Goal: Information Seeking & Learning: Learn about a topic

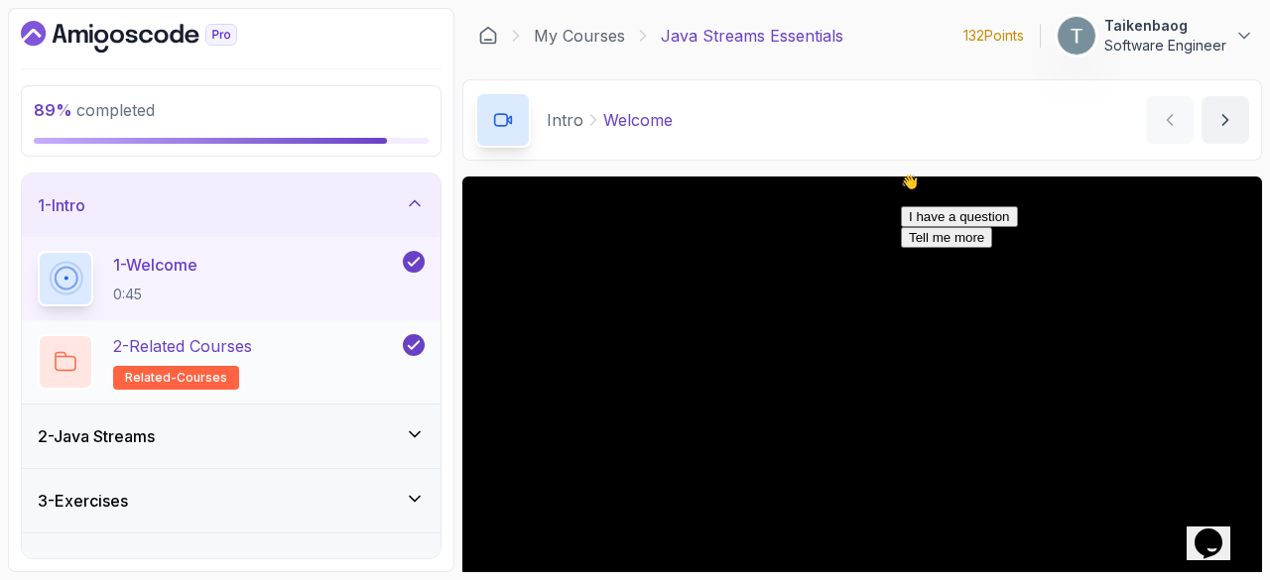
scroll to position [35, 0]
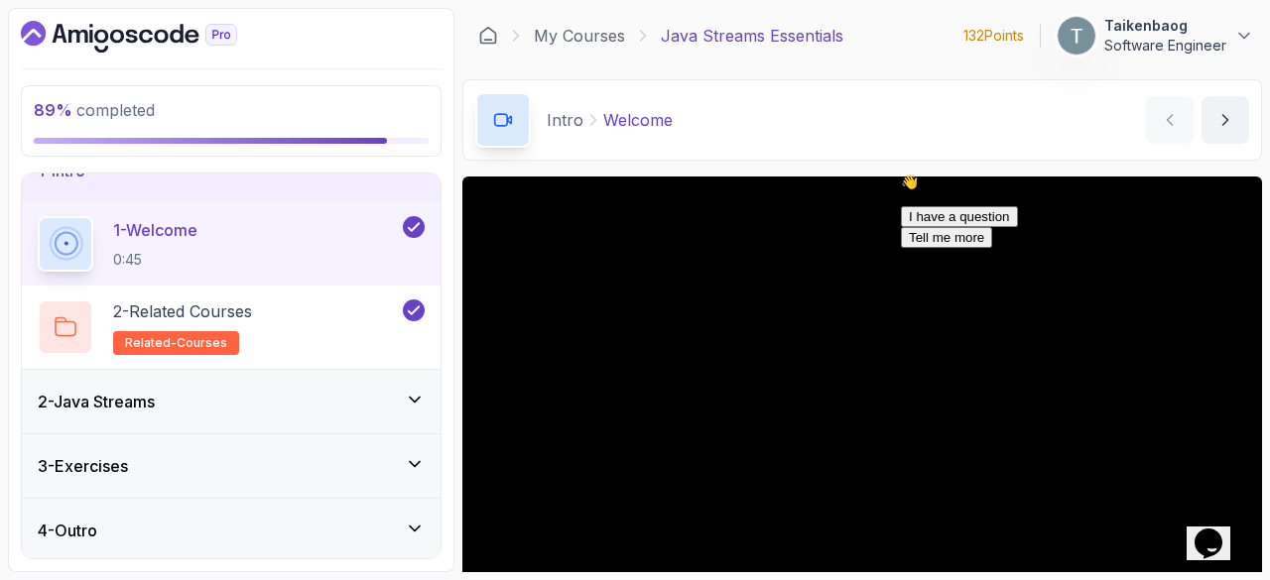
click at [347, 408] on div "2 - Java Streams" at bounding box center [231, 402] width 387 height 24
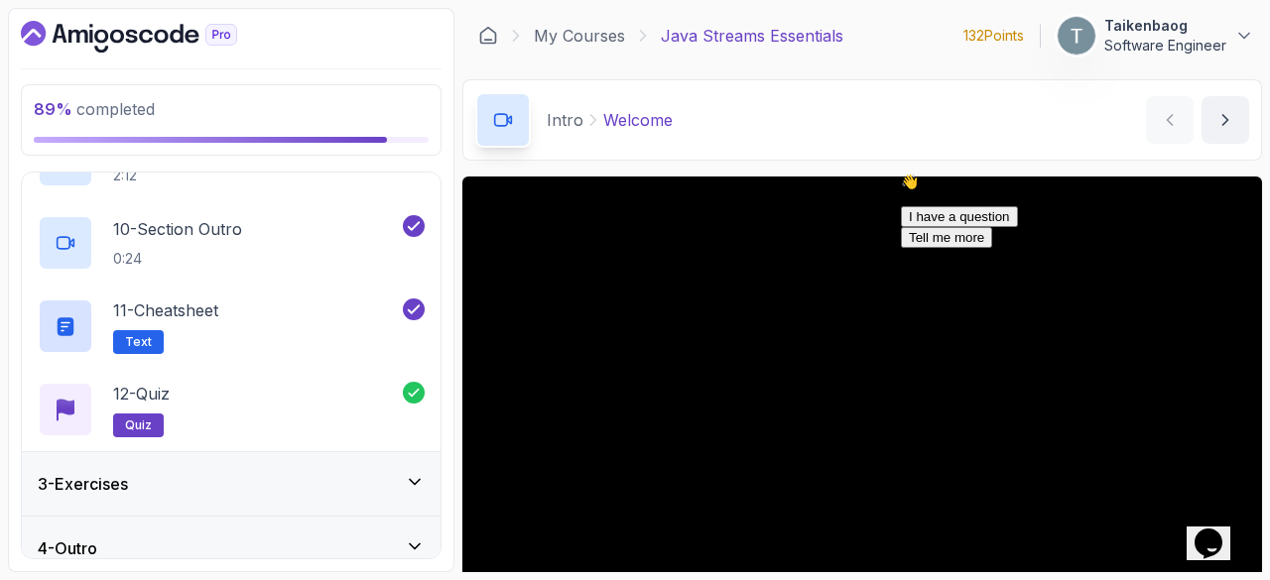
scroll to position [867, 0]
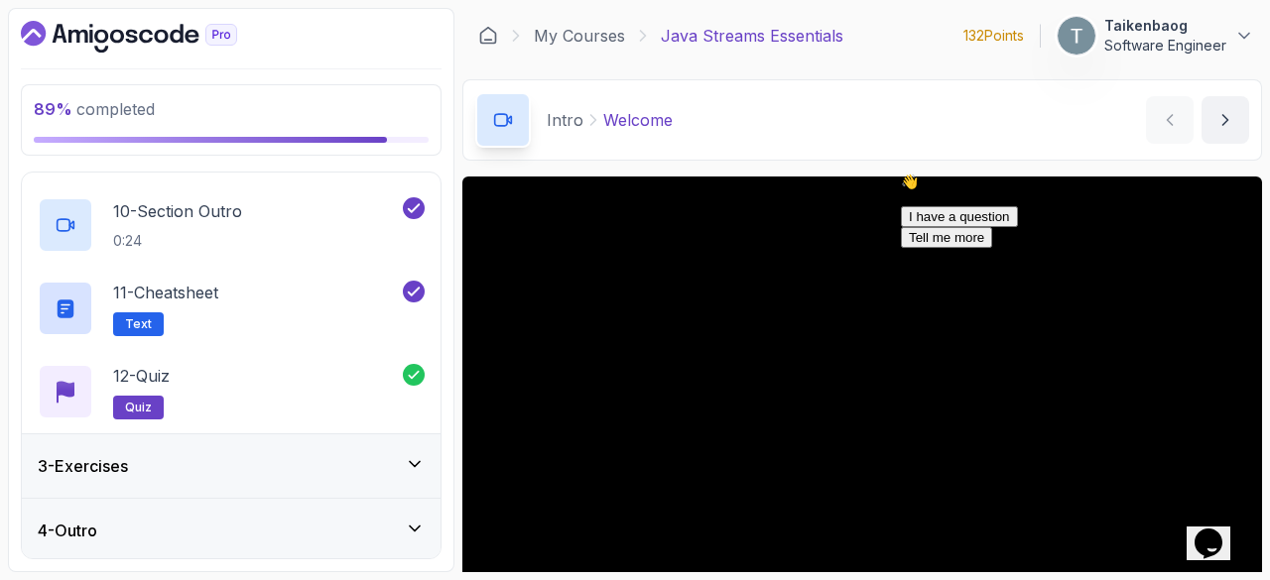
click at [322, 448] on div "3 - Exercises" at bounding box center [231, 466] width 419 height 63
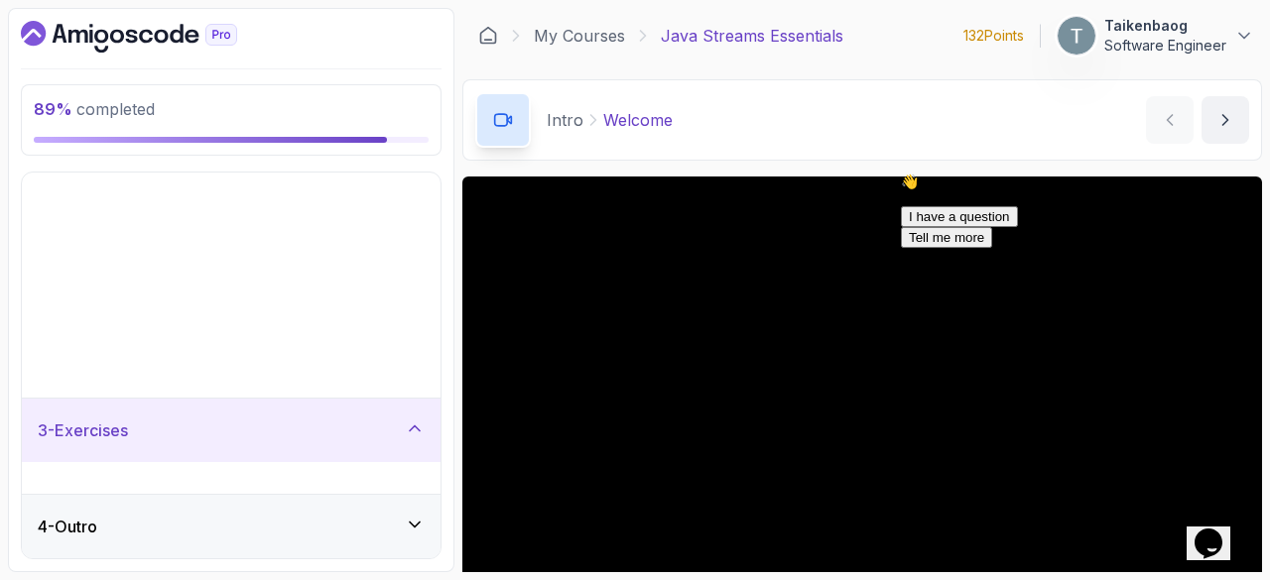
scroll to position [0, 0]
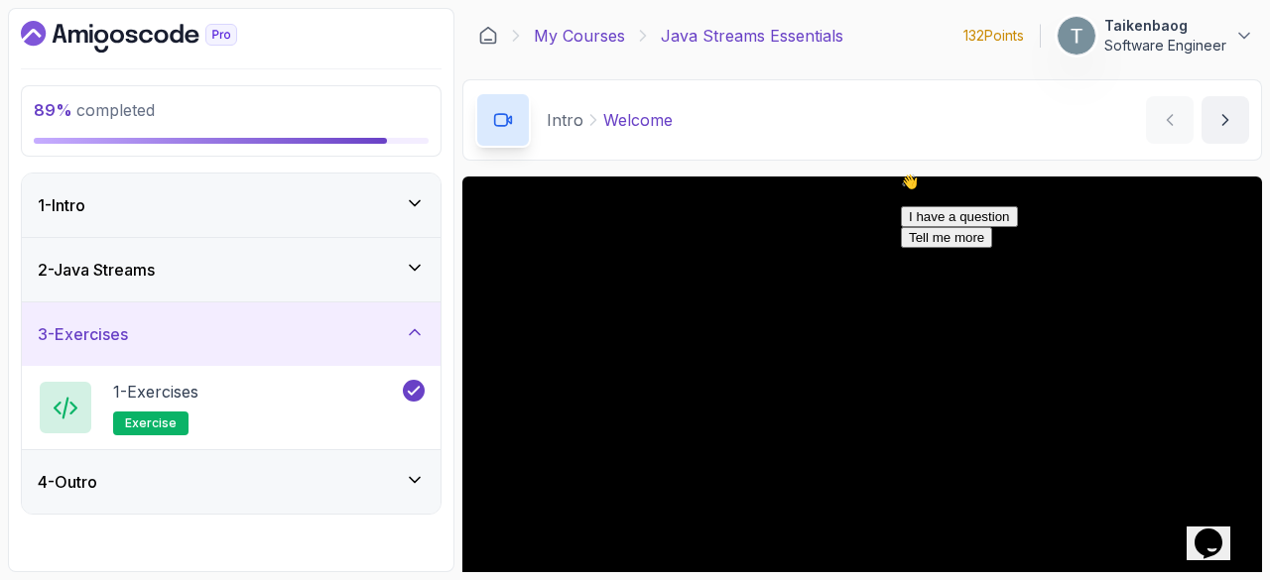
click at [597, 37] on link "My Courses" at bounding box center [579, 36] width 91 height 24
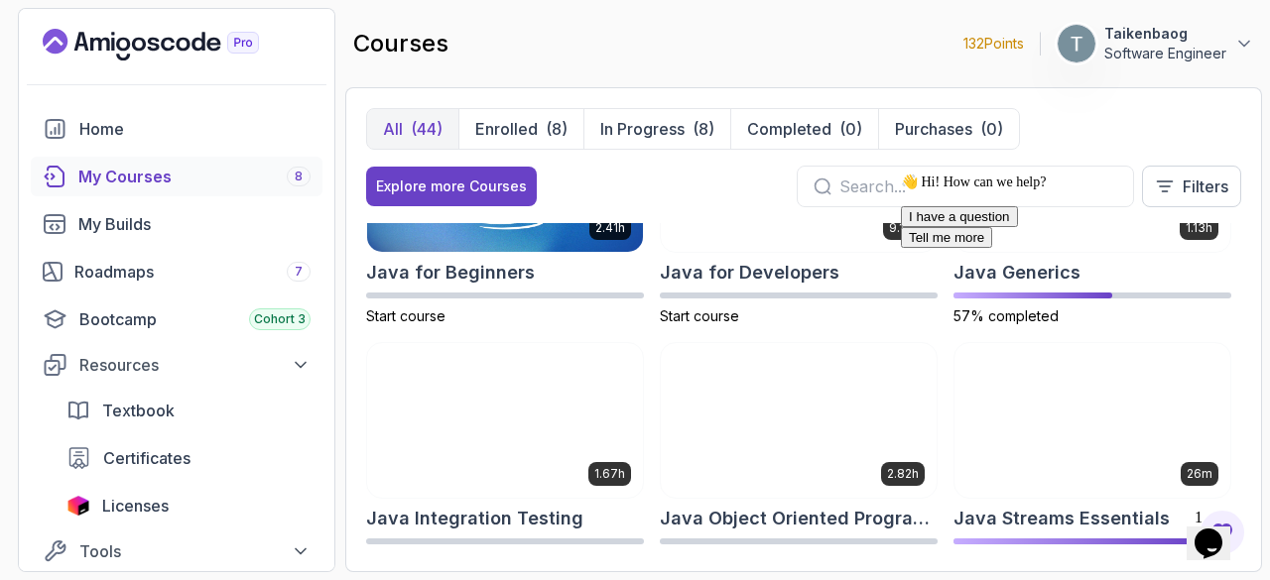
scroll to position [1351, 0]
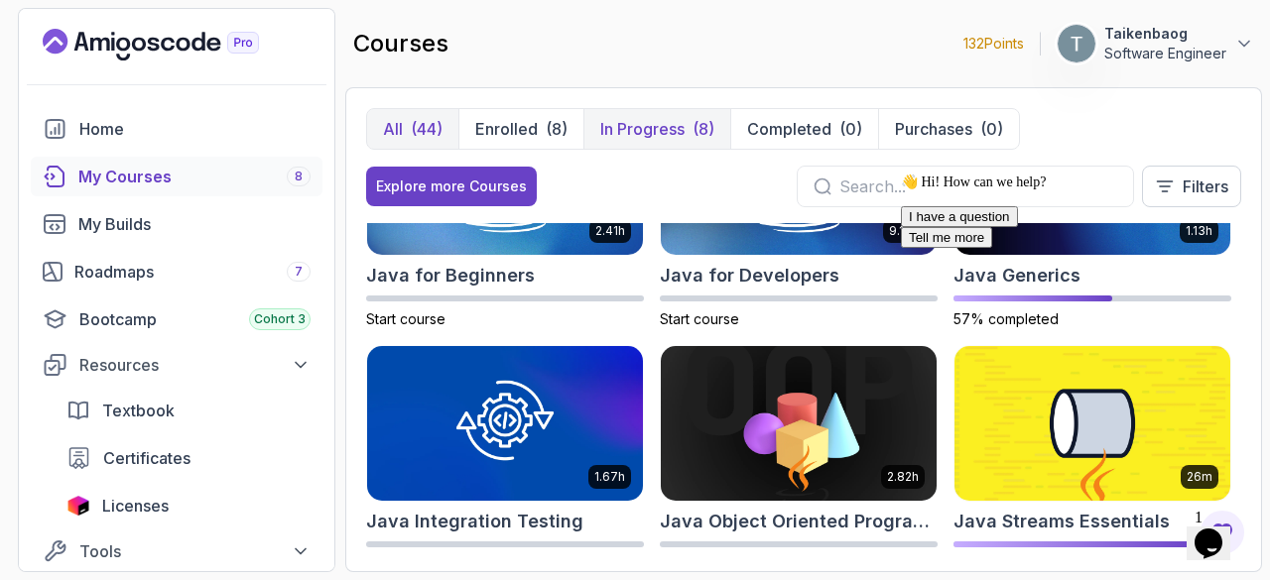
click at [631, 122] on p "In Progress" at bounding box center [642, 129] width 84 height 24
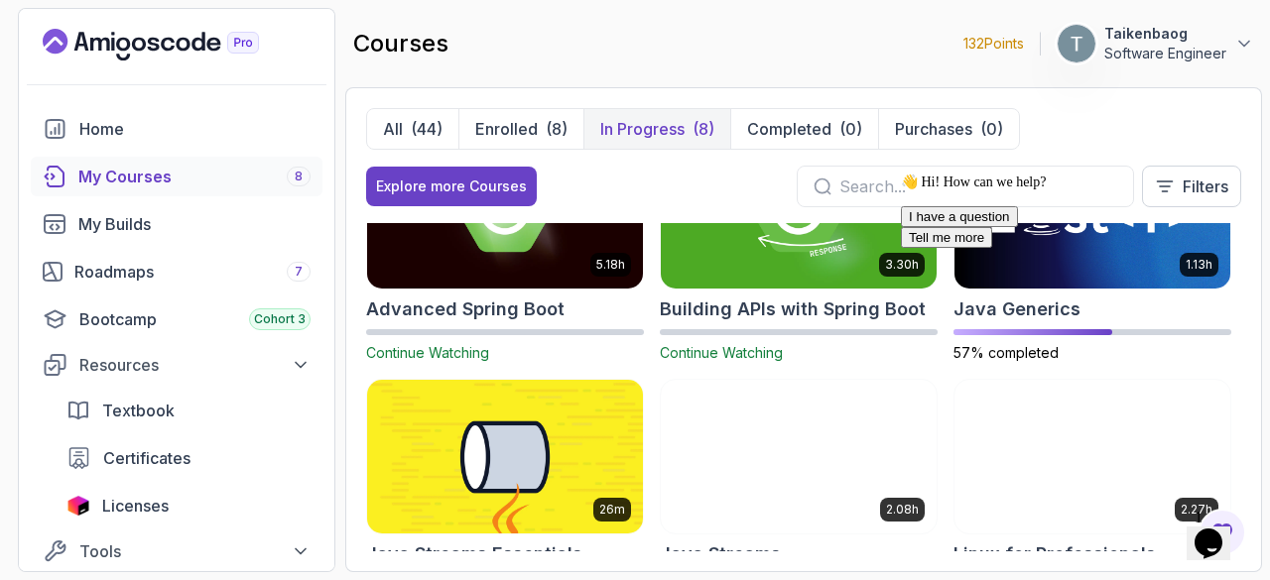
scroll to position [89, 0]
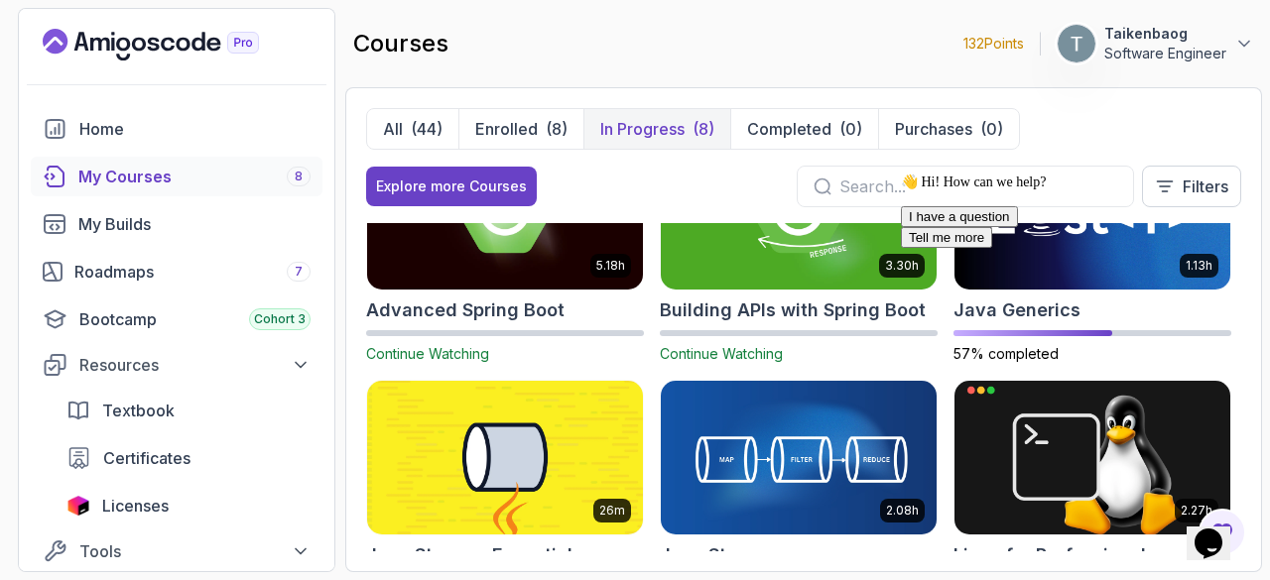
click at [1048, 244] on div "👋 Hi! How can we help? I have a question Tell me more" at bounding box center [1079, 211] width 357 height 74
drag, startPoint x: 1069, startPoint y: 256, endPoint x: 1125, endPoint y: 265, distance: 56.3
click at [1125, 248] on div "👋 Hi! How can we help? I have a question Tell me more" at bounding box center [1079, 211] width 357 height 74
click at [901, 174] on icon "Chat attention grabber" at bounding box center [901, 174] width 0 height 0
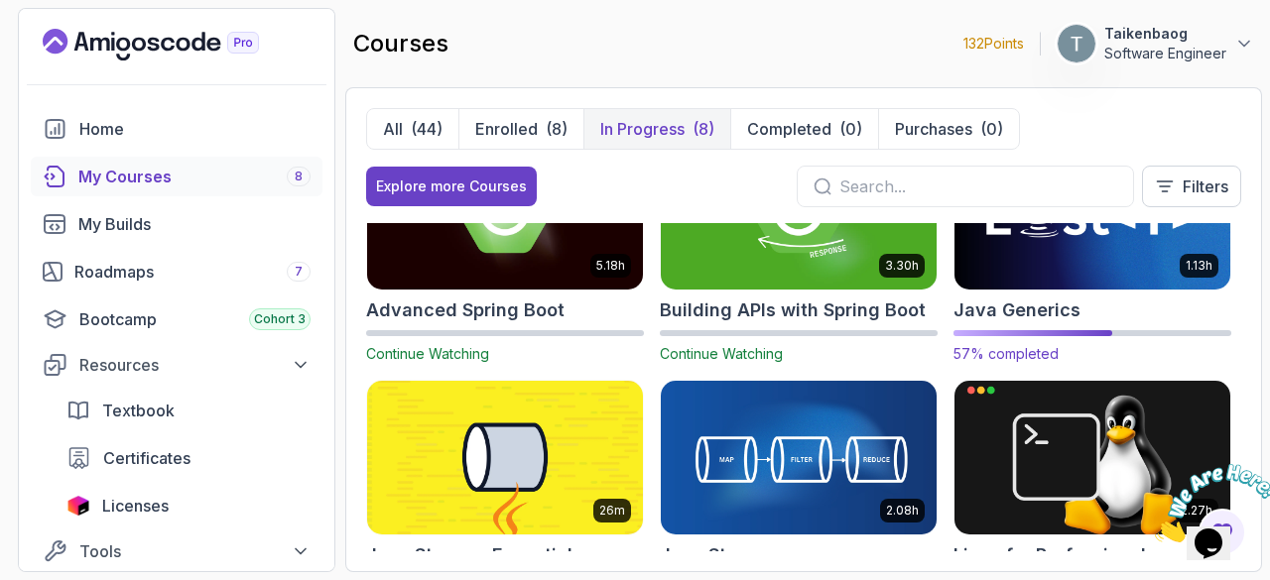
click at [1086, 261] on img at bounding box center [1092, 212] width 290 height 162
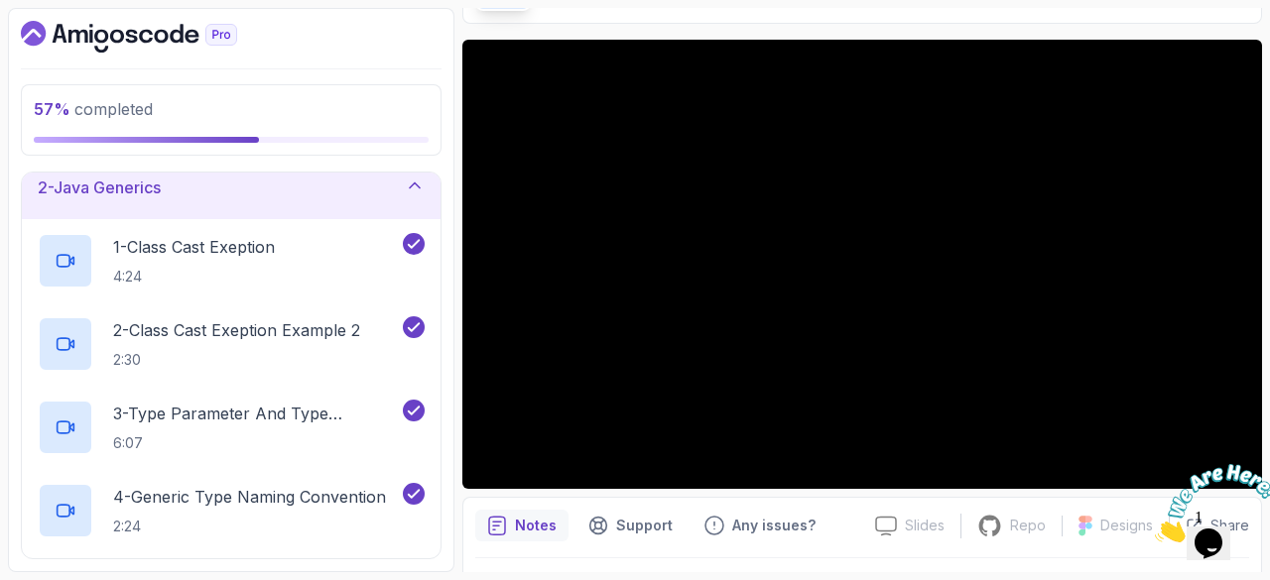
scroll to position [143, 0]
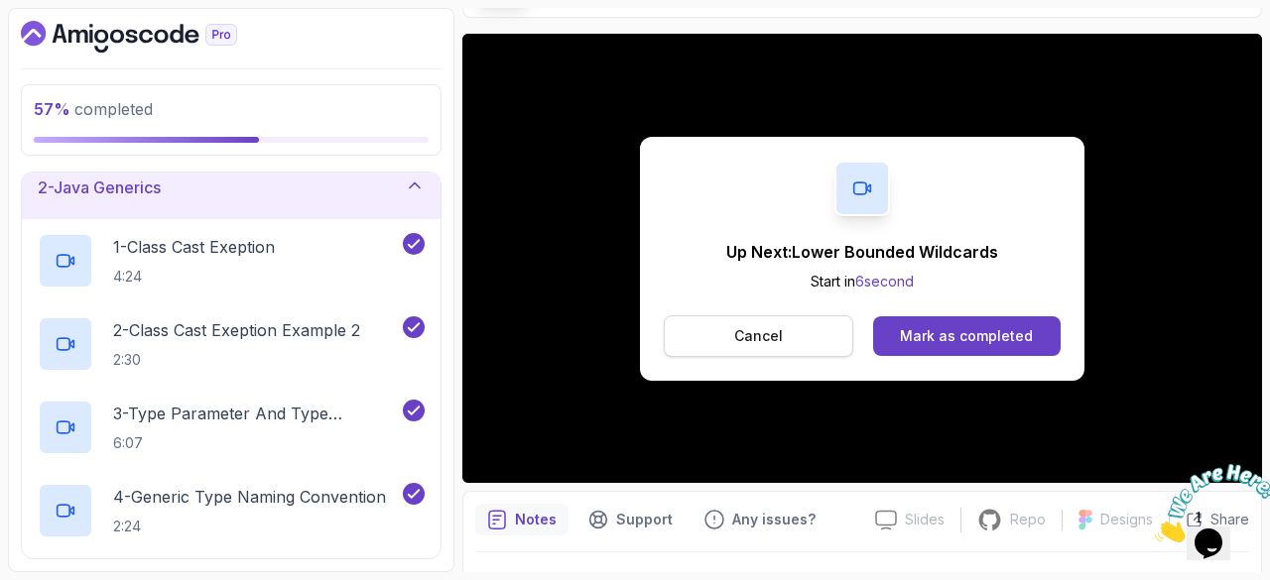
click at [714, 336] on button "Cancel" at bounding box center [758, 336] width 189 height 42
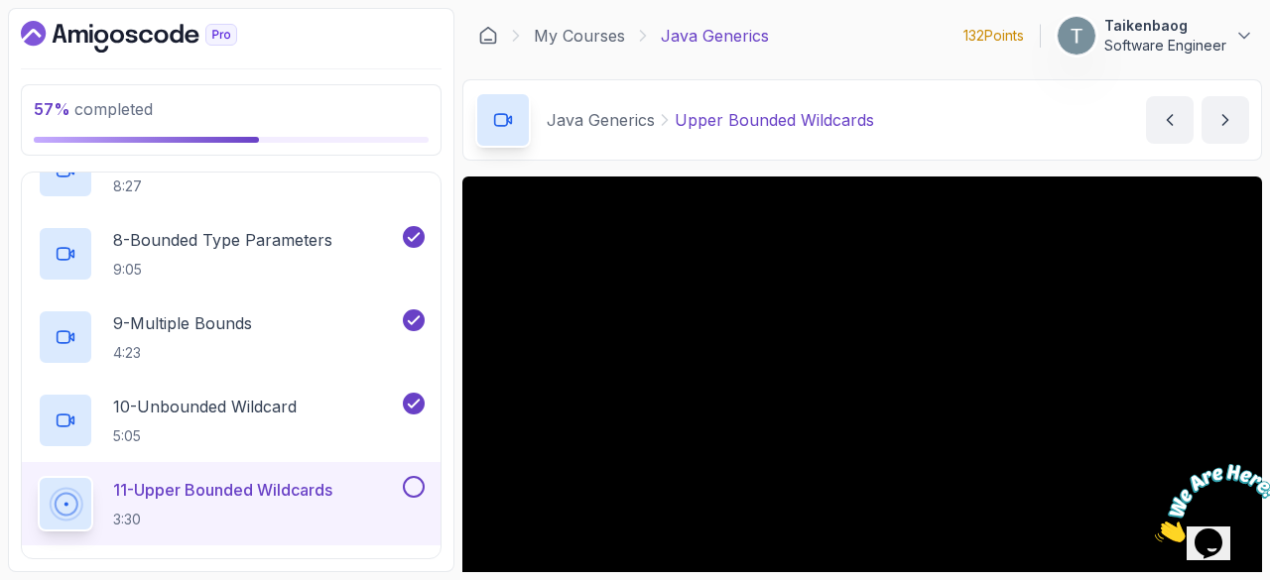
scroll to position [673, 0]
click at [280, 325] on div "9 - Multiple Bounds 4:23" at bounding box center [218, 337] width 361 height 56
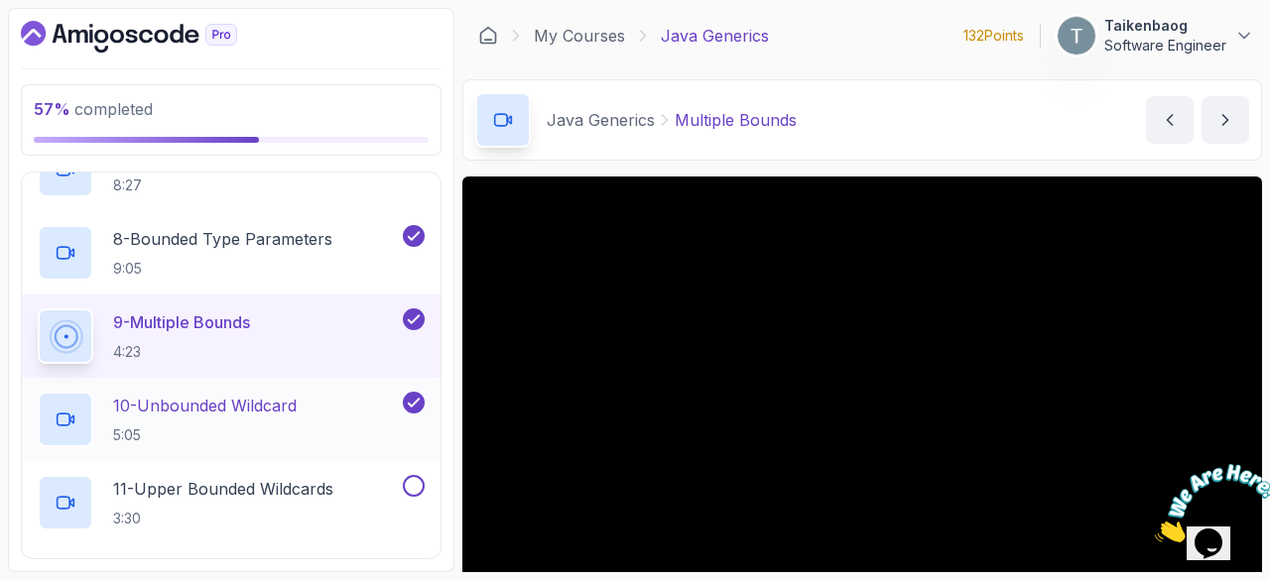
scroll to position [767, 0]
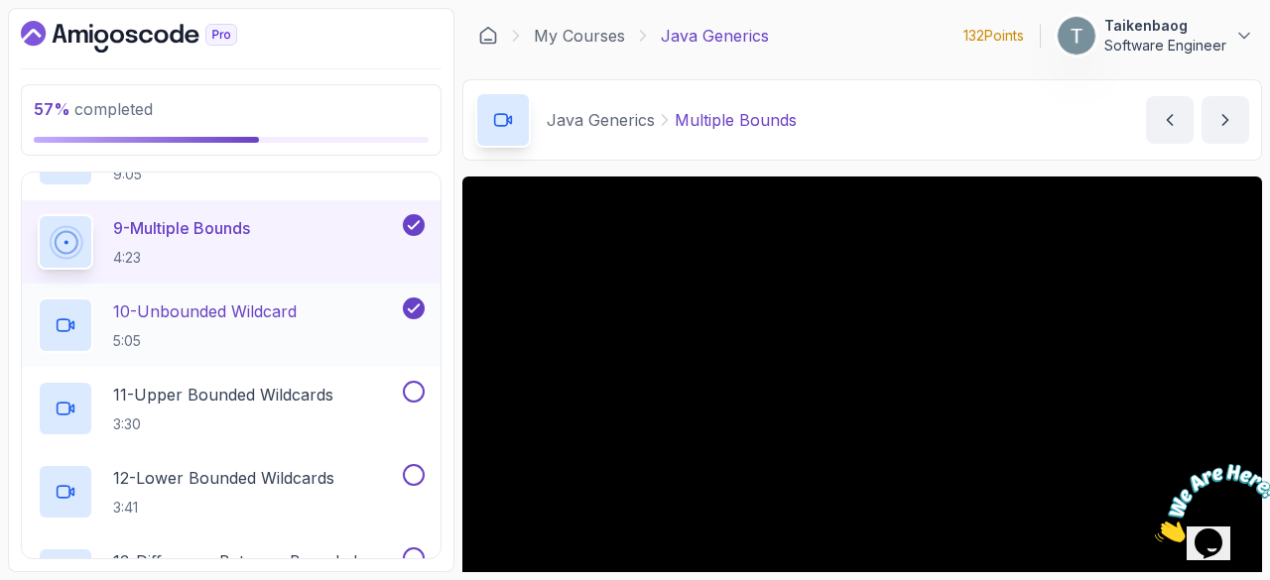
click at [223, 319] on p "10 - Unbounded Wildcard" at bounding box center [205, 312] width 184 height 24
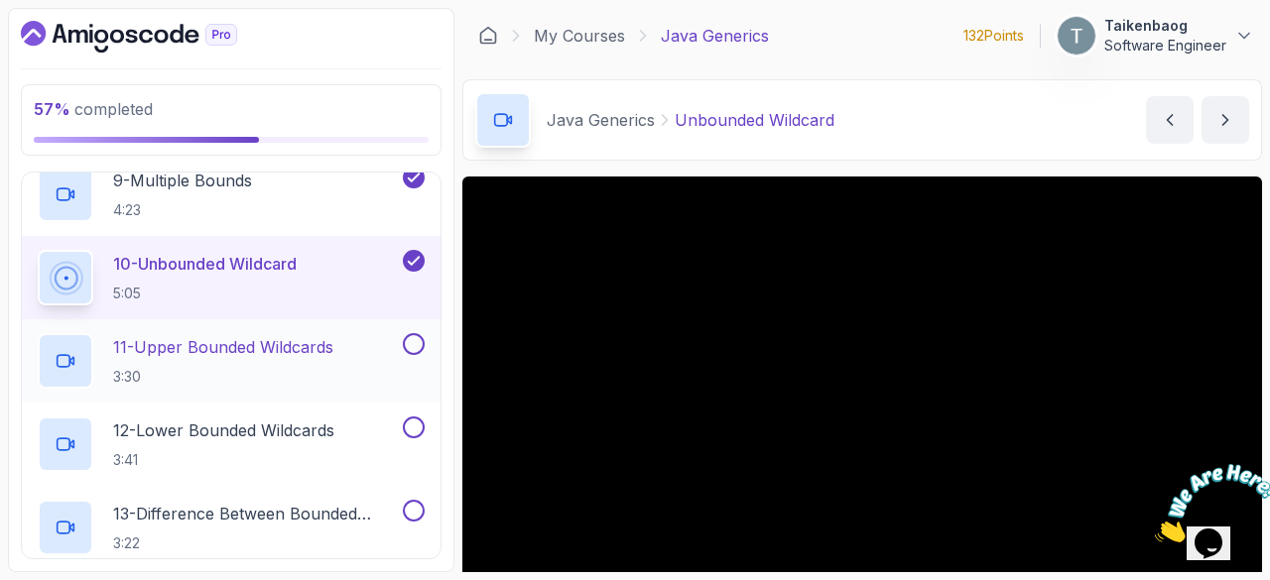
scroll to position [816, 0]
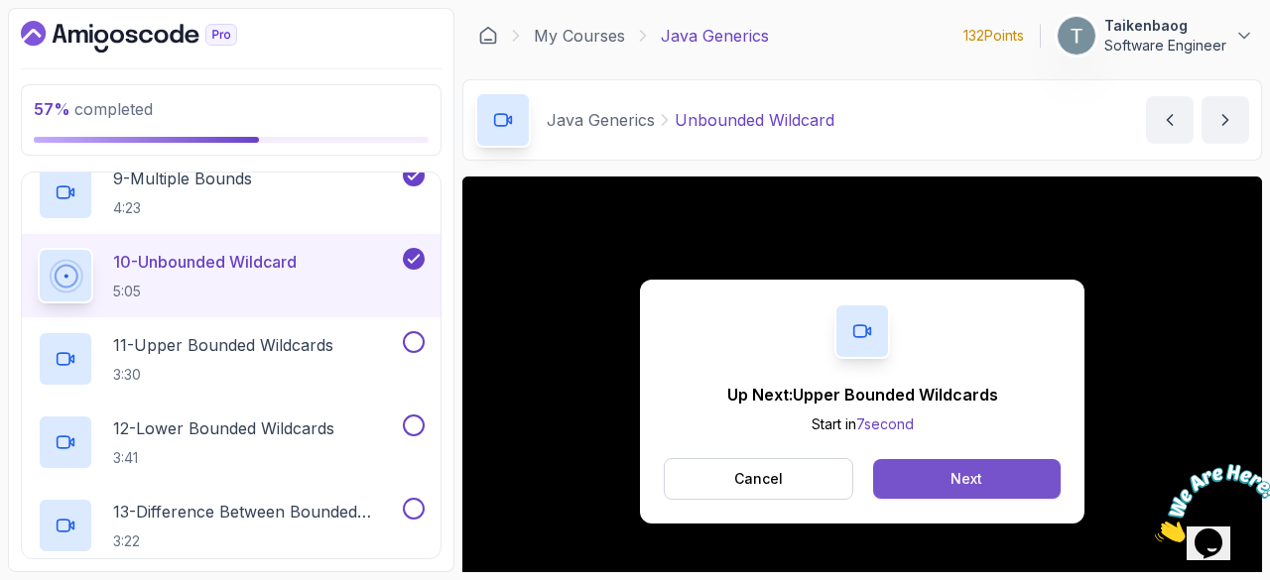
click at [913, 471] on button "Next" at bounding box center [967, 479] width 188 height 40
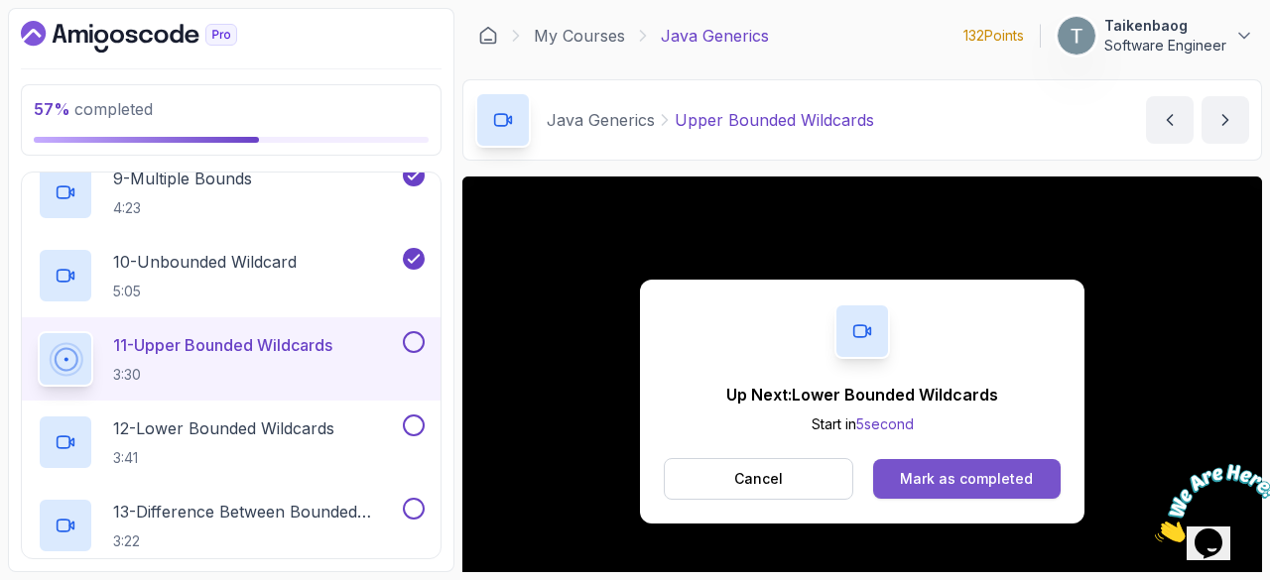
click at [960, 478] on div "Mark as completed" at bounding box center [966, 479] width 133 height 20
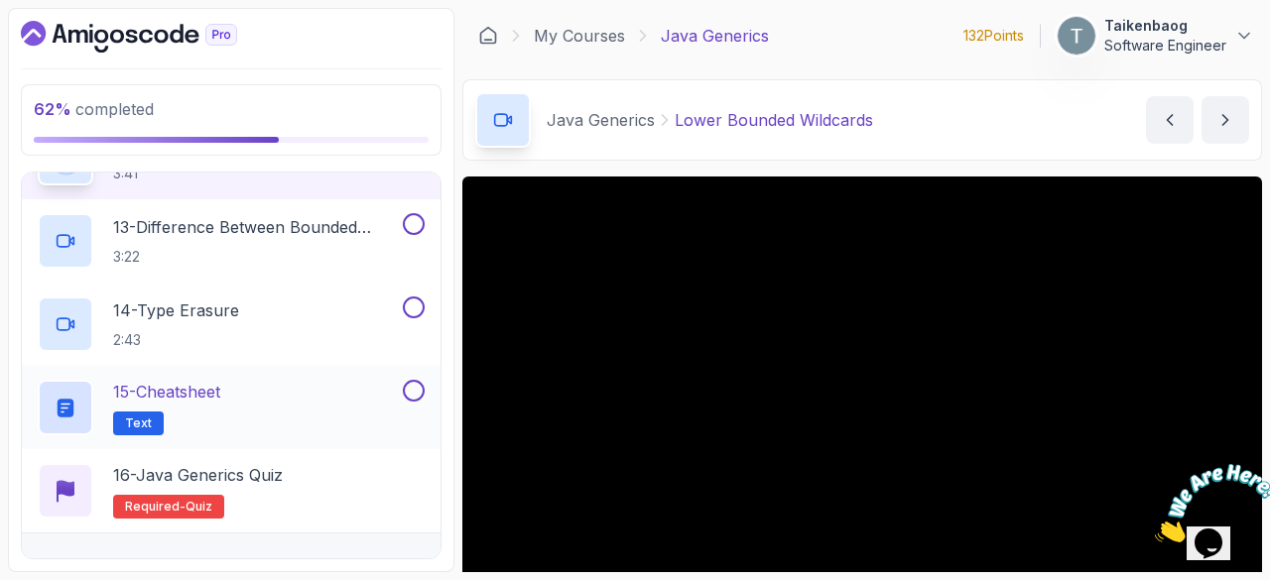
scroll to position [1137, 0]
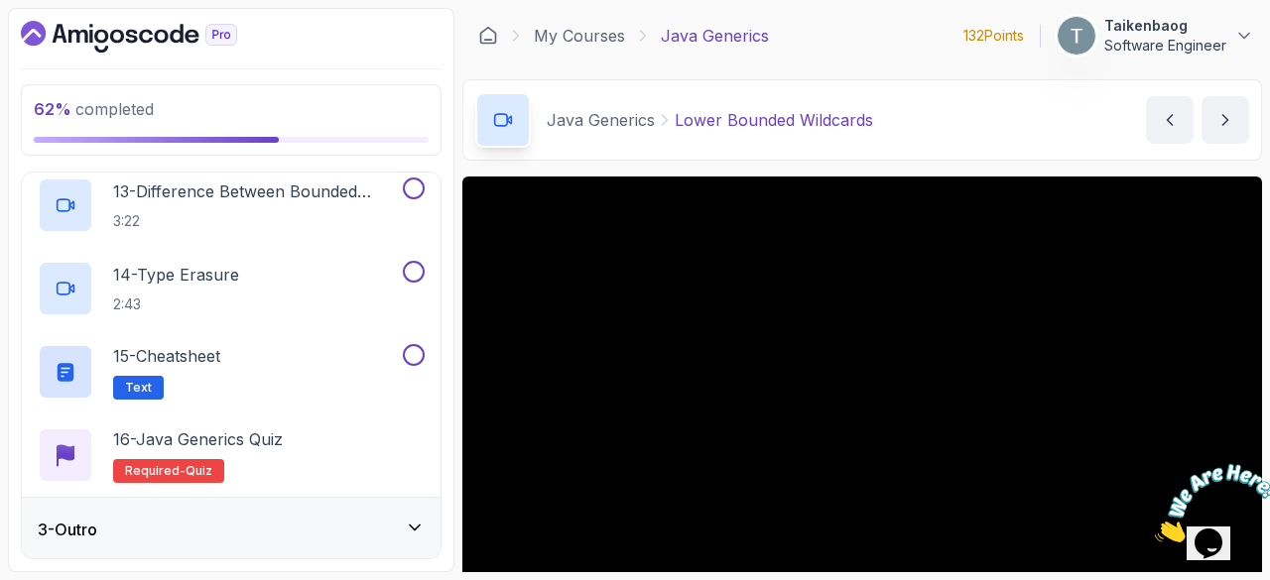
click at [413, 518] on icon at bounding box center [415, 528] width 20 height 20
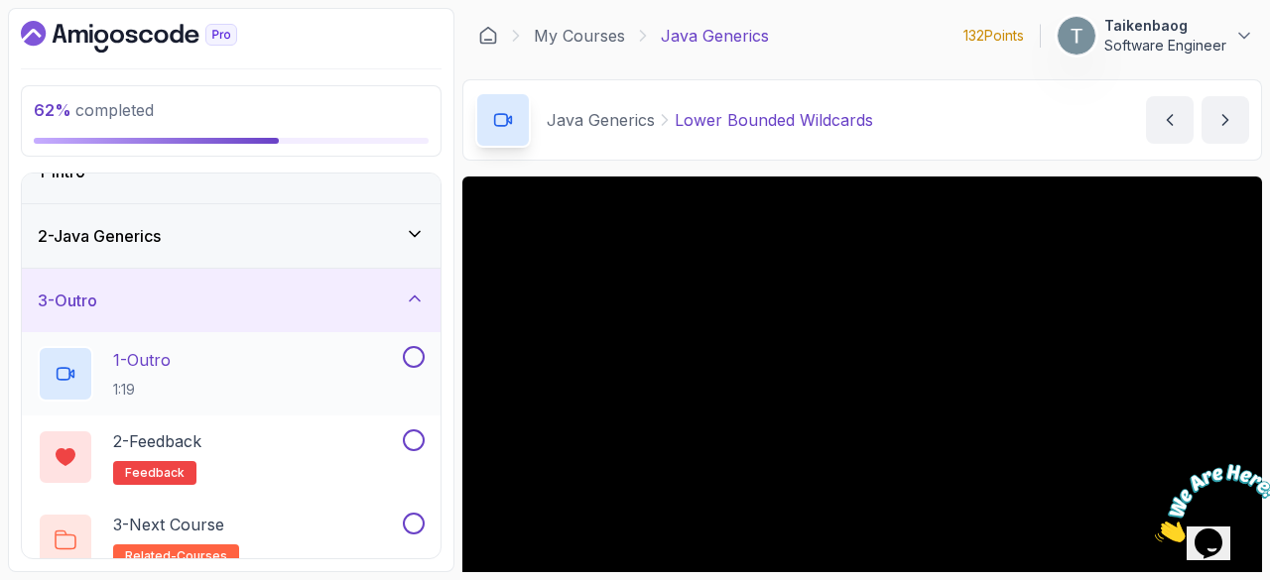
scroll to position [54, 0]
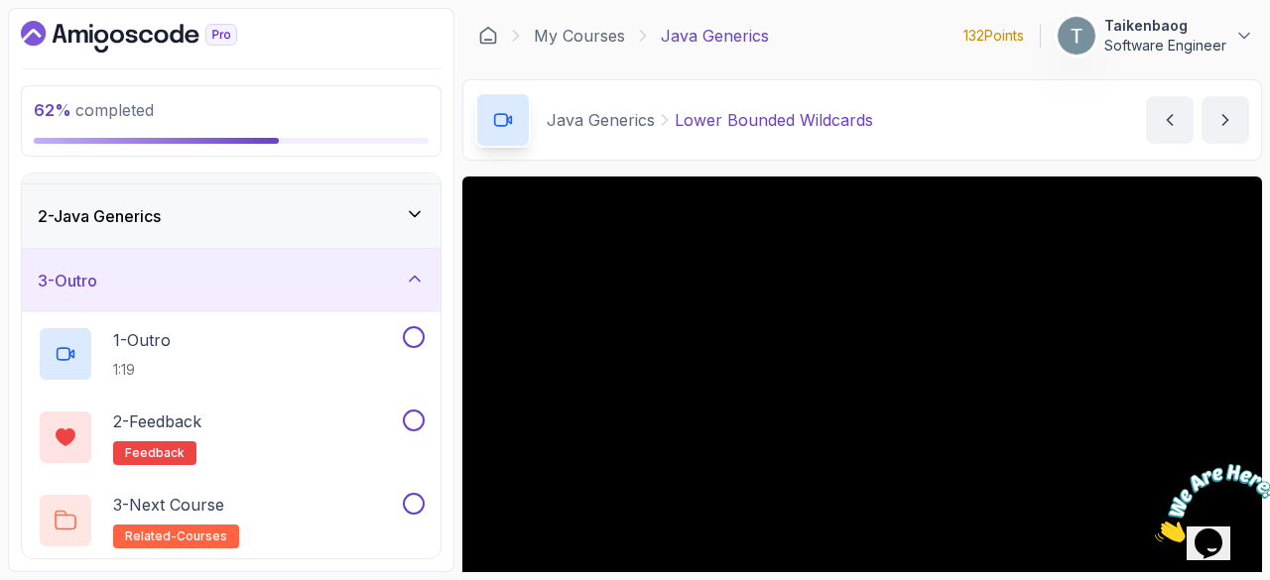
click at [417, 278] on icon at bounding box center [415, 279] width 20 height 20
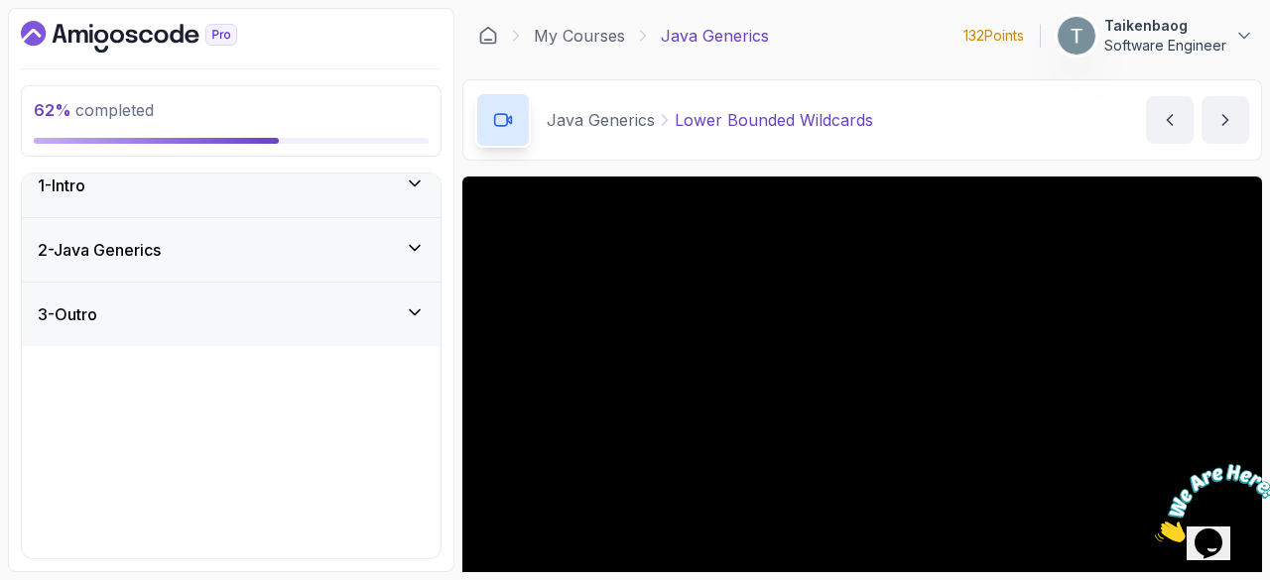
scroll to position [0, 0]
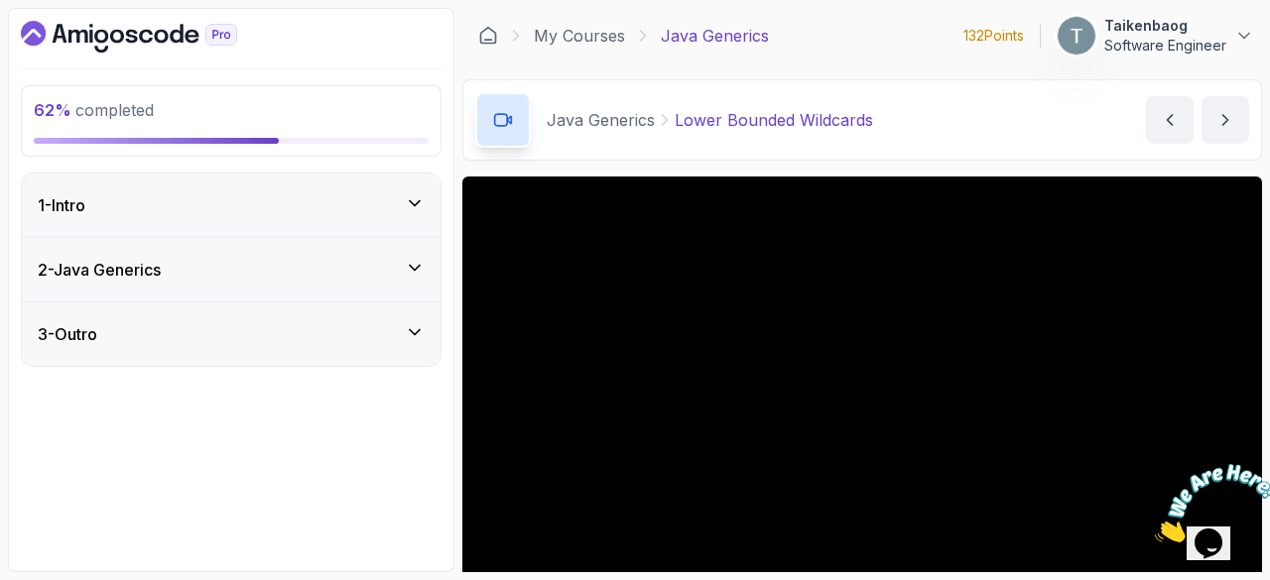
click at [351, 266] on div "2 - Java Generics" at bounding box center [231, 270] width 387 height 24
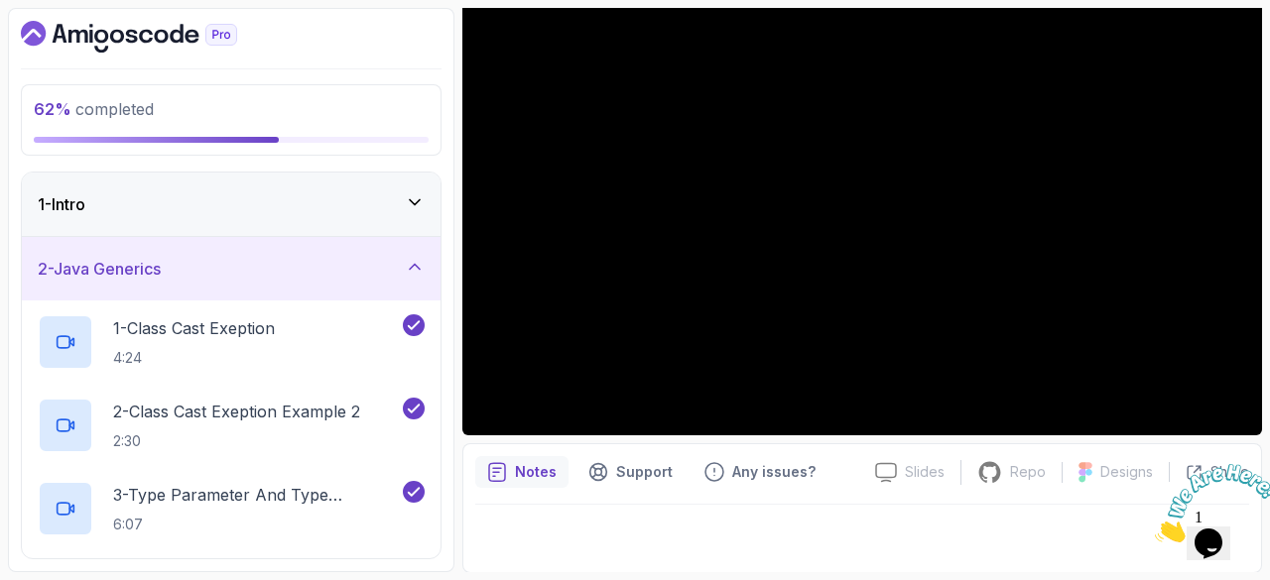
click at [407, 201] on icon at bounding box center [415, 202] width 20 height 20
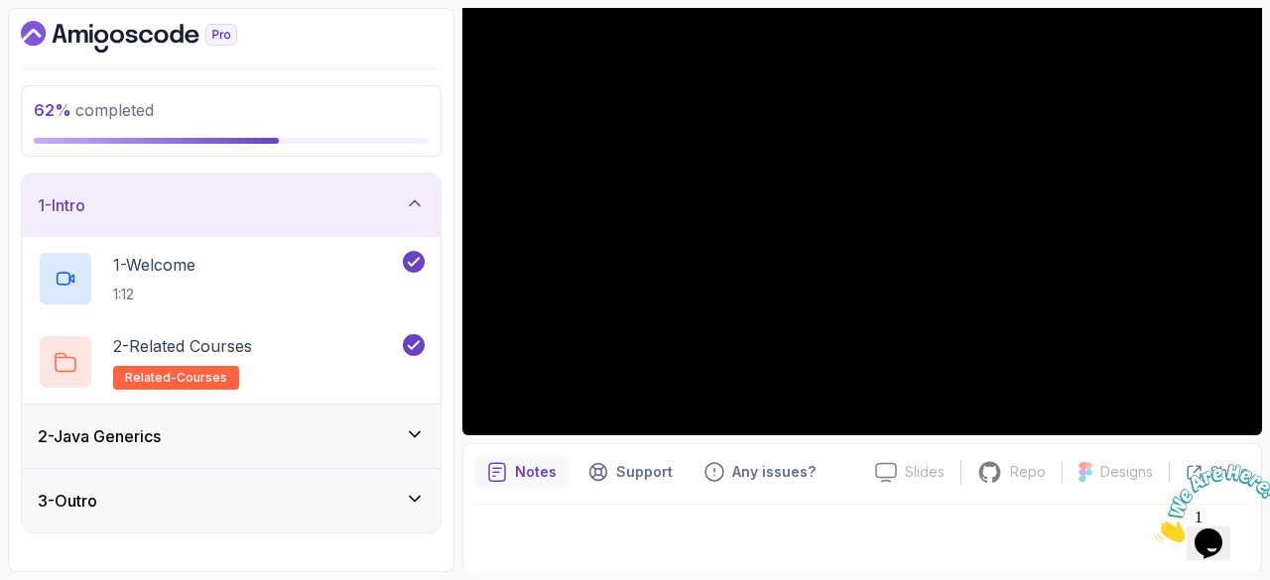
click at [407, 201] on icon at bounding box center [415, 203] width 20 height 20
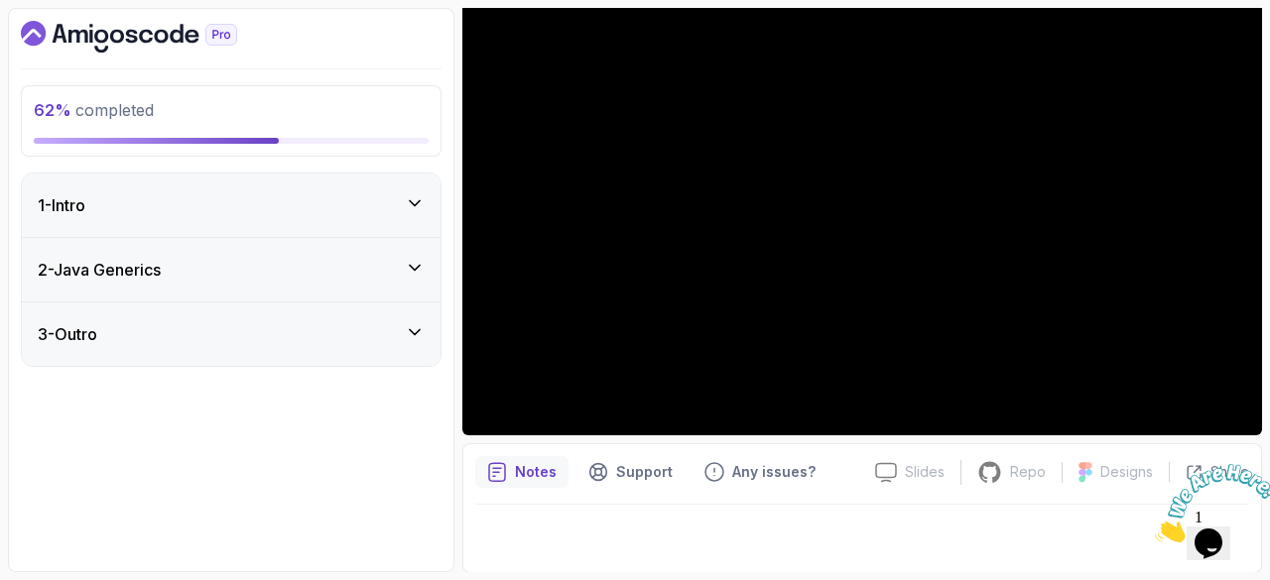
click at [354, 269] on div "2 - Java Generics" at bounding box center [231, 270] width 387 height 24
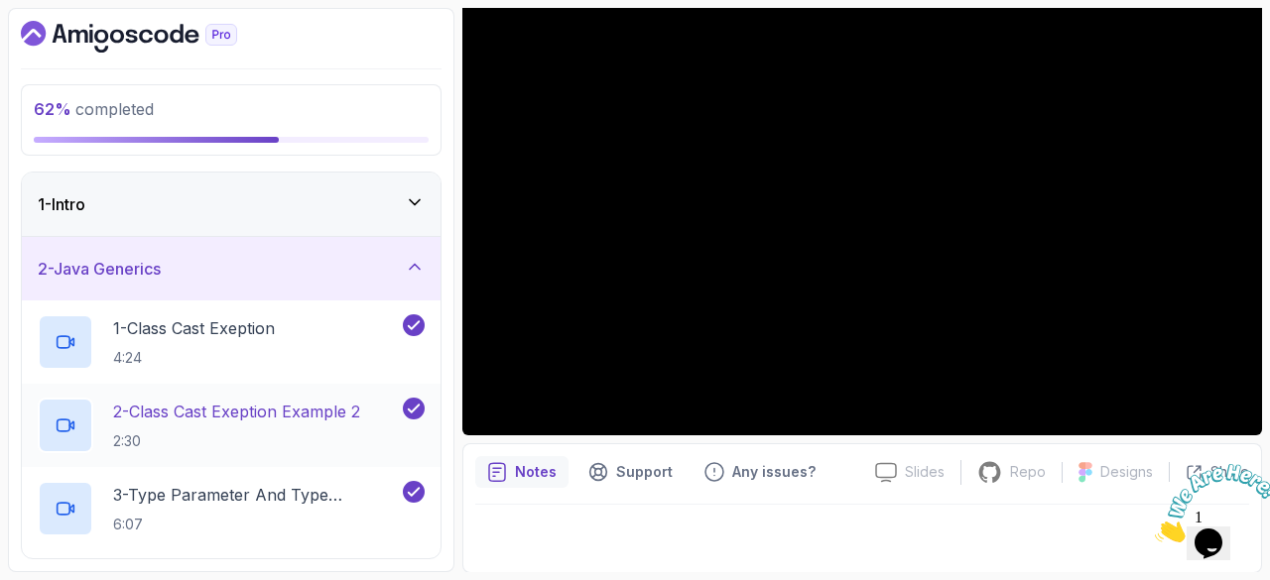
scroll to position [77, 0]
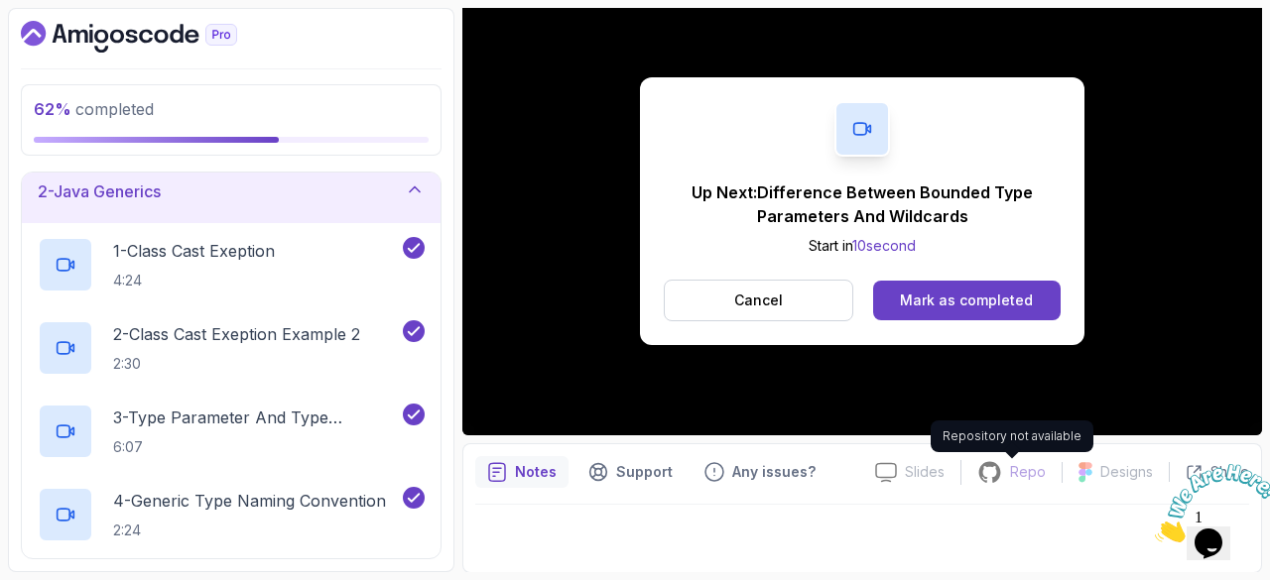
click at [1016, 481] on div "Repo" at bounding box center [1011, 472] width 100 height 25
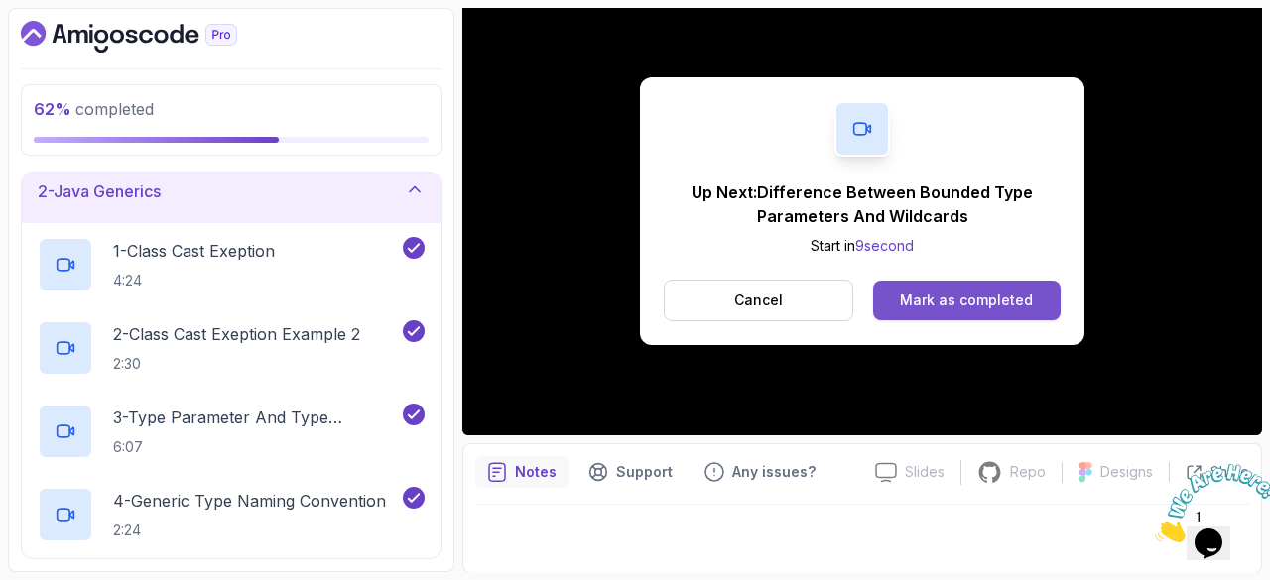
click at [937, 298] on div "Mark as completed" at bounding box center [966, 301] width 133 height 20
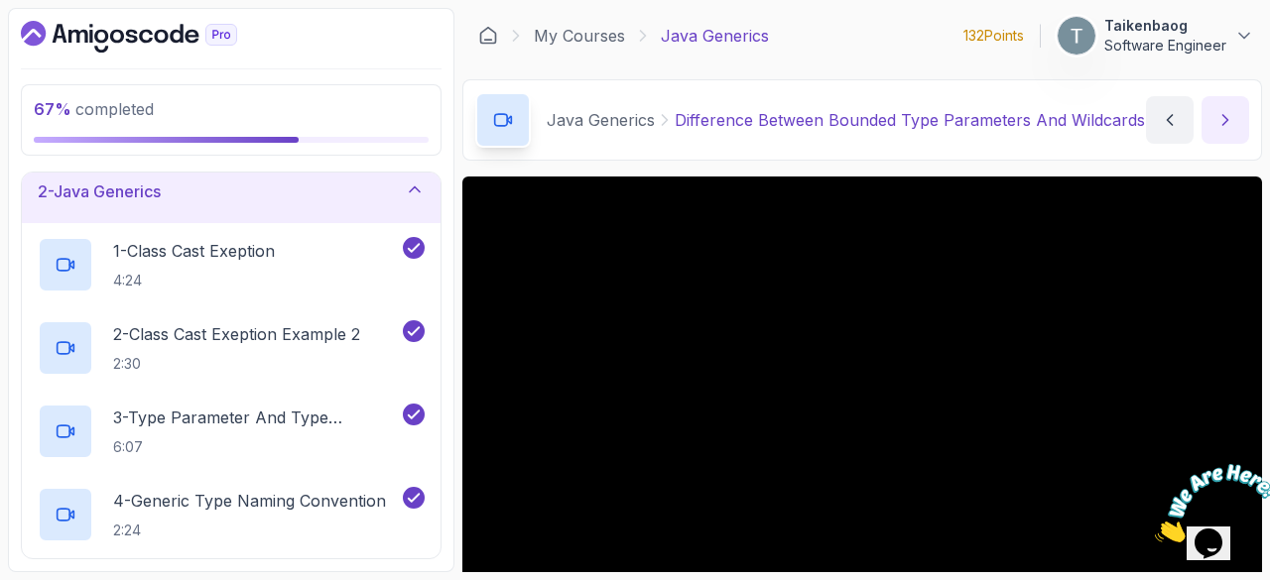
click at [1230, 118] on icon "next content" at bounding box center [1225, 120] width 20 height 20
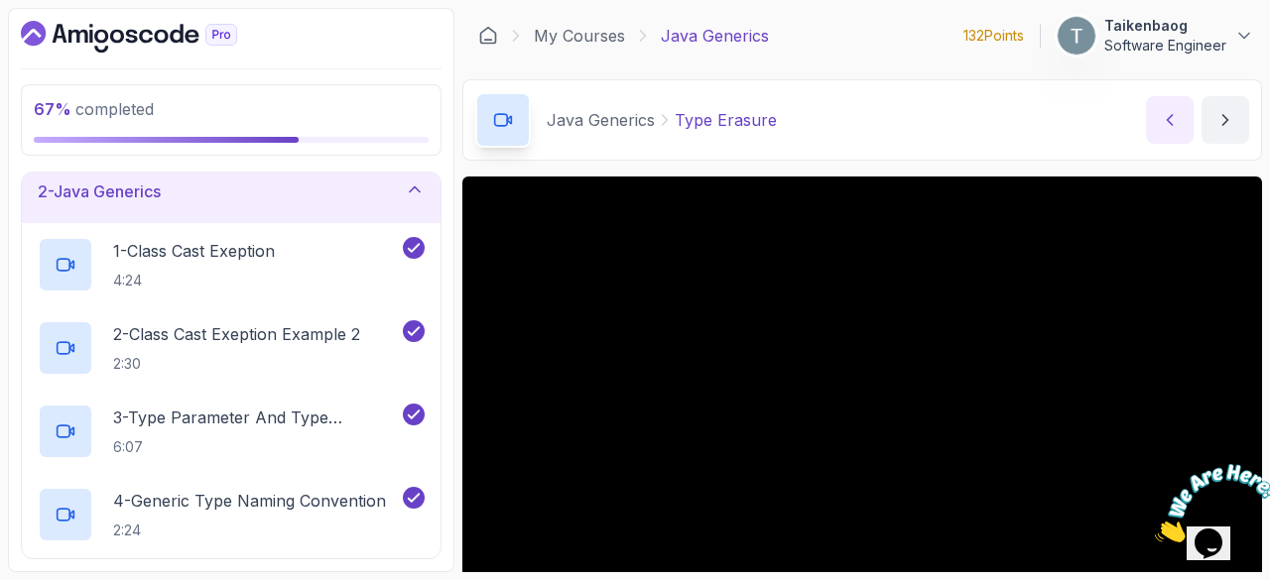
click at [1163, 118] on icon "previous content" at bounding box center [1170, 120] width 20 height 20
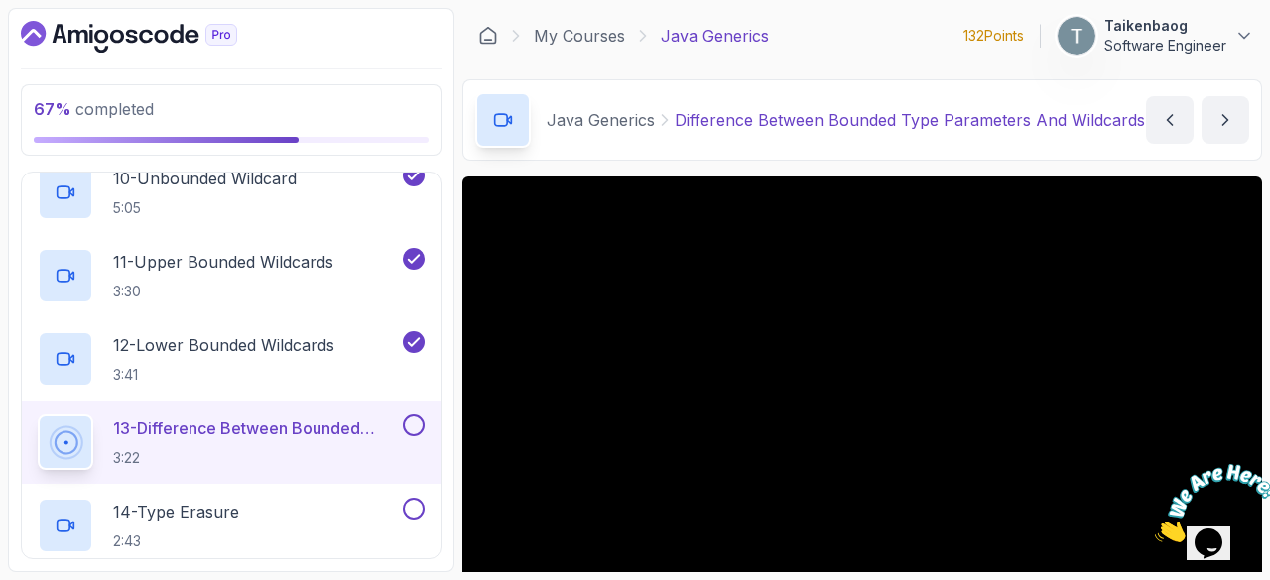
scroll to position [901, 0]
click at [832, 25] on div "My Courses Java Generics 132 Points 1 Taikenbaog Software Engineer" at bounding box center [862, 36] width 800 height 56
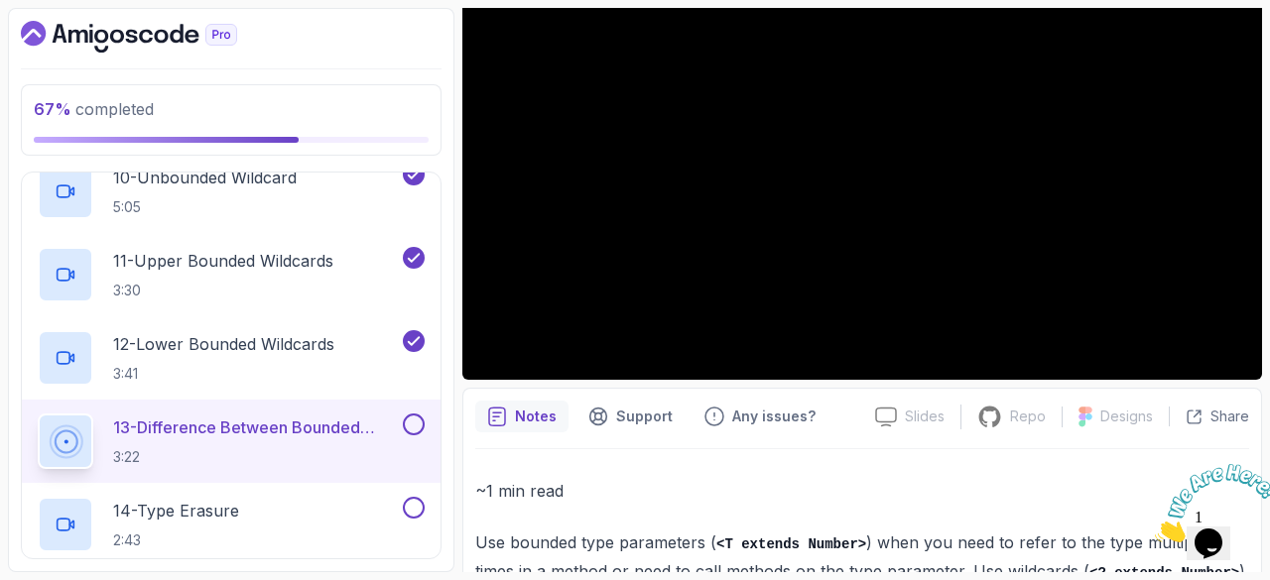
scroll to position [253, 0]
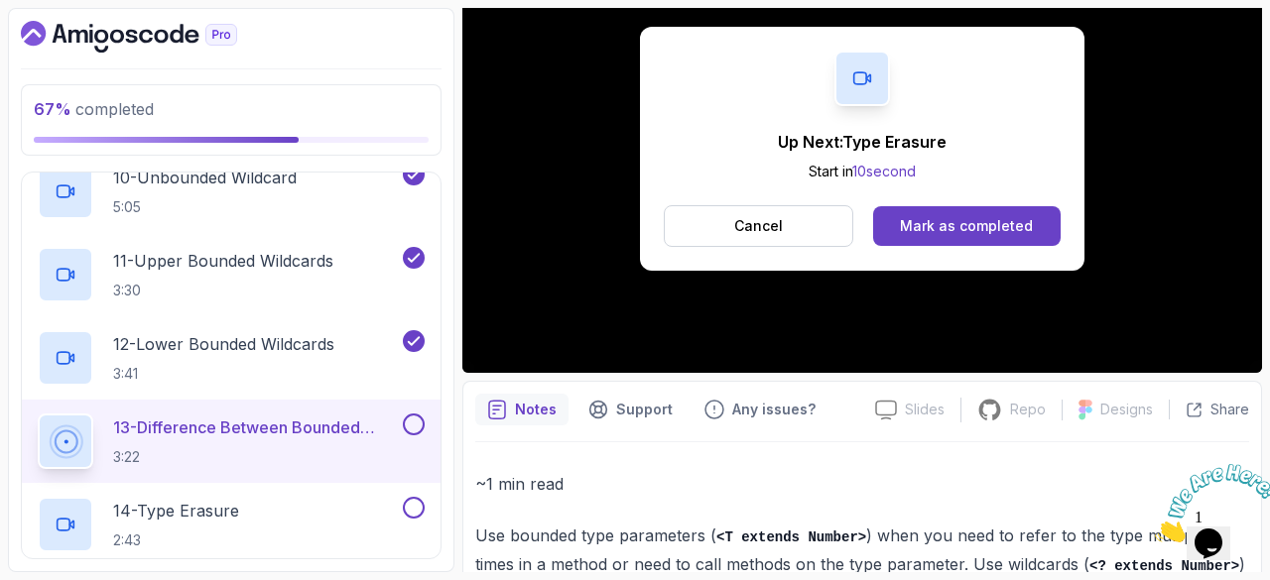
click at [549, 349] on div "Up Next: Type Erasure Start in 10 second Cancel Mark as completed" at bounding box center [862, 148] width 800 height 449
click at [827, 222] on button "Cancel" at bounding box center [758, 226] width 189 height 42
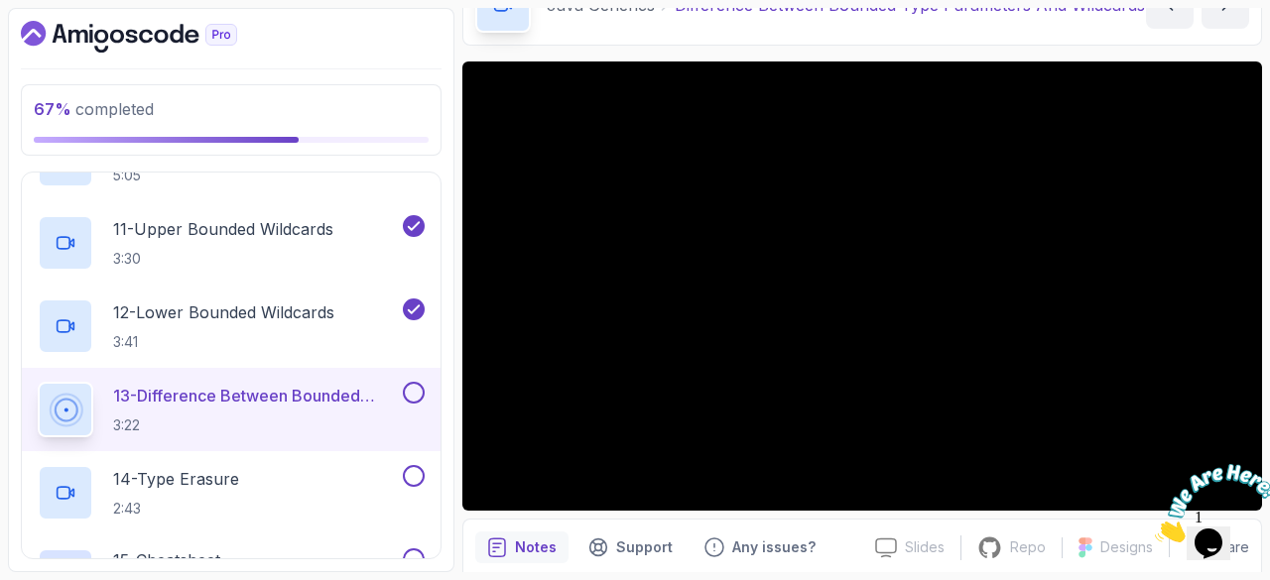
scroll to position [117, 0]
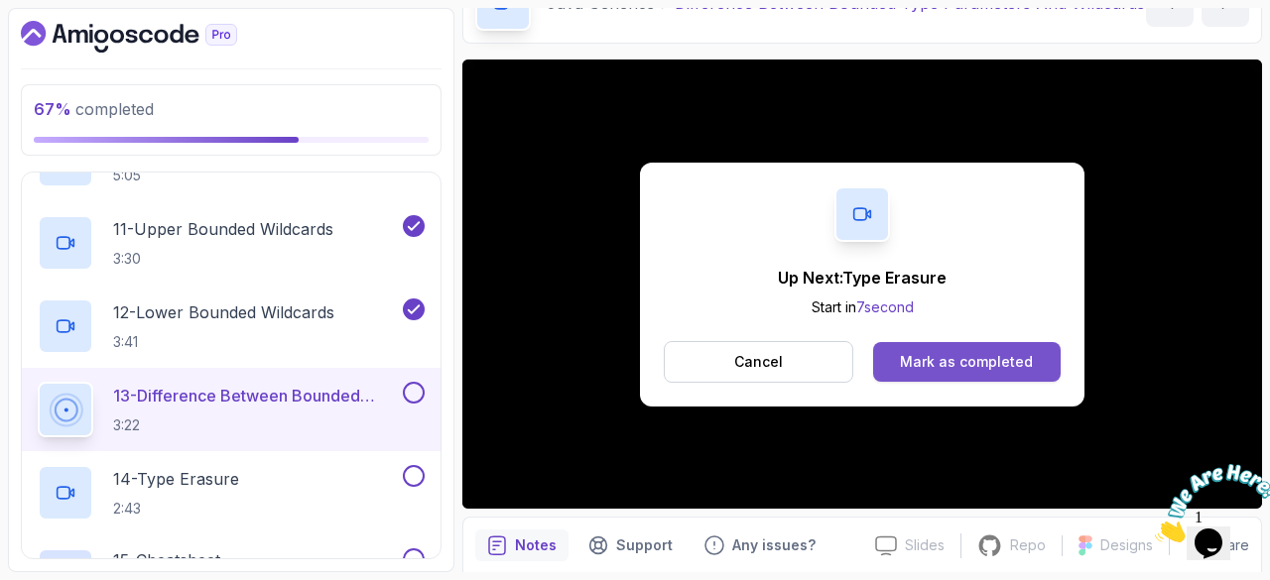
click at [941, 364] on div "Mark as completed" at bounding box center [966, 362] width 133 height 20
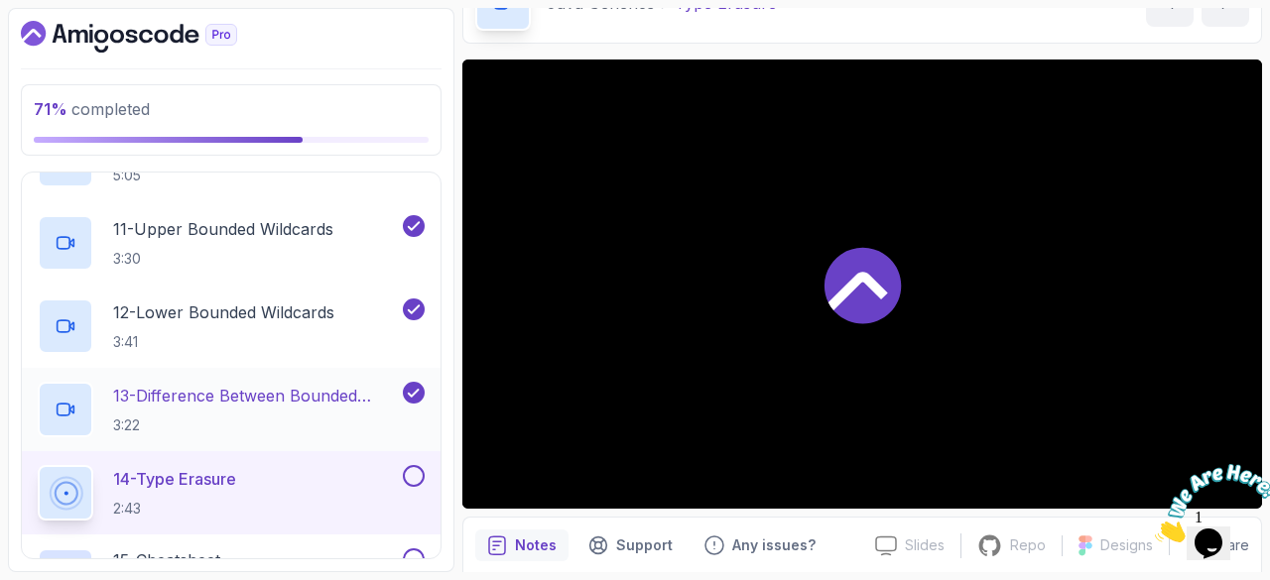
scroll to position [1032, 0]
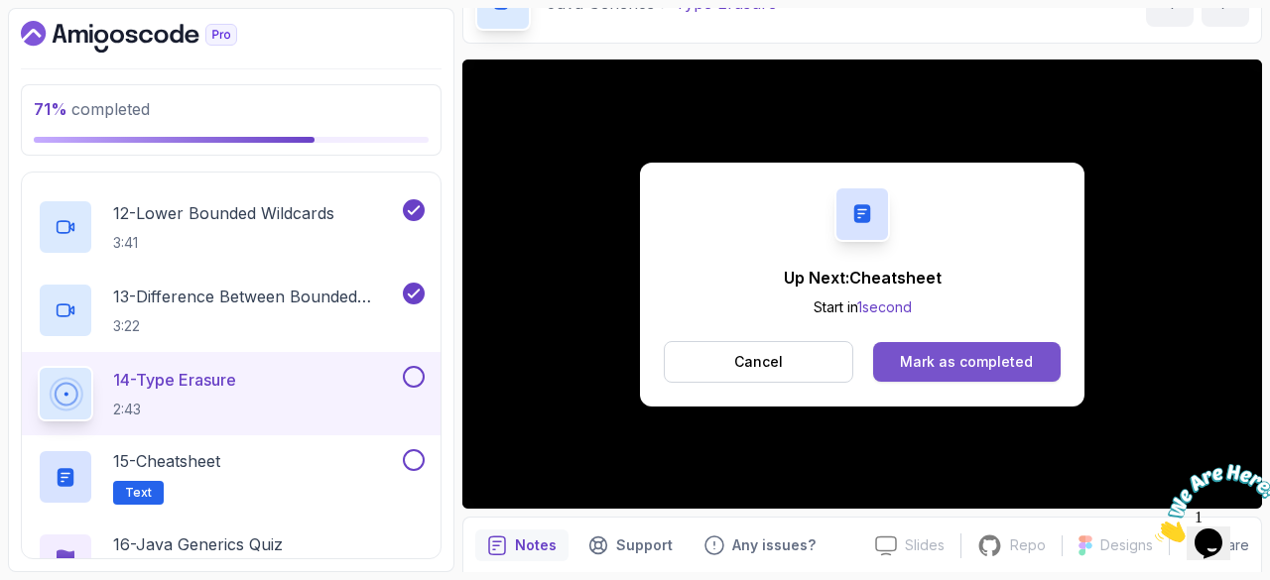
click at [939, 359] on div "Mark as completed" at bounding box center [966, 362] width 133 height 20
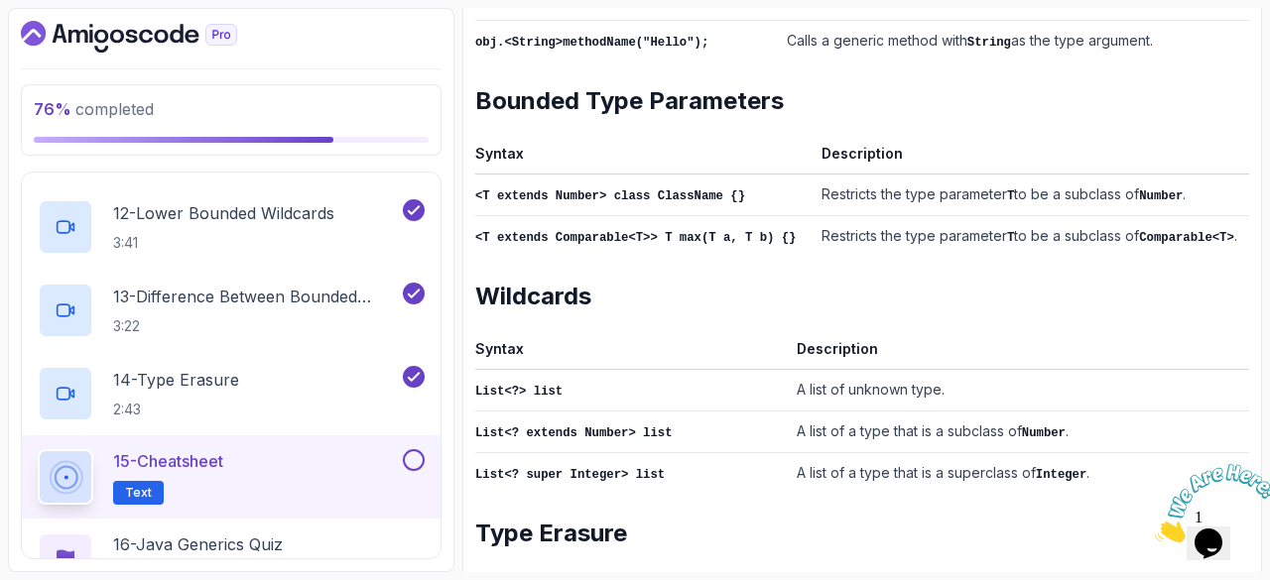
scroll to position [1069, 0]
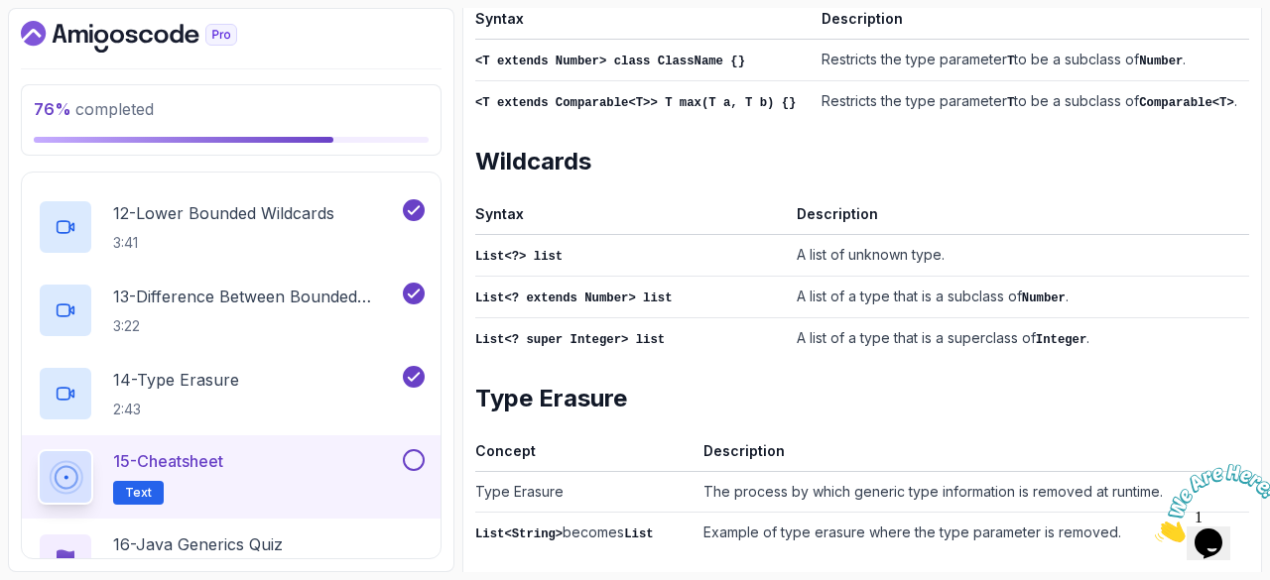
click at [413, 464] on button at bounding box center [414, 460] width 22 height 22
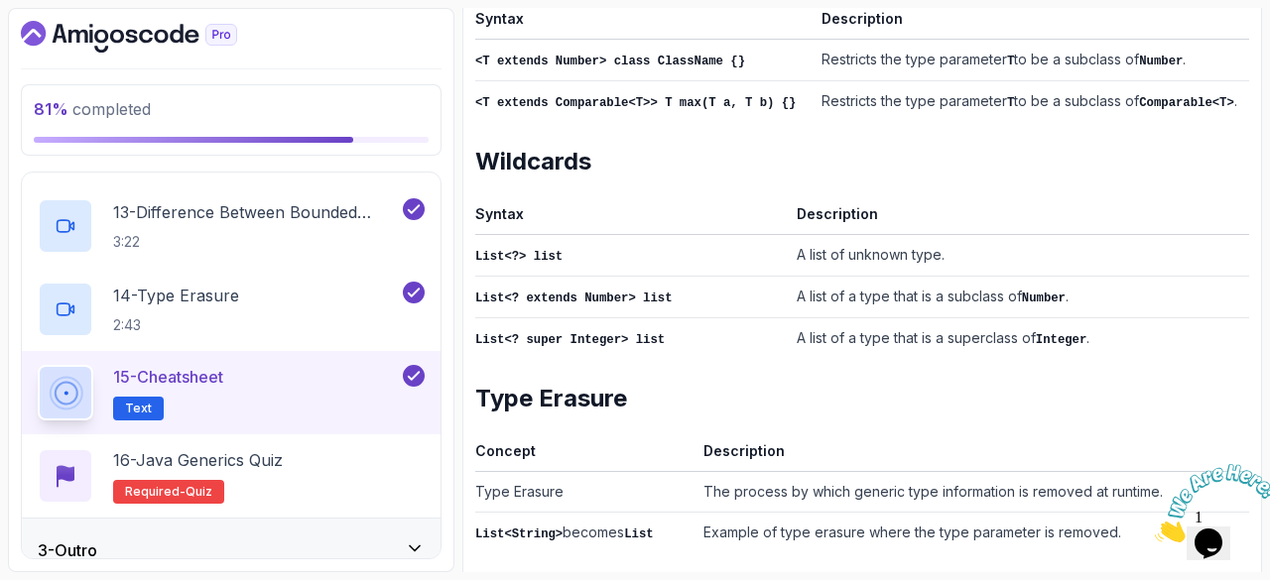
click at [151, 401] on p "Text" at bounding box center [138, 409] width 51 height 24
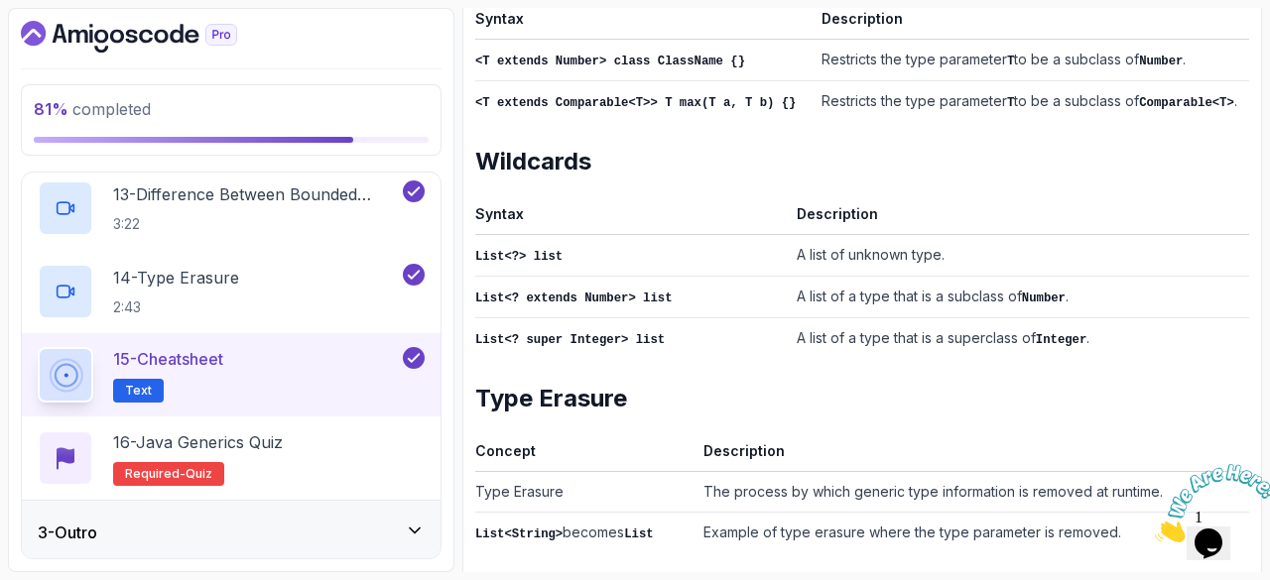
scroll to position [1137, 0]
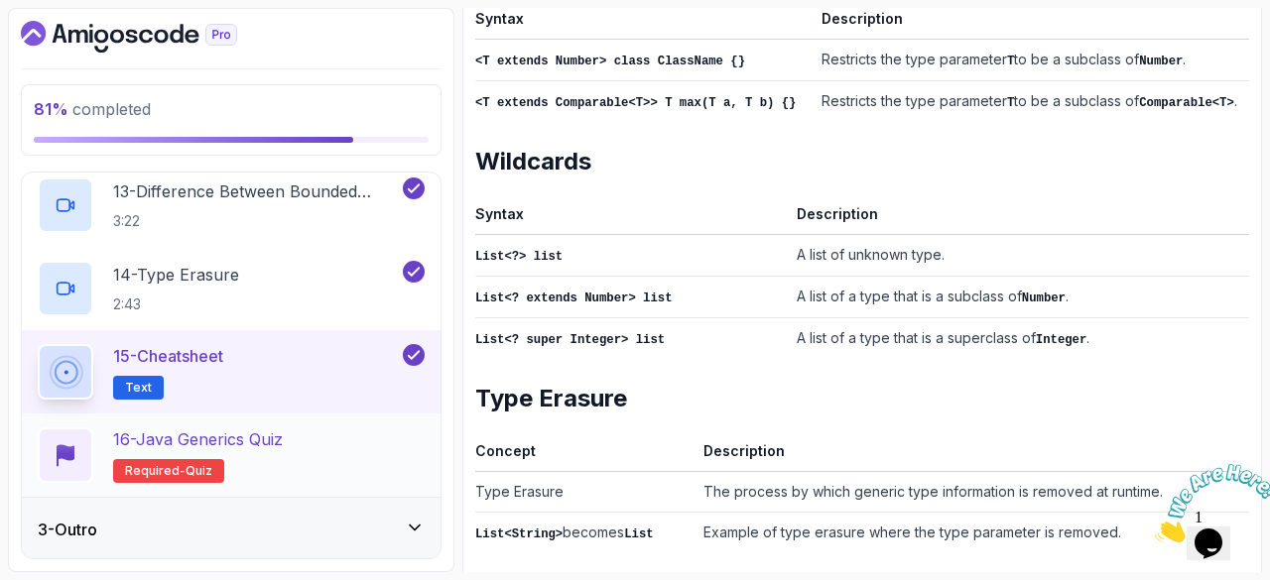
click at [248, 445] on p "16 - Java Generics Quiz" at bounding box center [198, 440] width 170 height 24
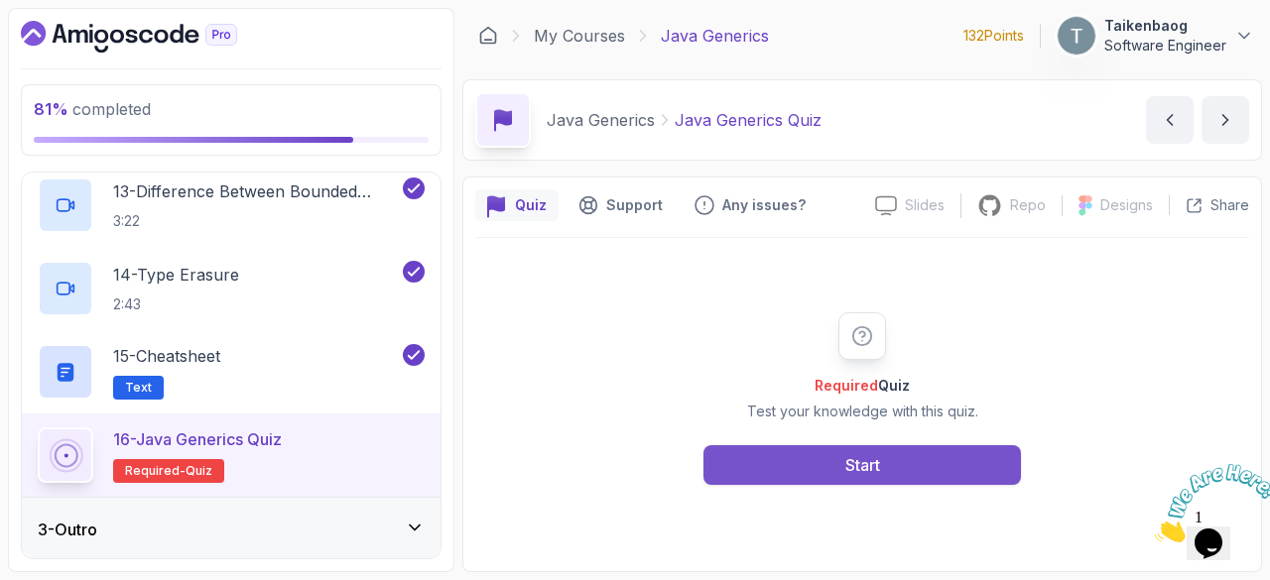
click at [883, 471] on button "Start" at bounding box center [861, 465] width 317 height 40
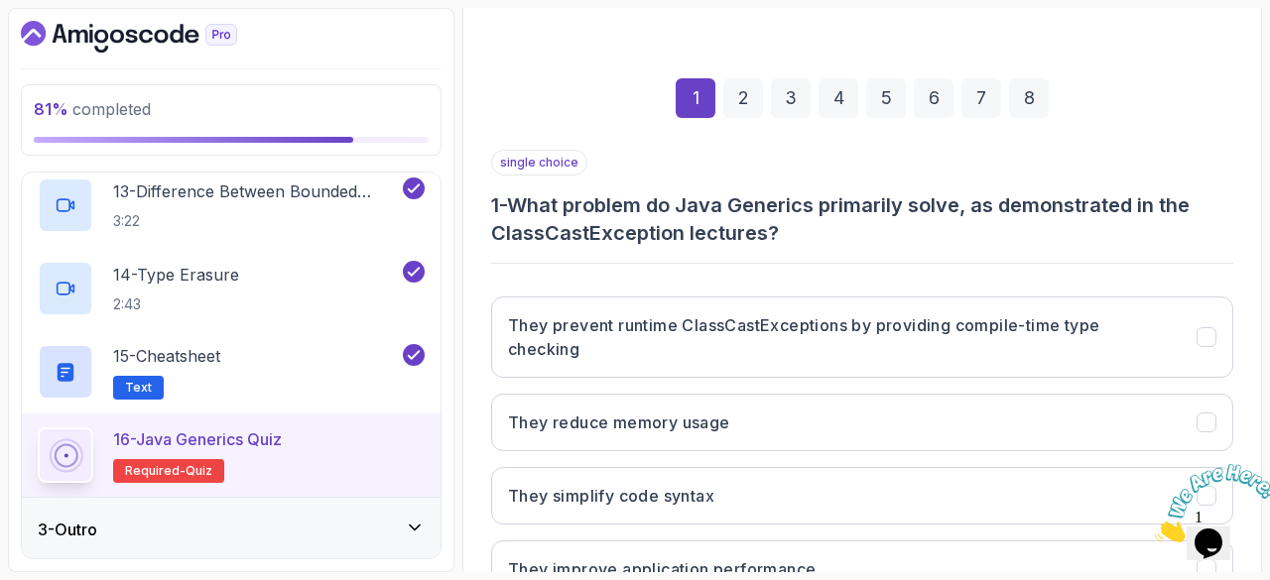
scroll to position [237, 0]
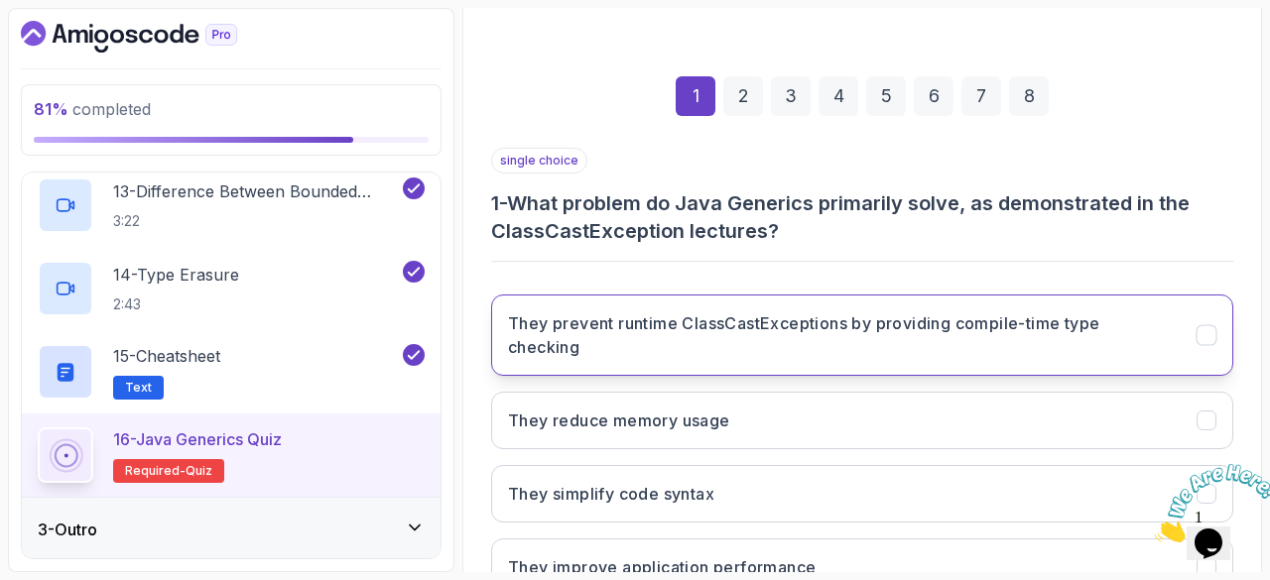
click at [899, 336] on h3 "They prevent runtime ClassCastExceptions by providing compile-time type checking" at bounding box center [840, 336] width 665 height 48
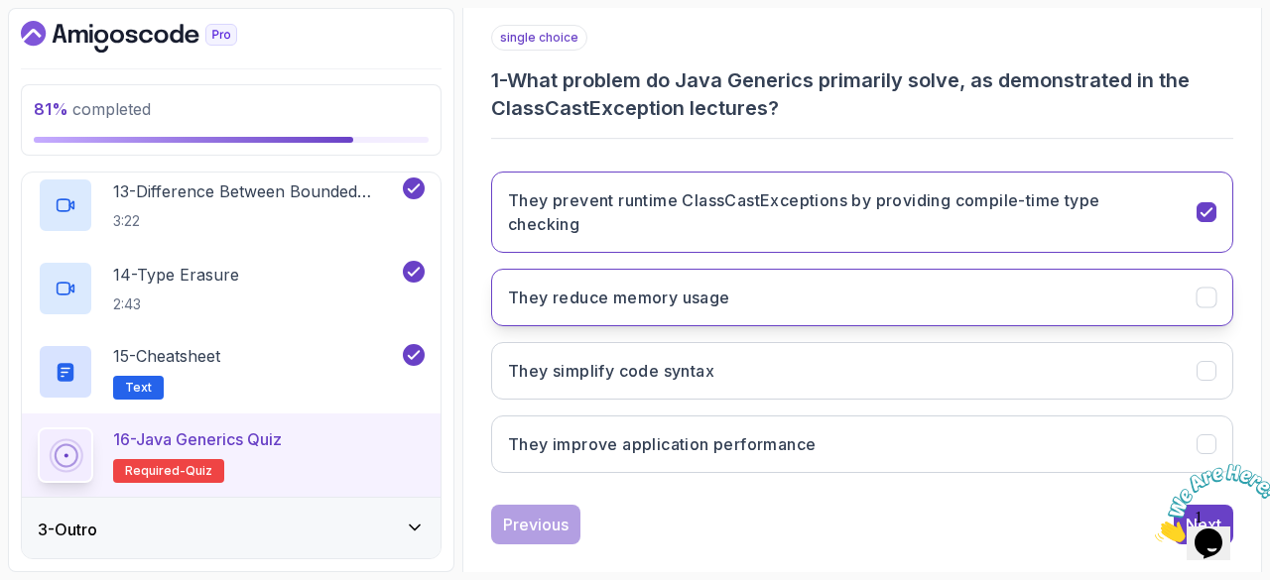
scroll to position [361, 0]
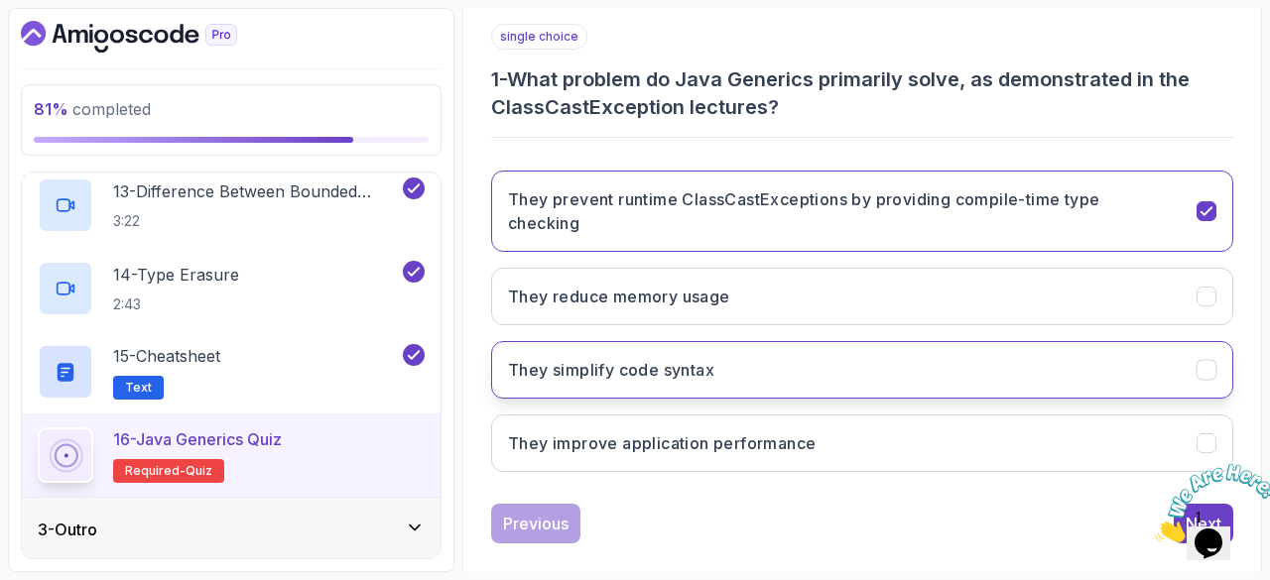
click at [898, 354] on button "They simplify code syntax" at bounding box center [862, 370] width 742 height 58
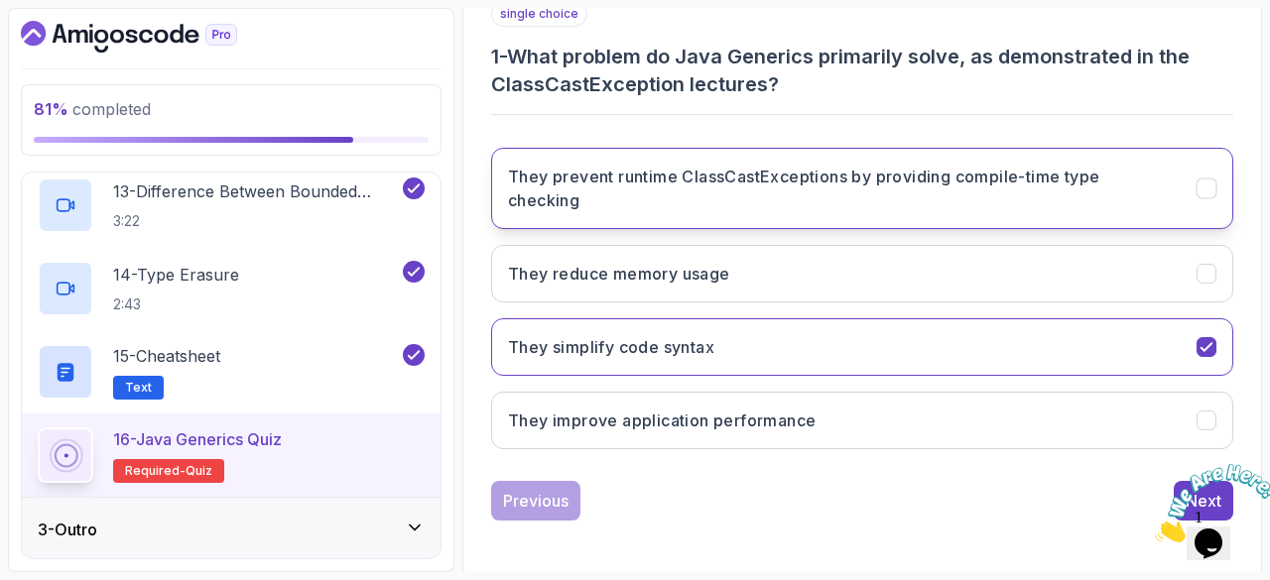
click at [1072, 201] on h3 "They prevent runtime ClassCastExceptions by providing compile-time type checking" at bounding box center [840, 189] width 665 height 48
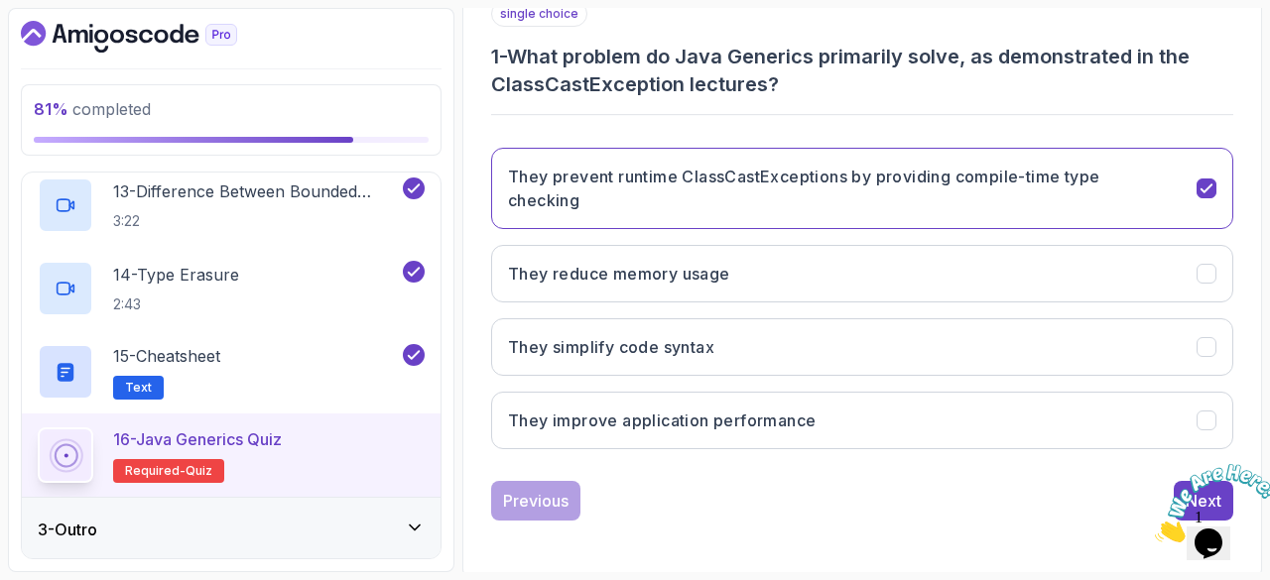
click at [1181, 482] on img at bounding box center [1216, 503] width 123 height 78
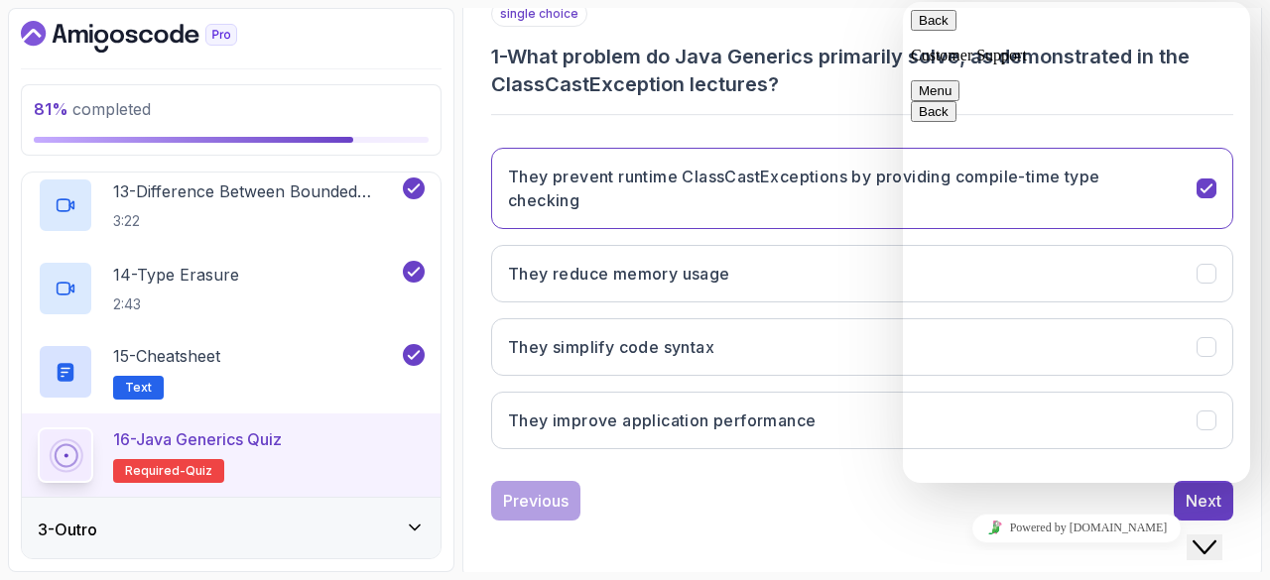
click at [1216, 536] on icon "Close Chat This icon closes the chat window." at bounding box center [1204, 548] width 24 height 24
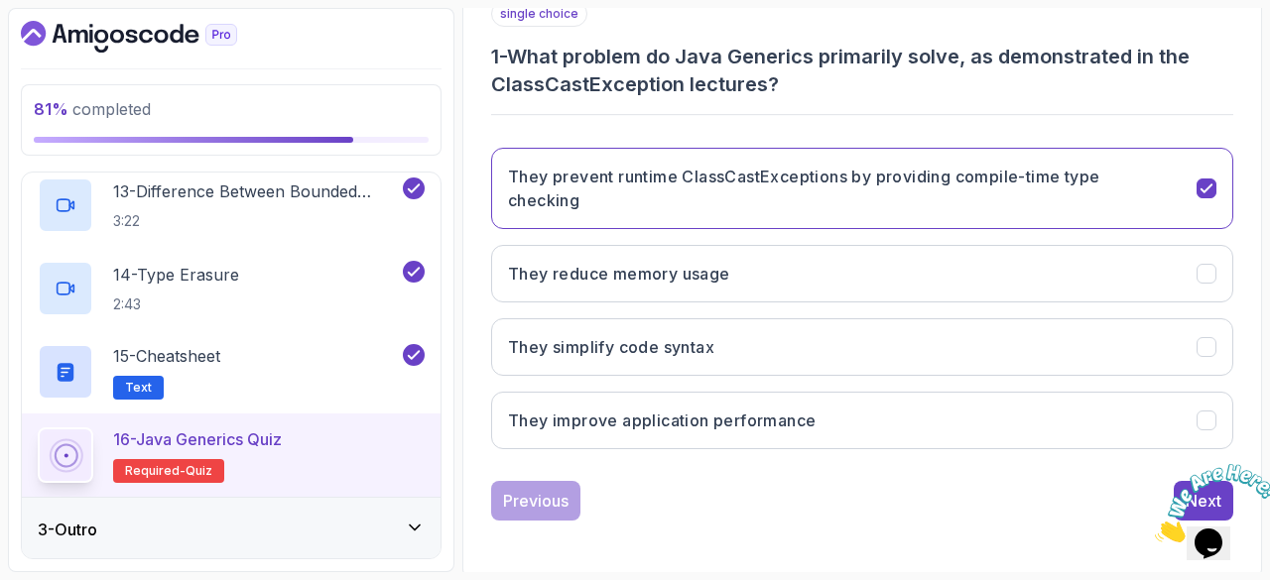
click at [1155, 529] on icon "Close" at bounding box center [1155, 537] width 0 height 17
click at [1191, 489] on div "Next" at bounding box center [1204, 501] width 36 height 24
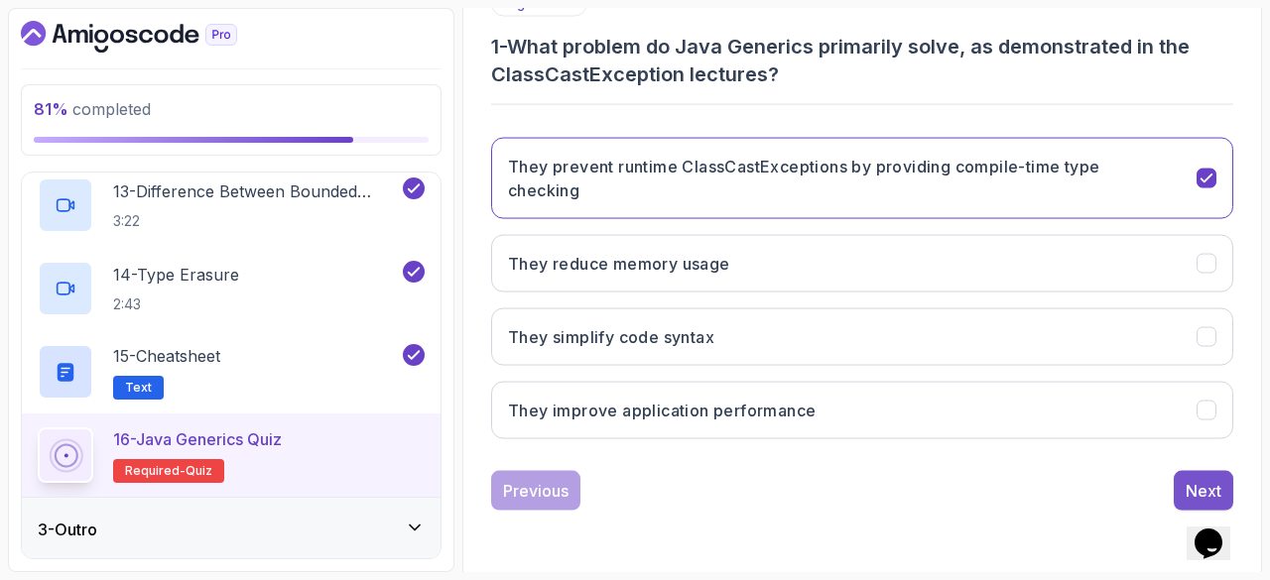
scroll to position [360, 0]
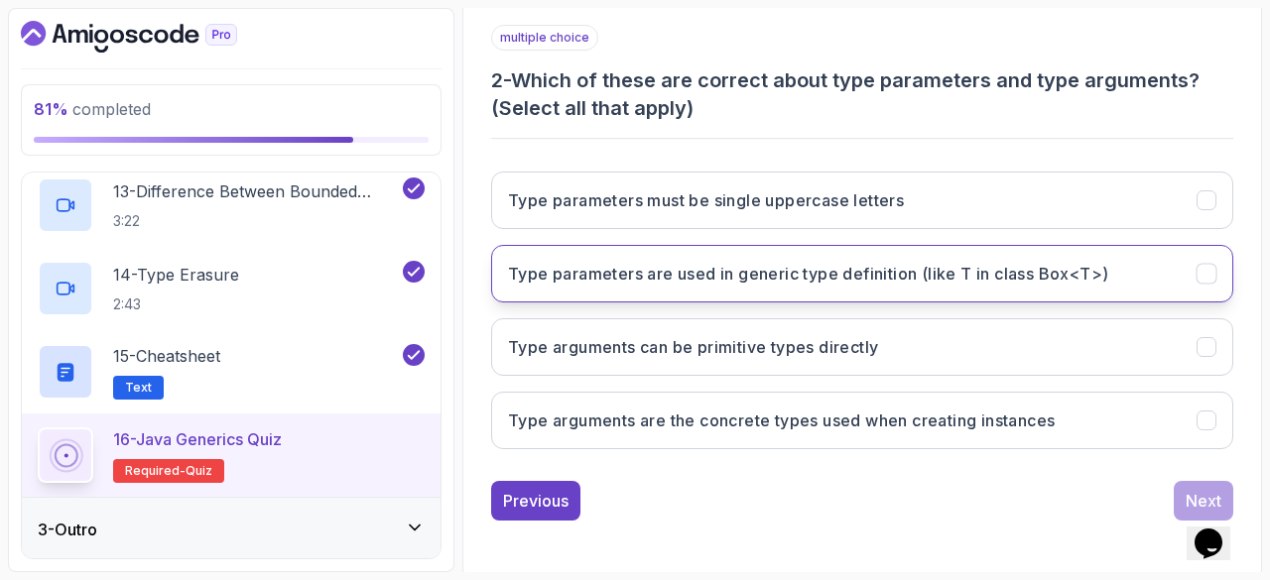
click at [905, 273] on h3 "Type parameters are used in generic type definition (like T in class Box<T>)" at bounding box center [808, 274] width 600 height 24
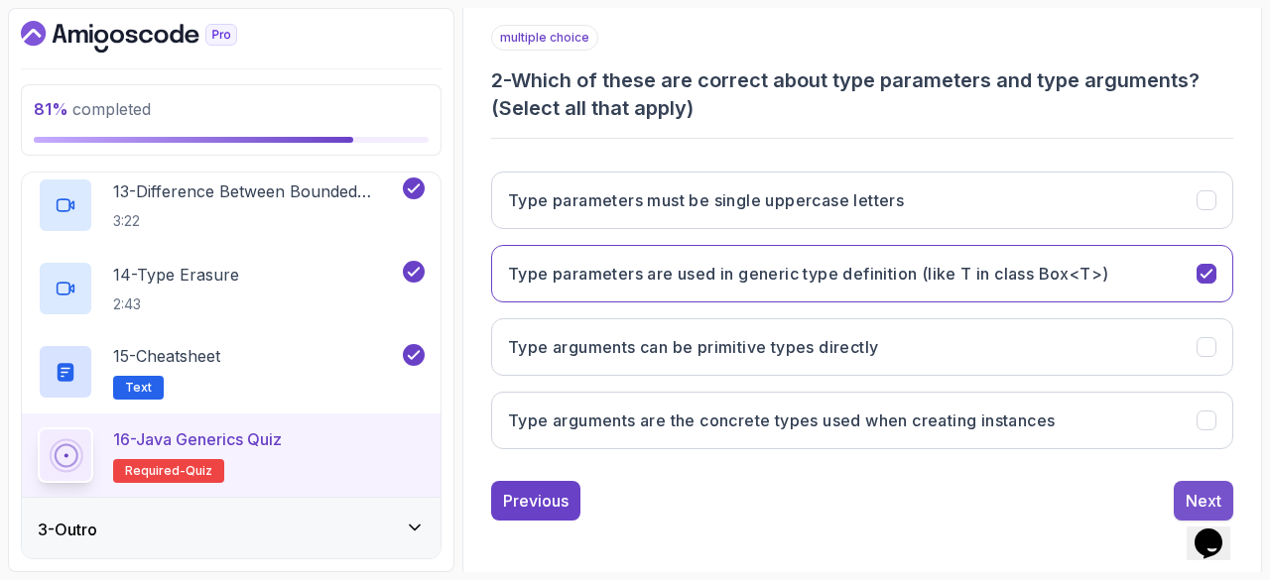
click at [1181, 486] on button "Next" at bounding box center [1204, 501] width 60 height 40
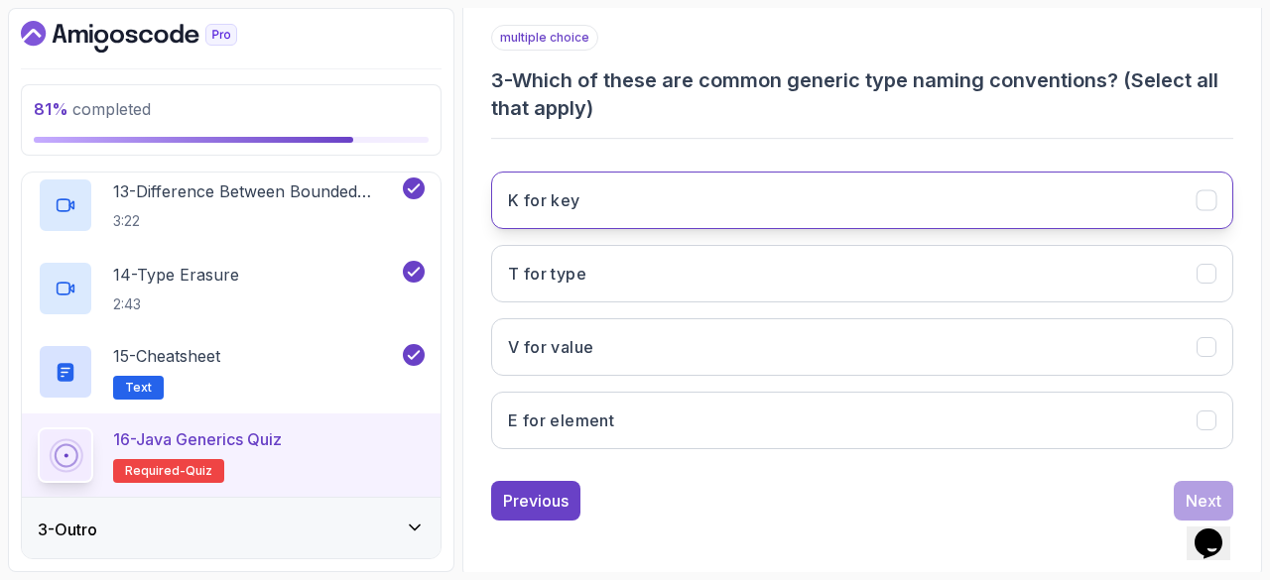
click at [1208, 199] on icon "K for key" at bounding box center [1206, 200] width 19 height 19
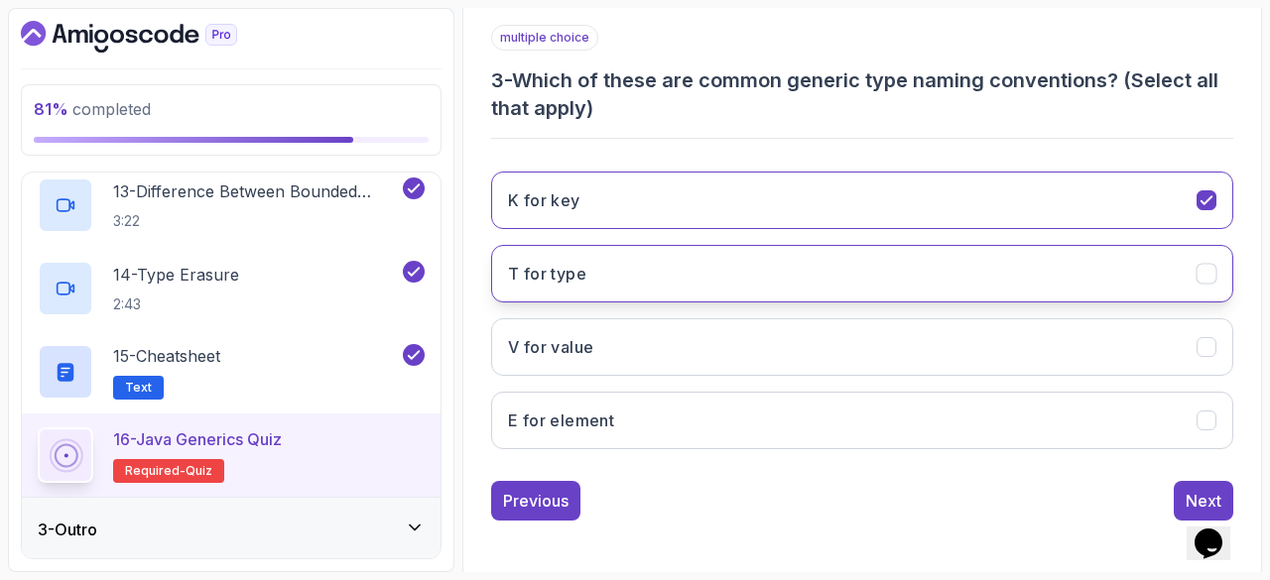
click at [1206, 270] on icon "T for type" at bounding box center [1206, 274] width 19 height 19
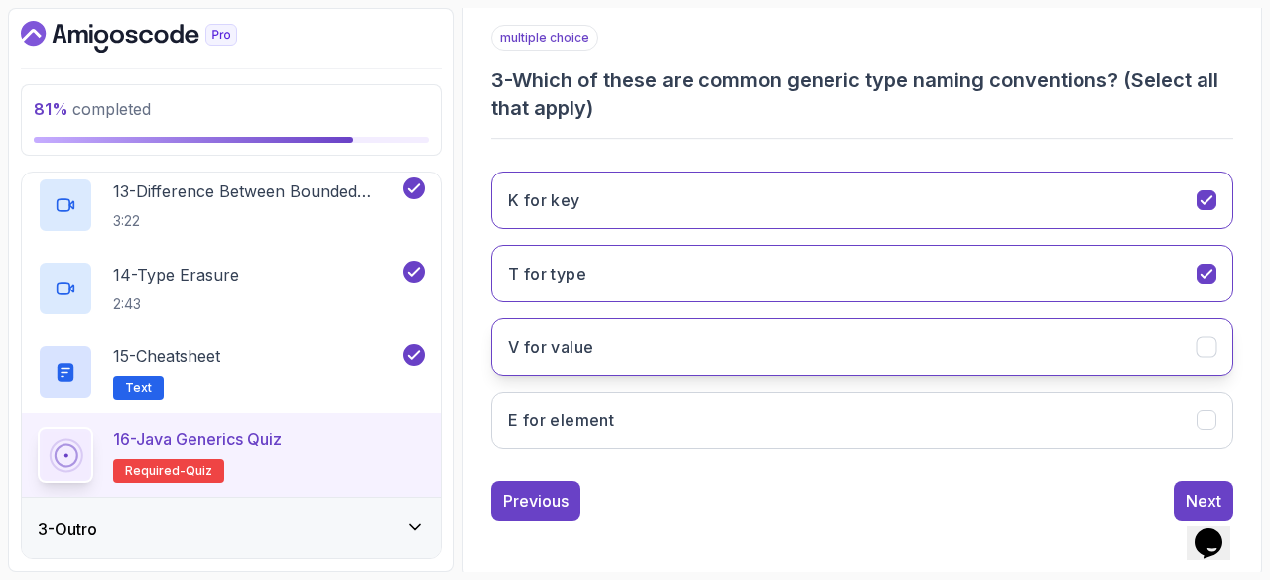
click at [1124, 346] on button "V for value" at bounding box center [862, 347] width 742 height 58
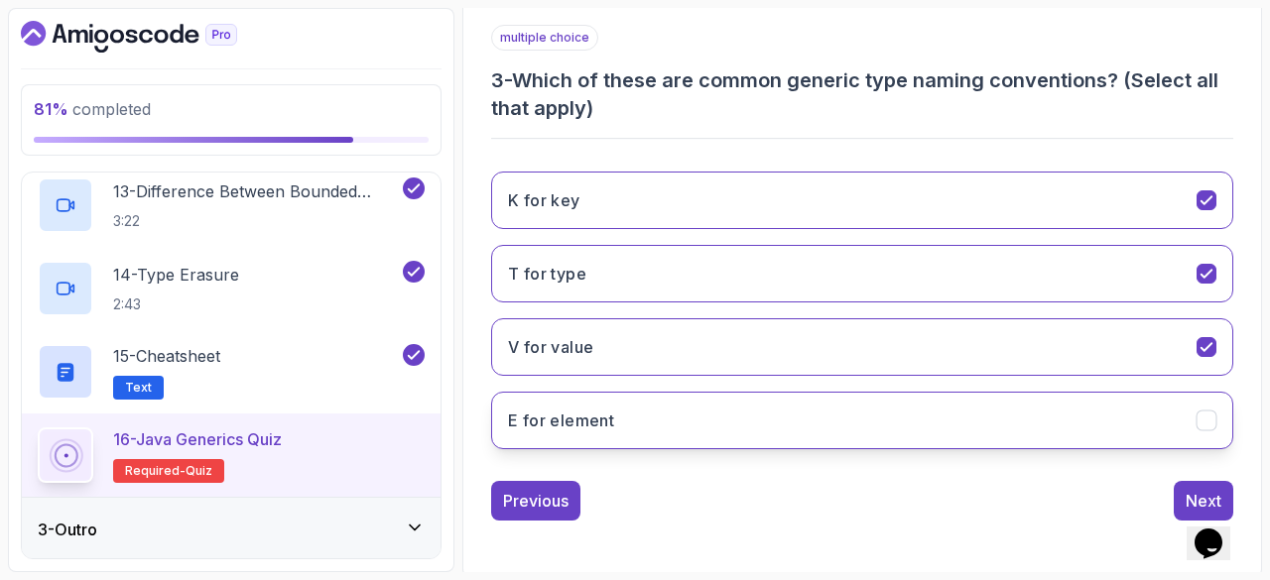
click at [1113, 404] on button "E for element" at bounding box center [862, 421] width 742 height 58
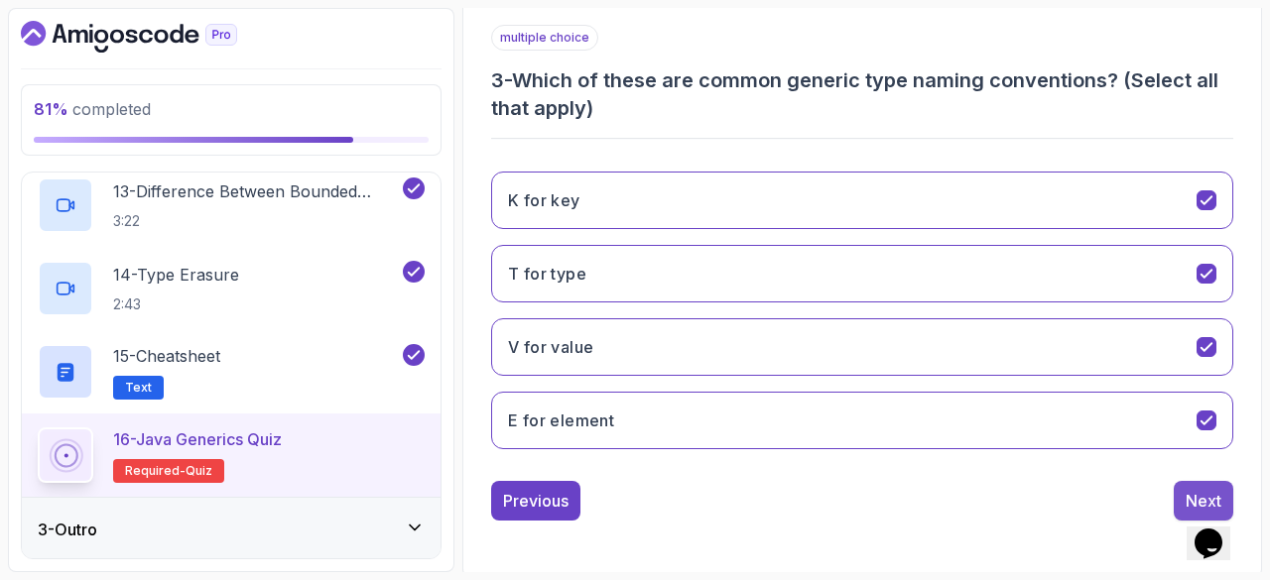
click at [1191, 490] on div "Next" at bounding box center [1204, 501] width 36 height 24
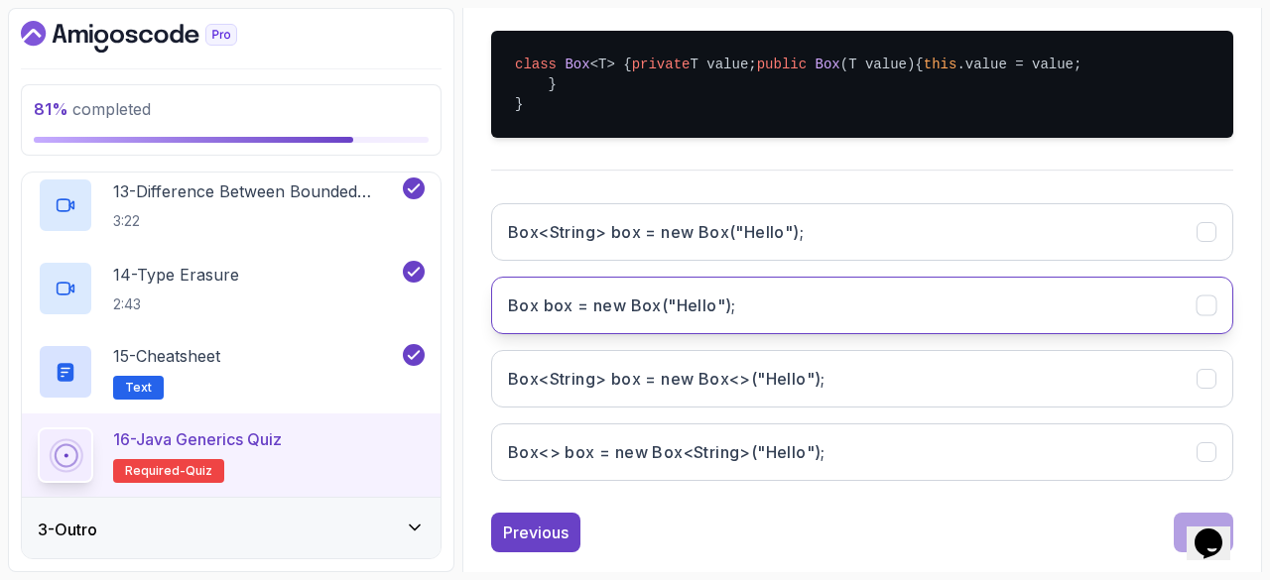
scroll to position [484, 0]
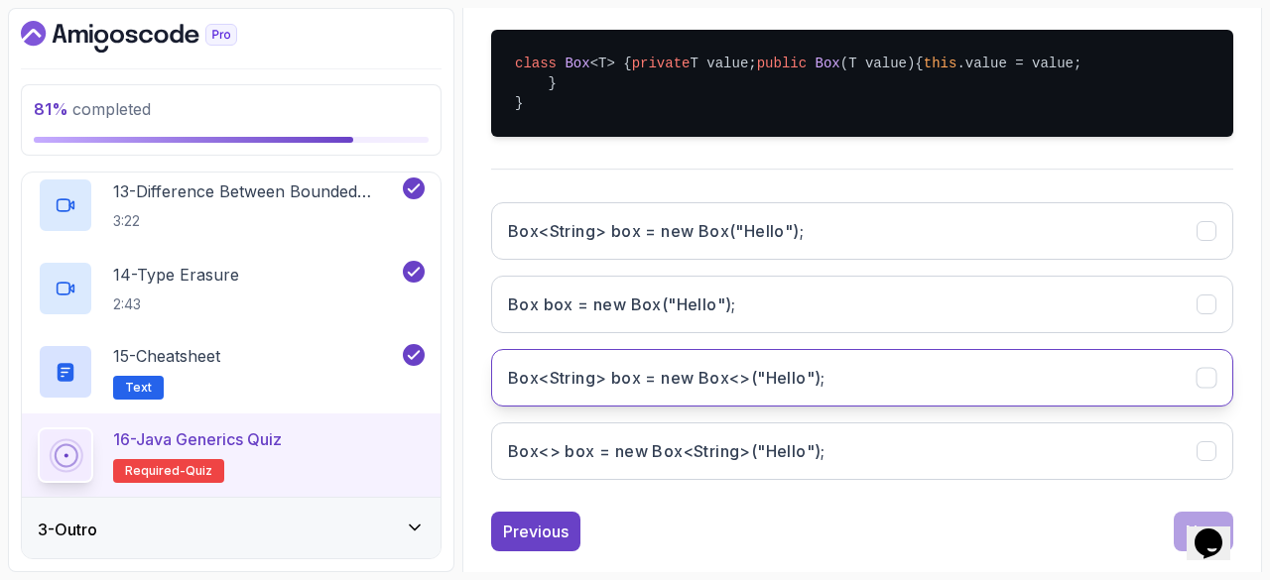
click at [941, 407] on button "Box<String> box = new Box<>("Hello");" at bounding box center [862, 378] width 742 height 58
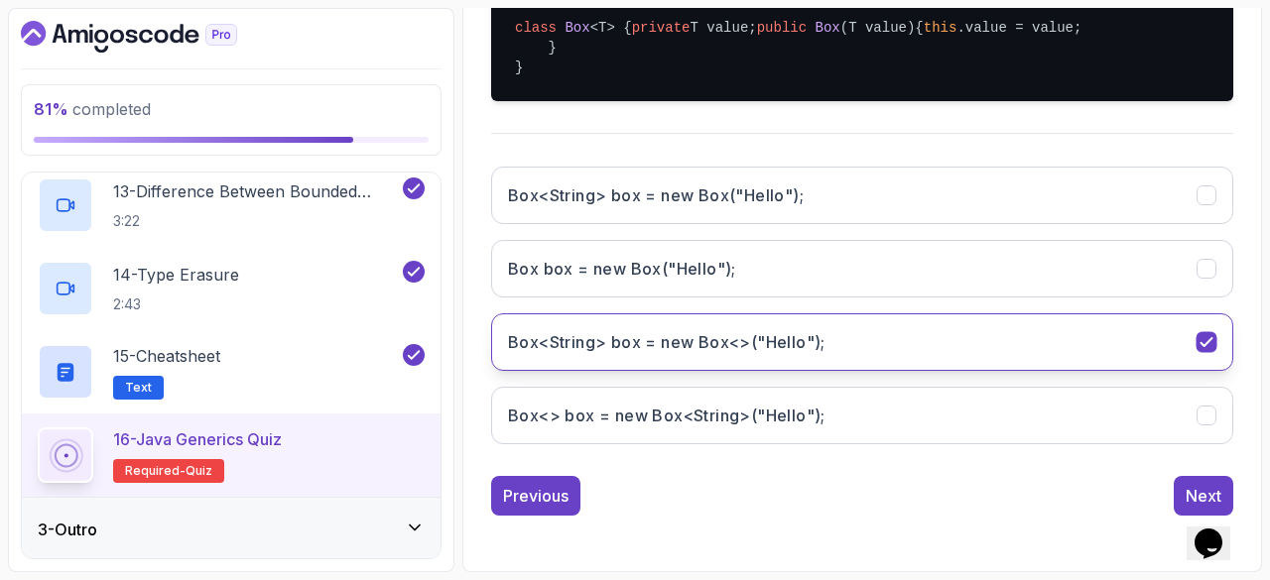
scroll to position [574, 0]
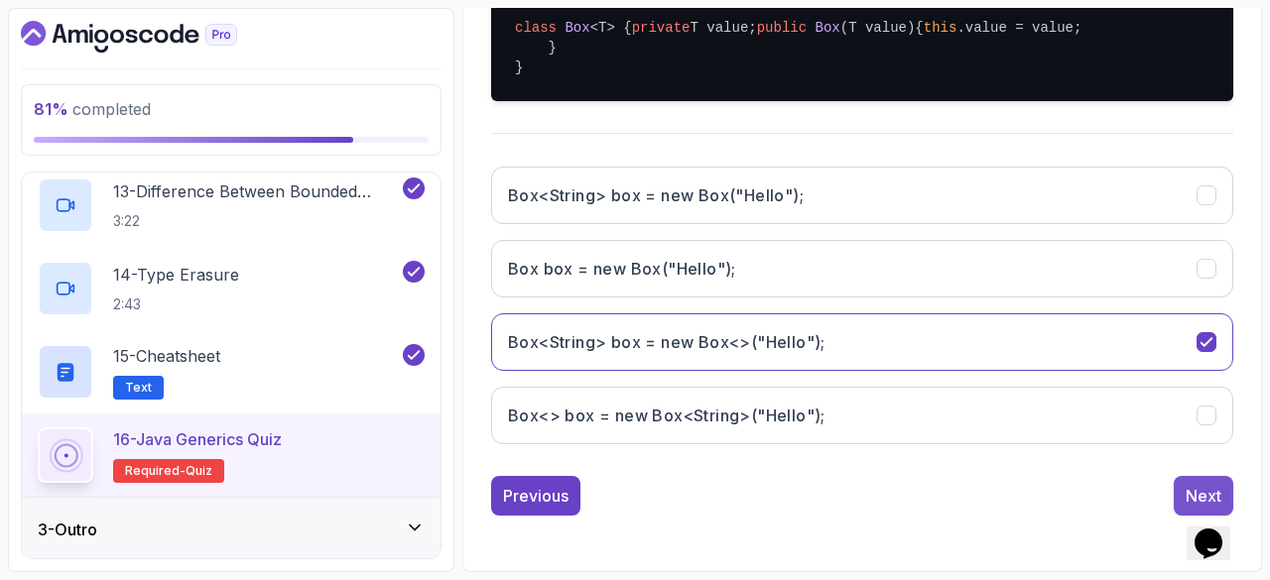
click at [1189, 493] on div "Next" at bounding box center [1204, 496] width 36 height 24
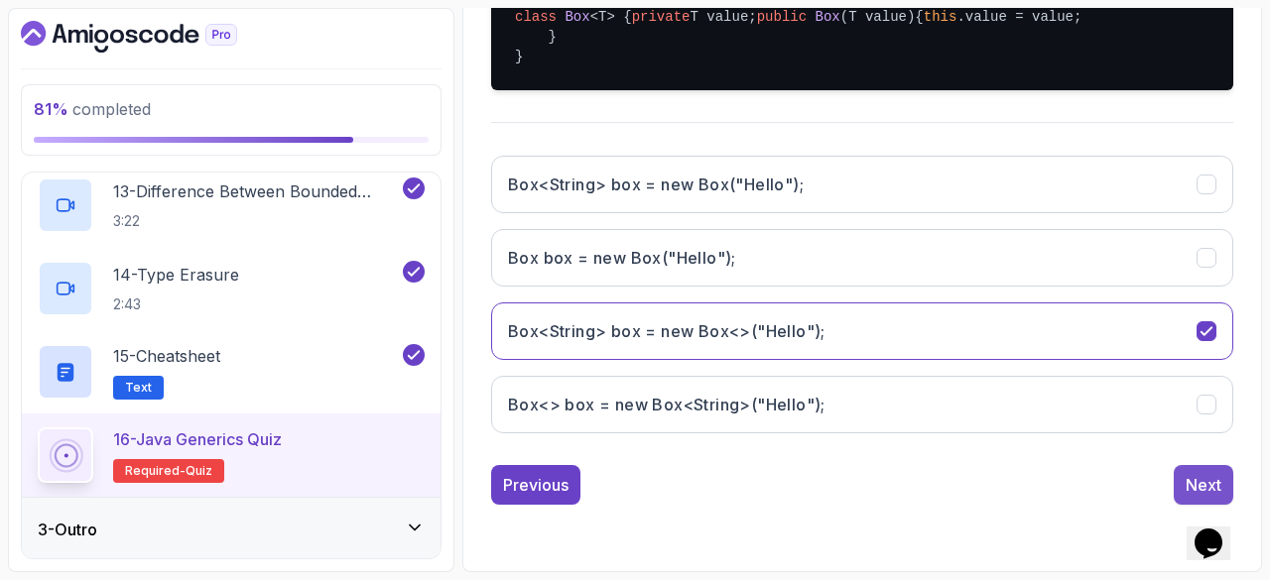
scroll to position [356, 0]
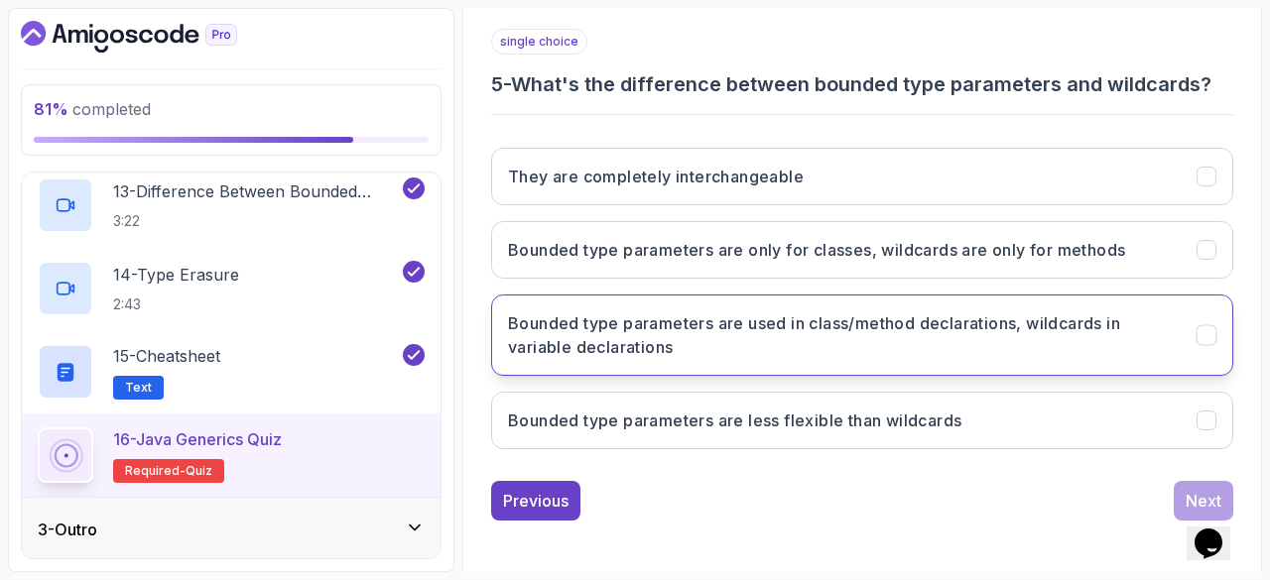
click at [1207, 334] on icon "Bounded type parameters are used in class/method declarations, wildcards in var…" at bounding box center [1206, 335] width 19 height 19
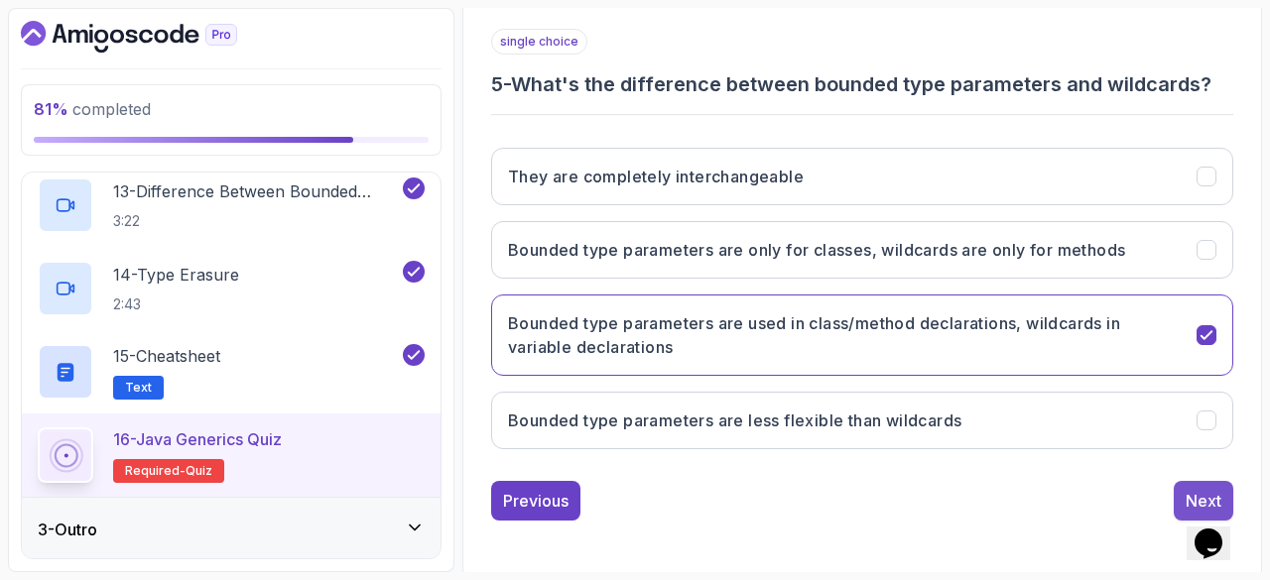
click at [1191, 491] on div "Next" at bounding box center [1204, 501] width 36 height 24
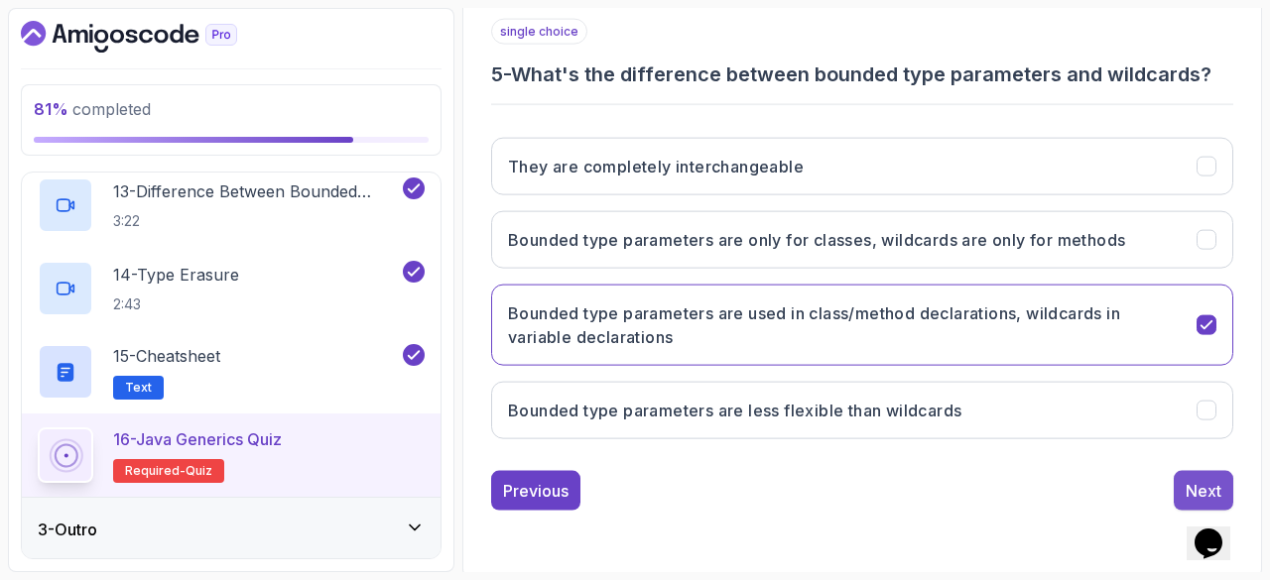
scroll to position [332, 0]
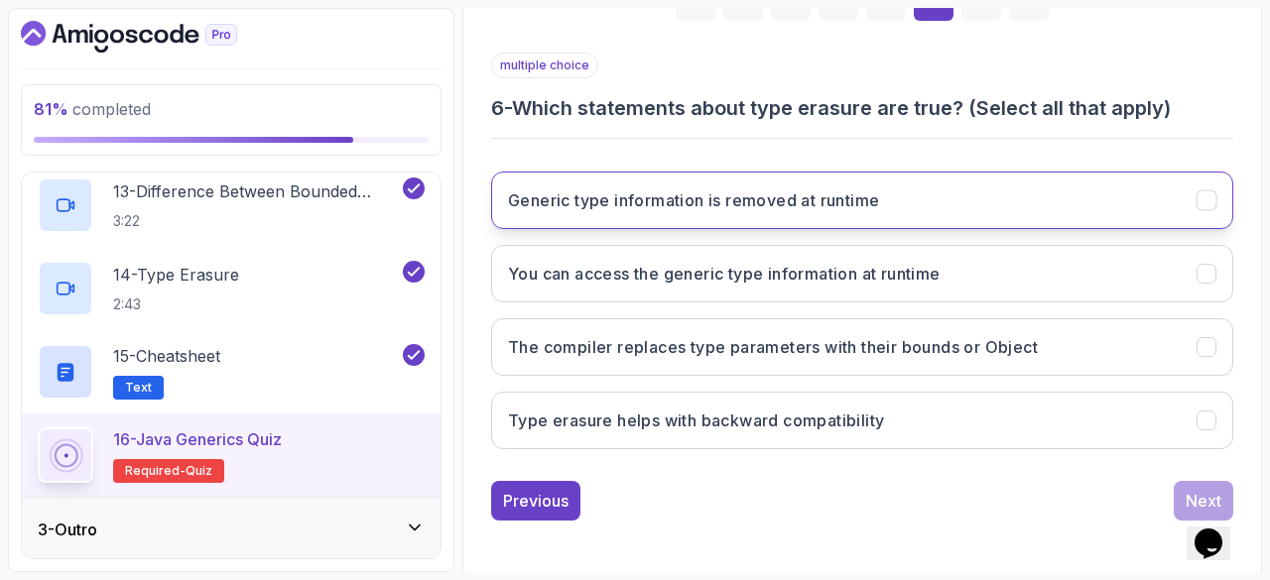
click at [905, 207] on button "Generic type information is removed at runtime" at bounding box center [862, 201] width 742 height 58
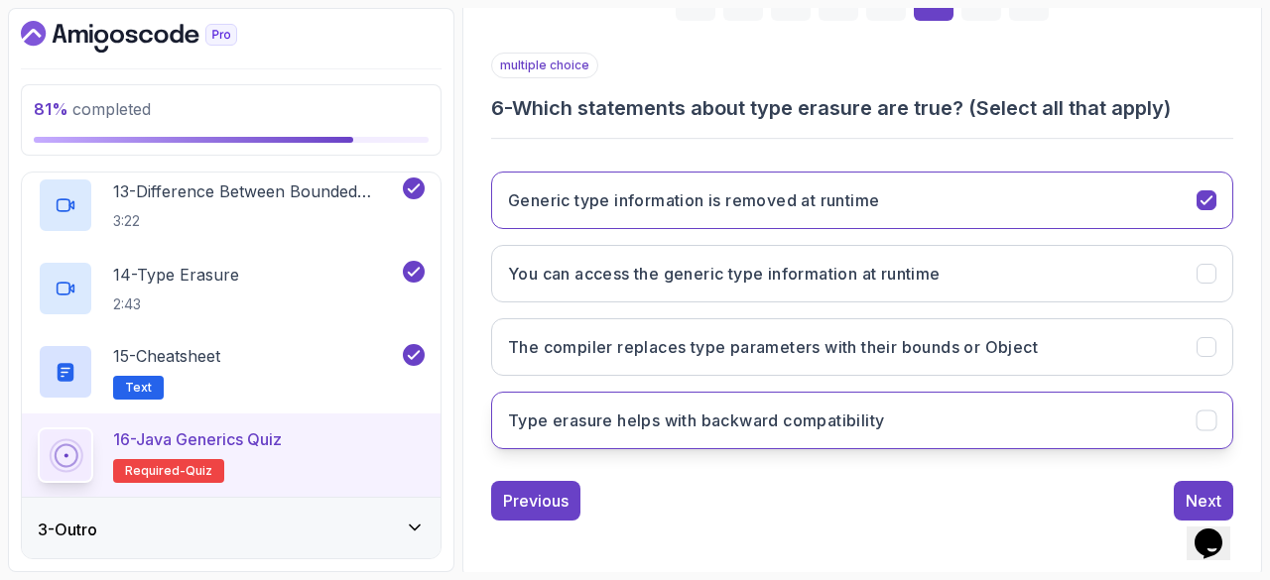
click at [973, 424] on button "Type erasure helps with backward compatibility" at bounding box center [862, 421] width 742 height 58
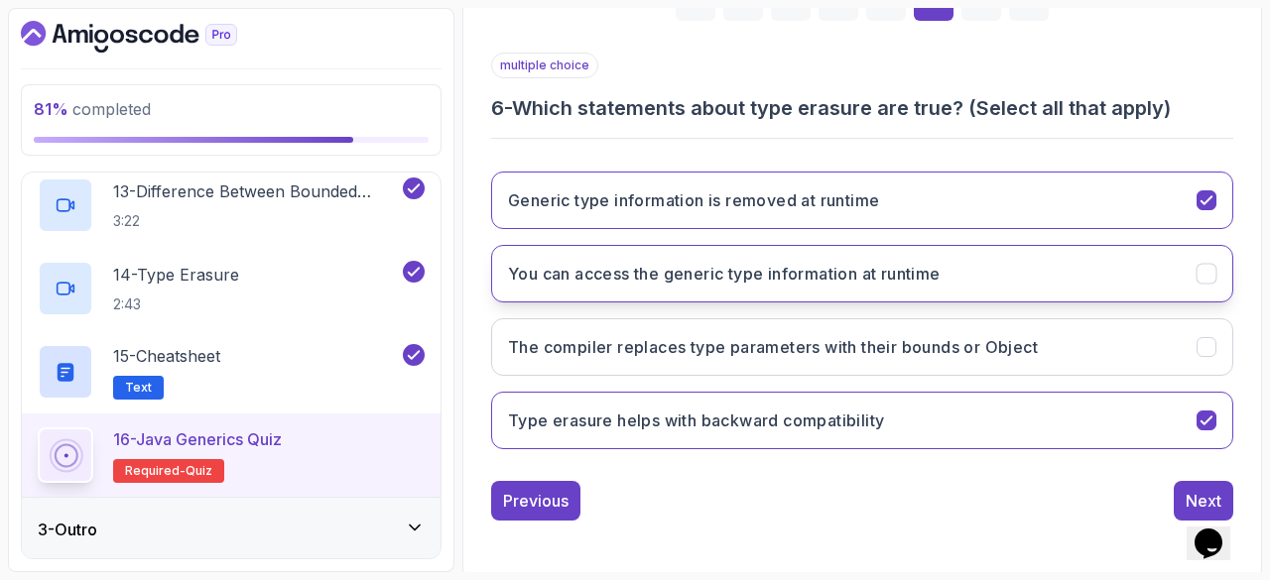
click at [1183, 275] on button "You can access the generic type information at runtime" at bounding box center [862, 274] width 742 height 58
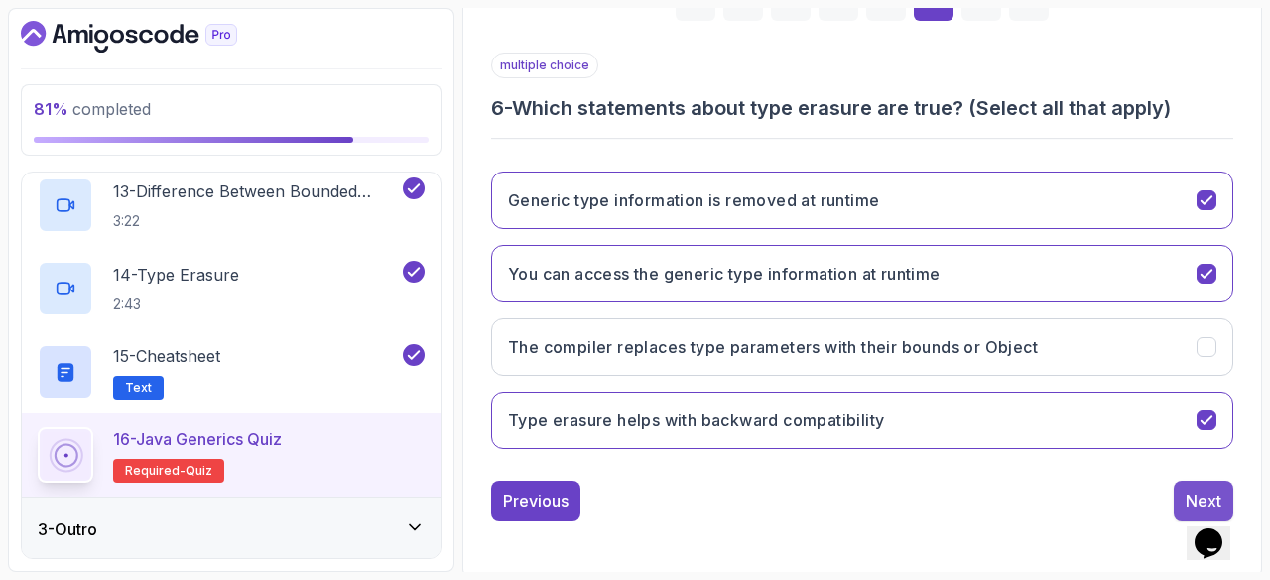
click at [1189, 489] on div "Next" at bounding box center [1204, 501] width 36 height 24
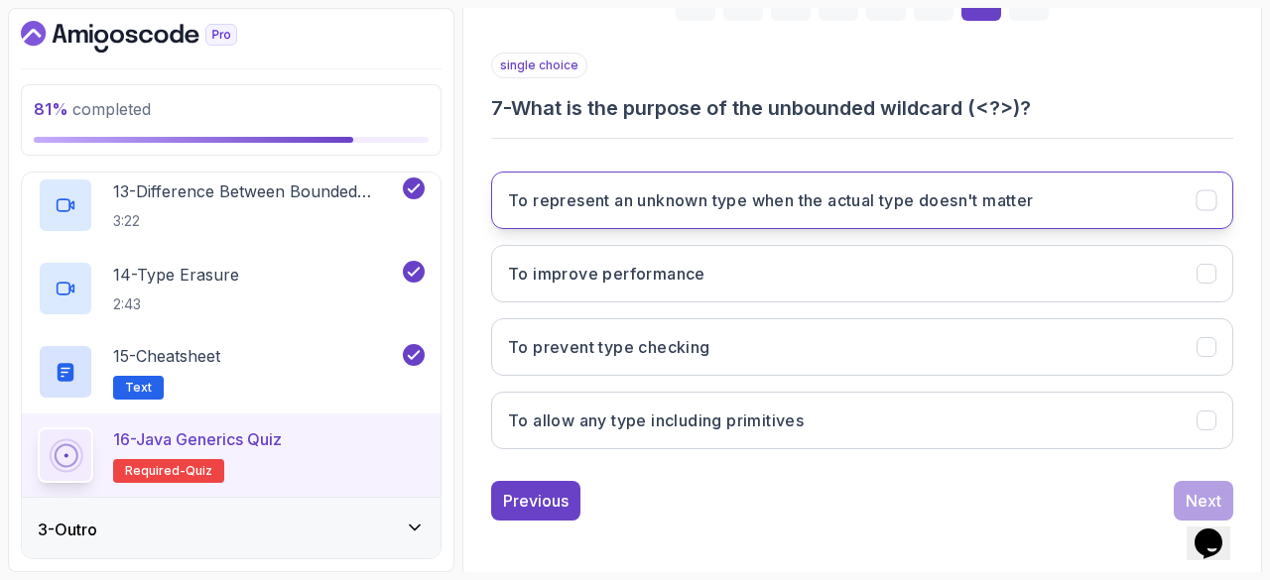
click at [1200, 191] on icon "To represent an unknown type when the actual type doesn't matter" at bounding box center [1206, 200] width 19 height 19
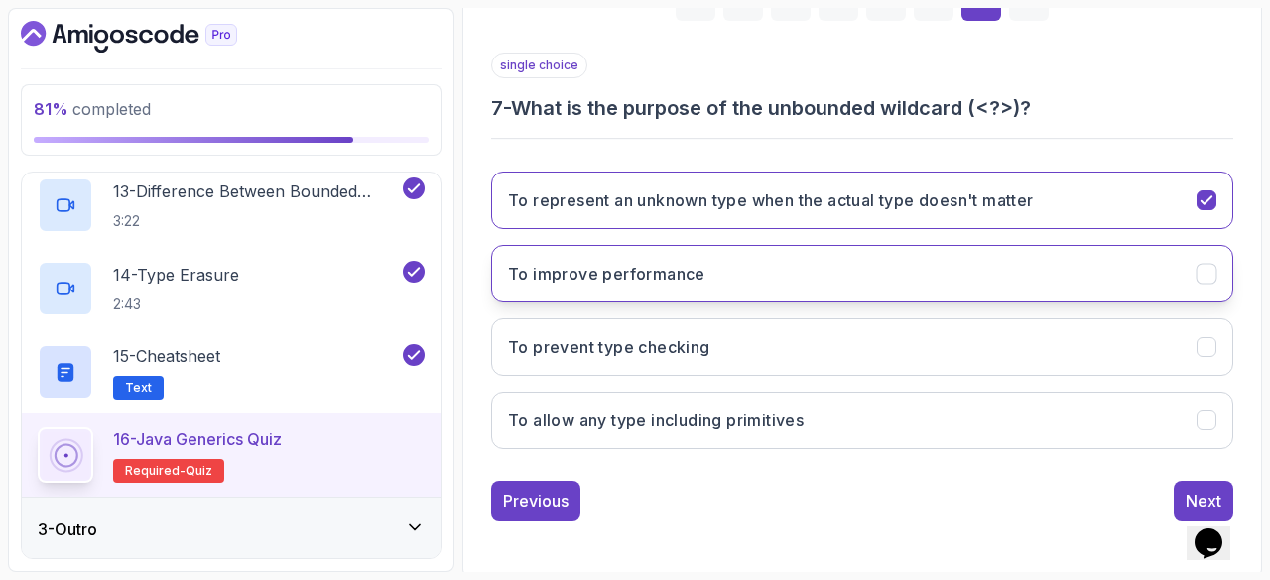
click at [1208, 267] on icon "To improve performance" at bounding box center [1206, 274] width 19 height 19
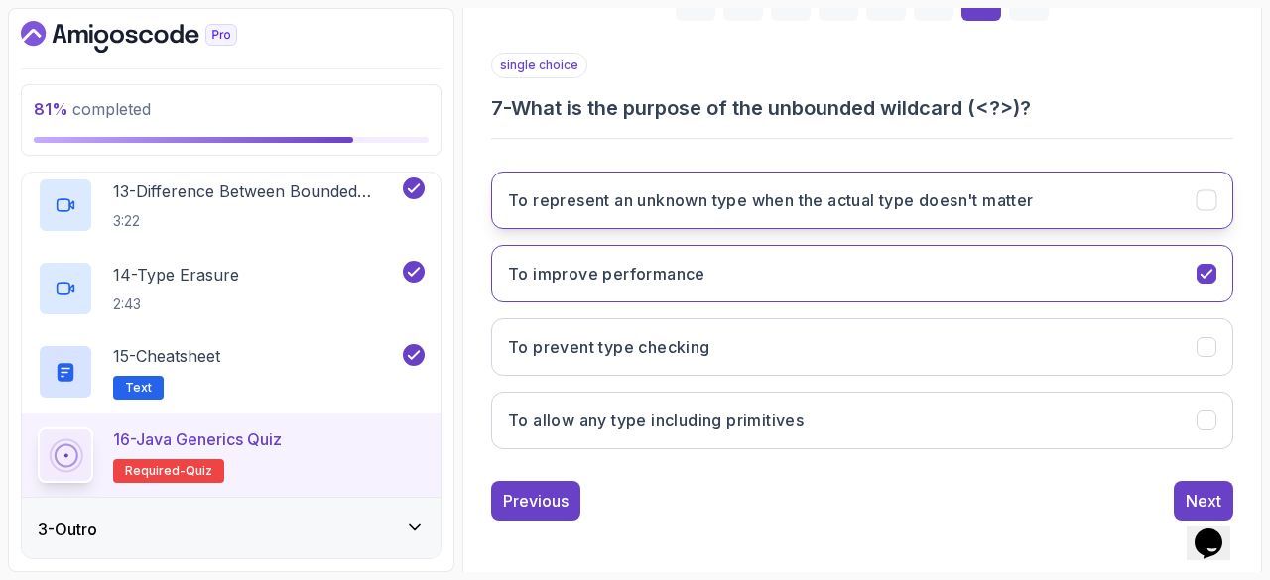
click at [1208, 205] on icon "To represent an unknown type when the actual type doesn't matter" at bounding box center [1206, 200] width 19 height 19
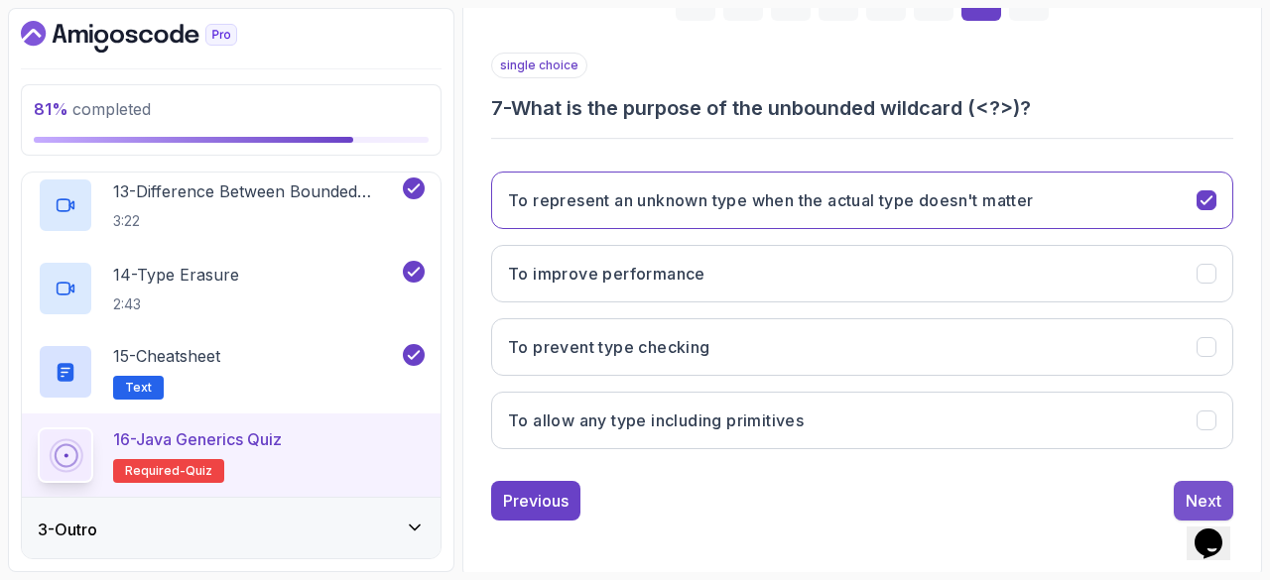
click at [1181, 487] on button "Next" at bounding box center [1204, 501] width 60 height 40
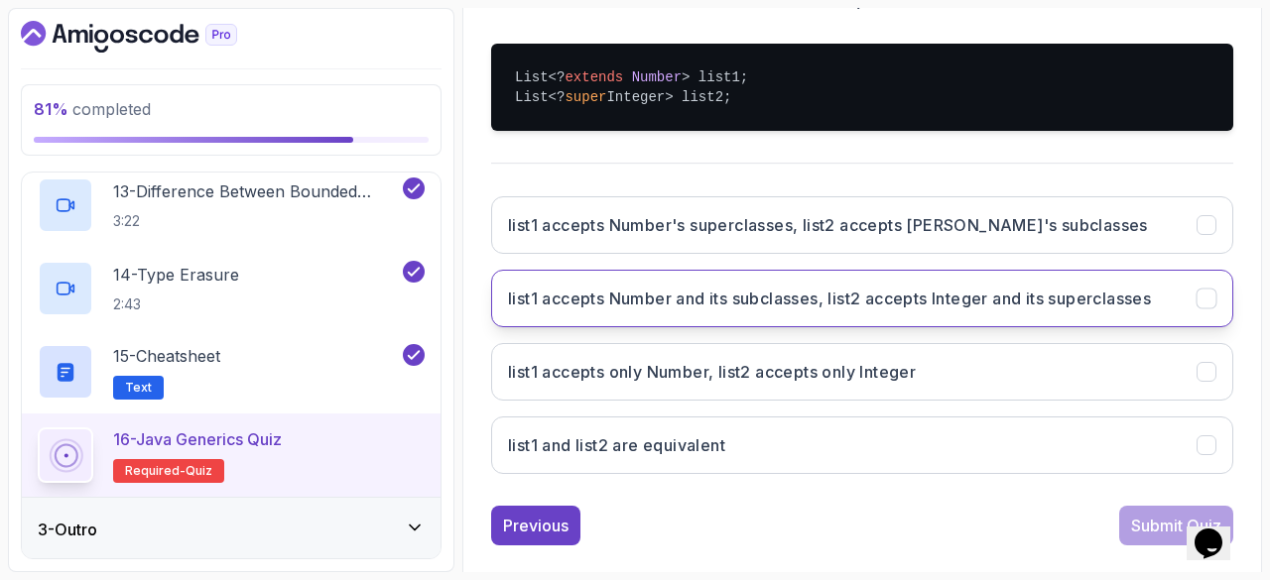
scroll to position [467, 0]
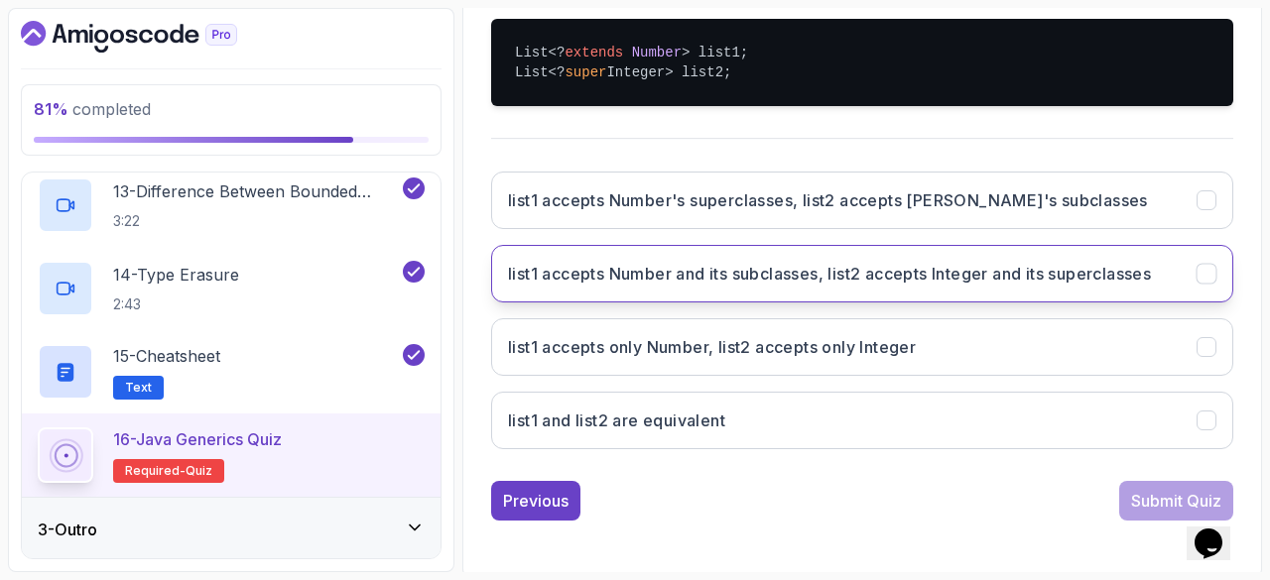
click at [1035, 273] on h3 "list1 accepts Number and its subclasses, list2 accepts Integer and its supercla…" at bounding box center [829, 274] width 643 height 24
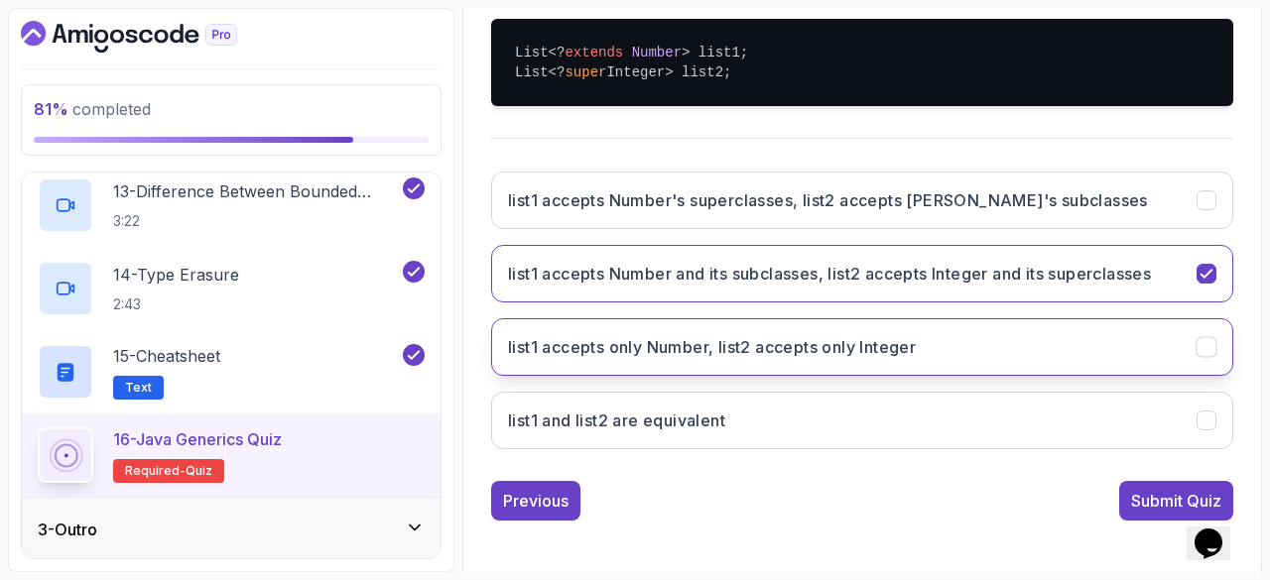
click at [1216, 338] on icon "list1 accepts only Number, list2 accepts only Integer" at bounding box center [1206, 347] width 19 height 19
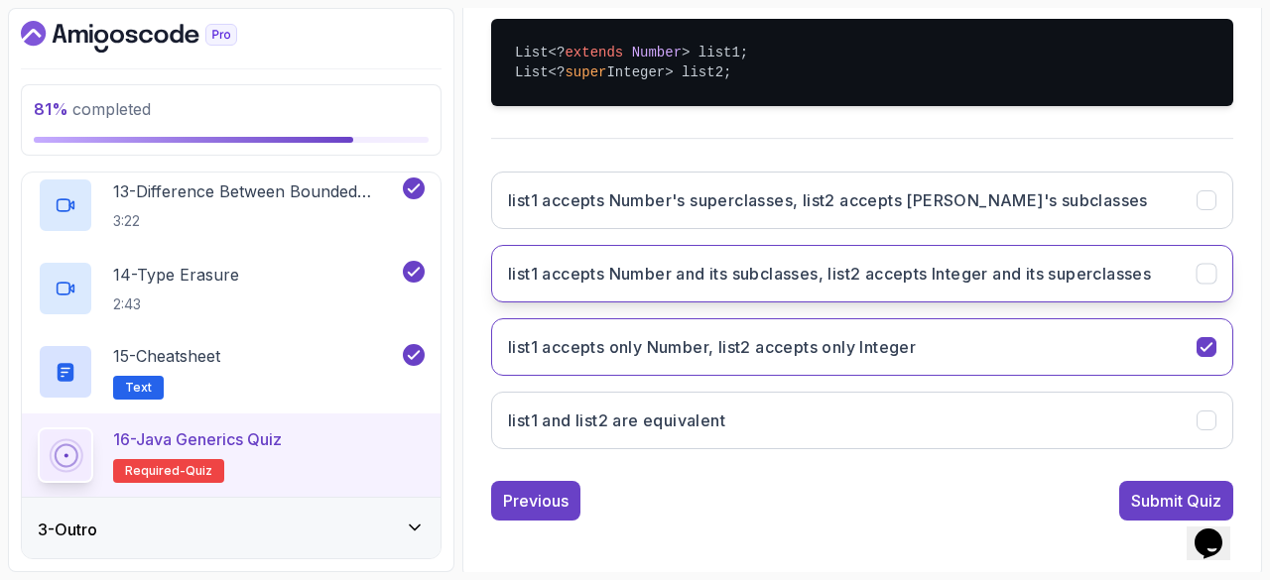
click at [1202, 265] on icon "list1 accepts Number and its subclasses, list2 accepts Integer and its supercla…" at bounding box center [1206, 274] width 19 height 19
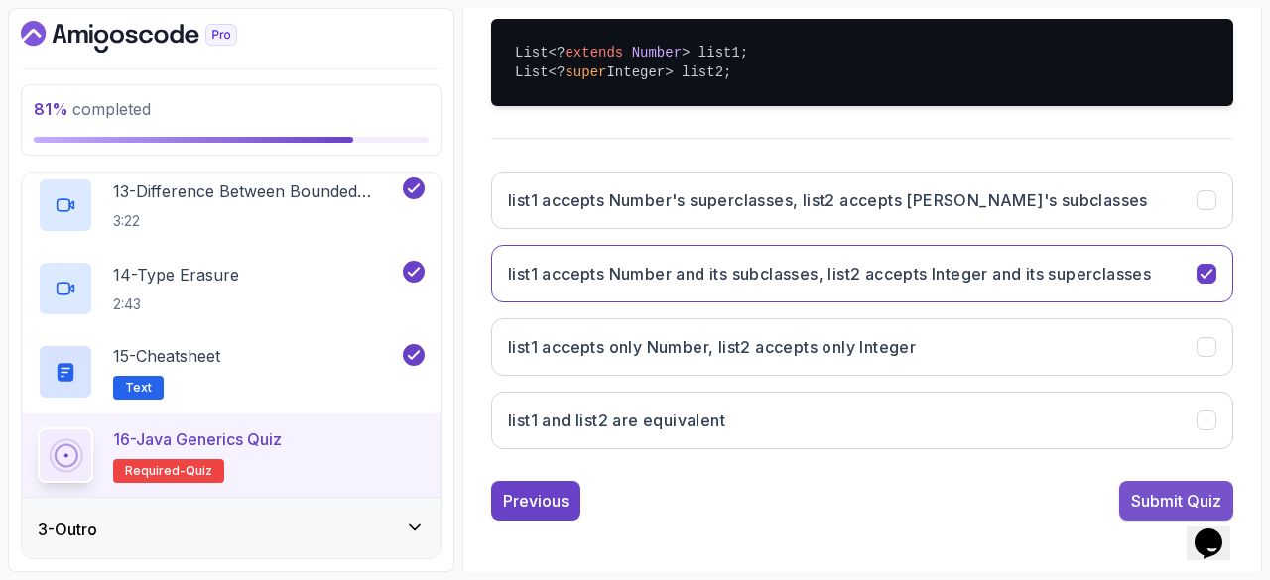
click at [1137, 490] on div "Submit Quiz" at bounding box center [1176, 501] width 90 height 24
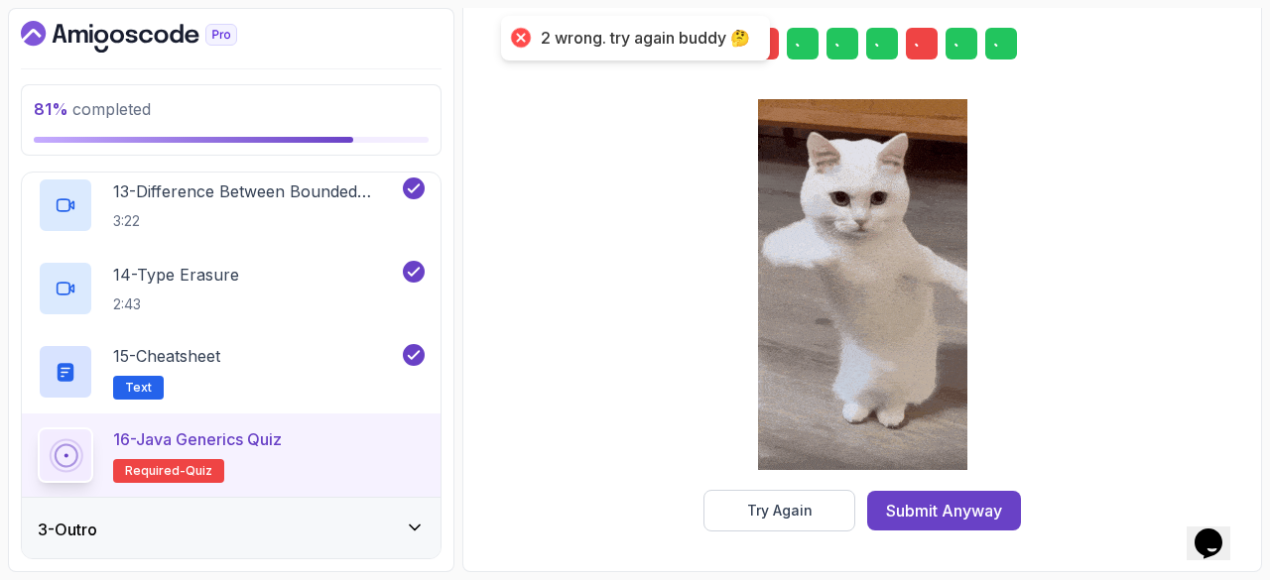
scroll to position [368, 0]
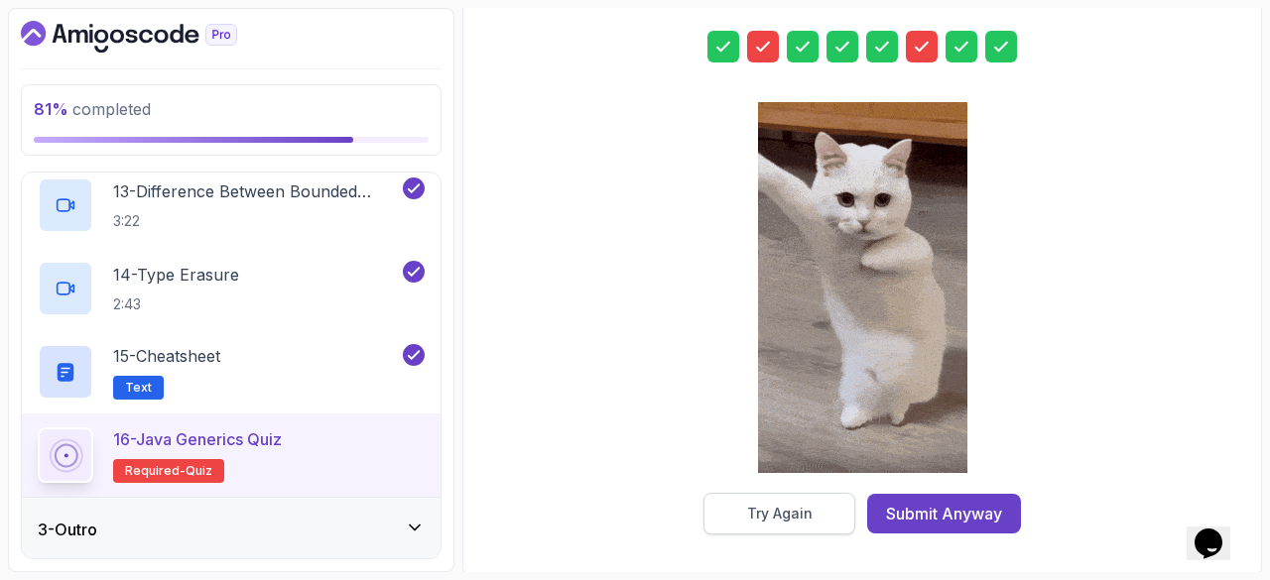
click at [764, 501] on button "Try Again" at bounding box center [779, 514] width 152 height 42
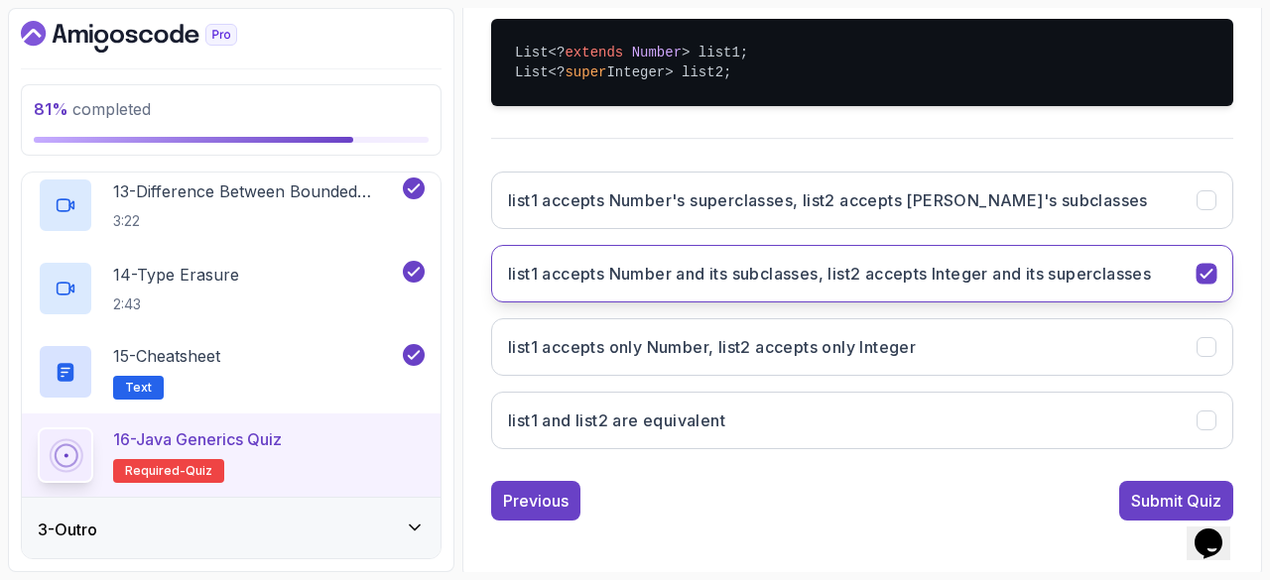
scroll to position [0, 0]
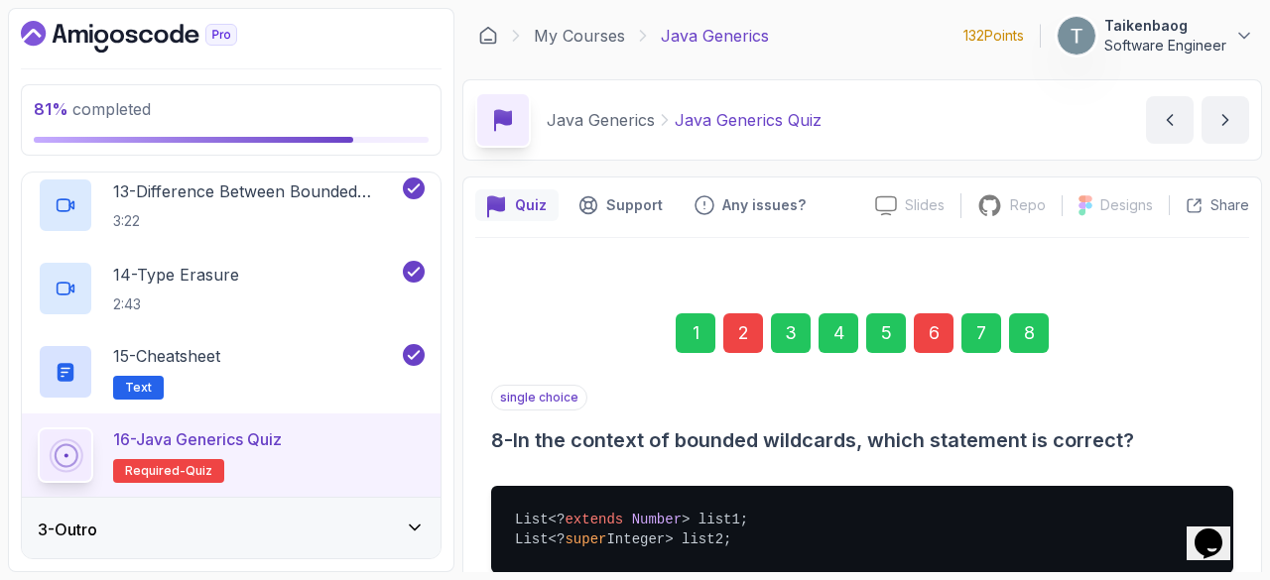
click at [736, 328] on div "2" at bounding box center [743, 334] width 40 height 40
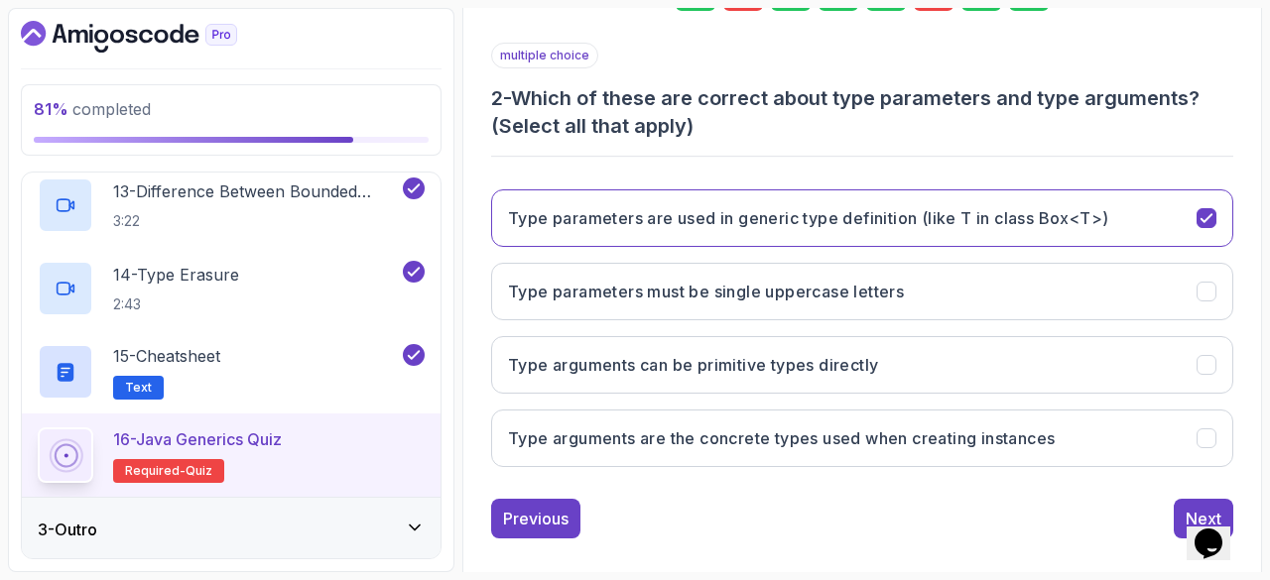
scroll to position [360, 0]
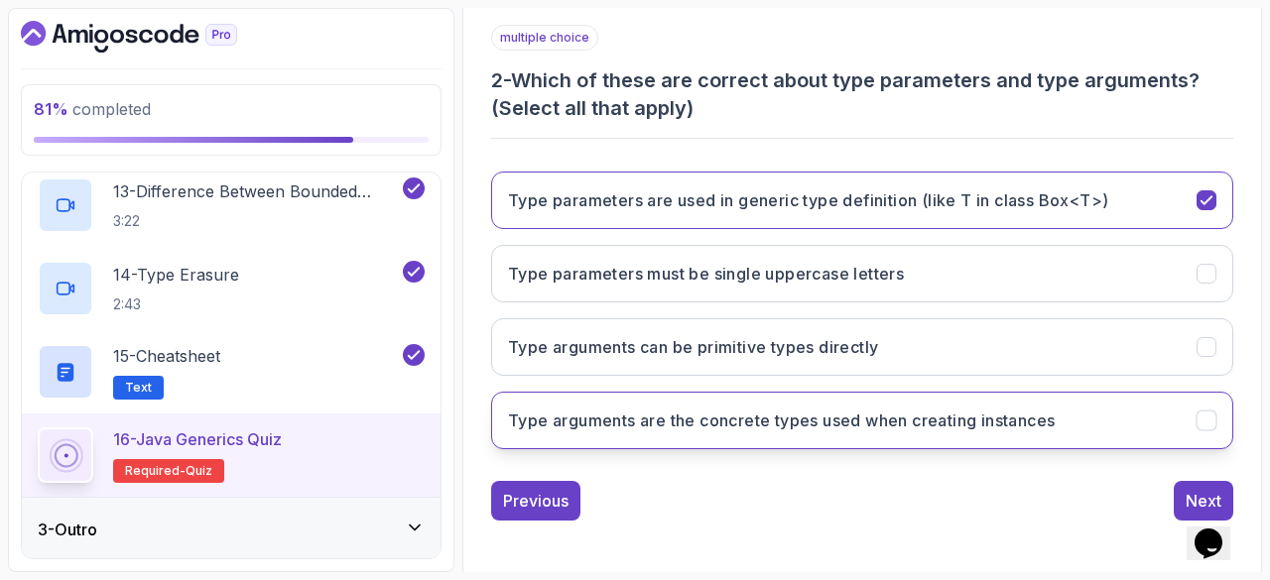
click at [1206, 424] on icon "Type arguments are the concrete types used when creating instances" at bounding box center [1206, 421] width 19 height 19
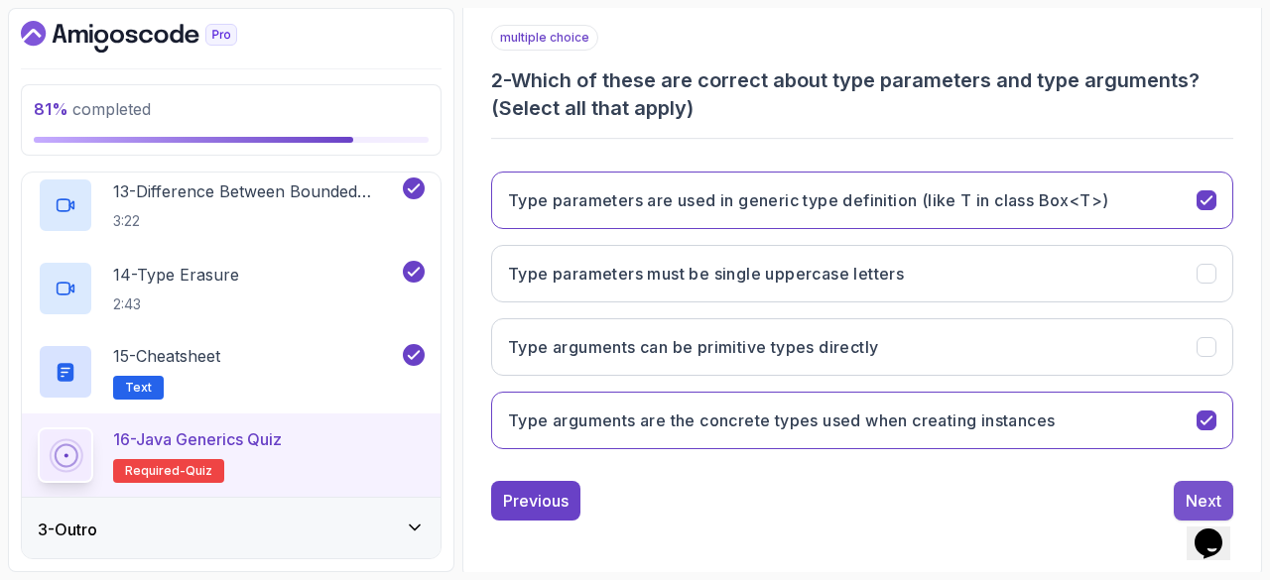
click at [1185, 487] on button "Next" at bounding box center [1204, 501] width 60 height 40
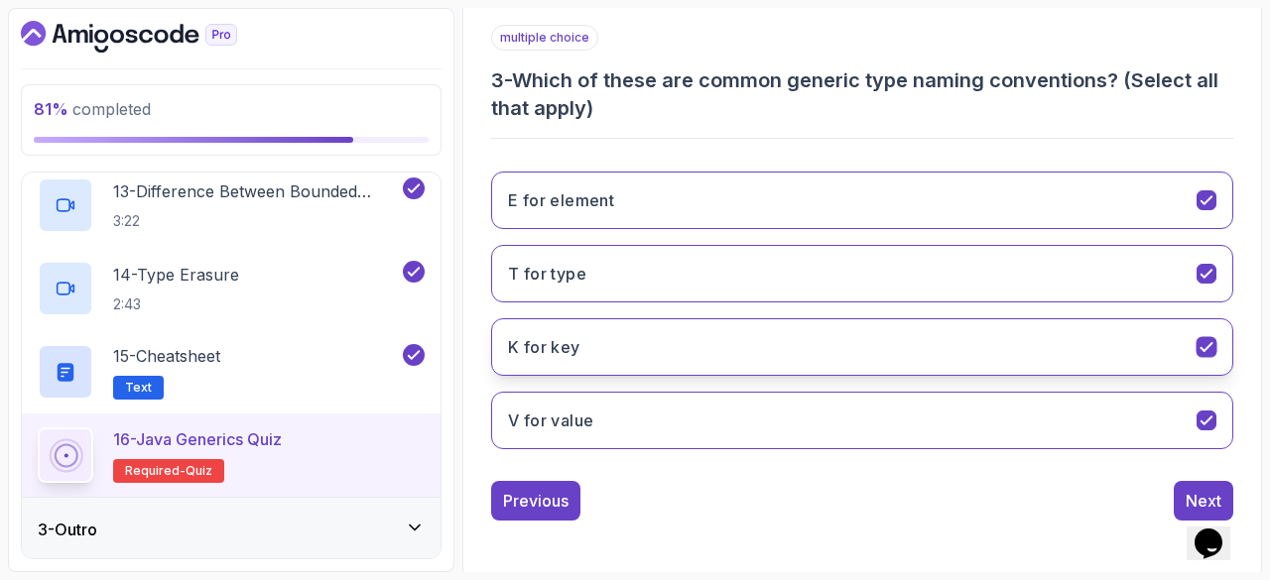
scroll to position [0, 0]
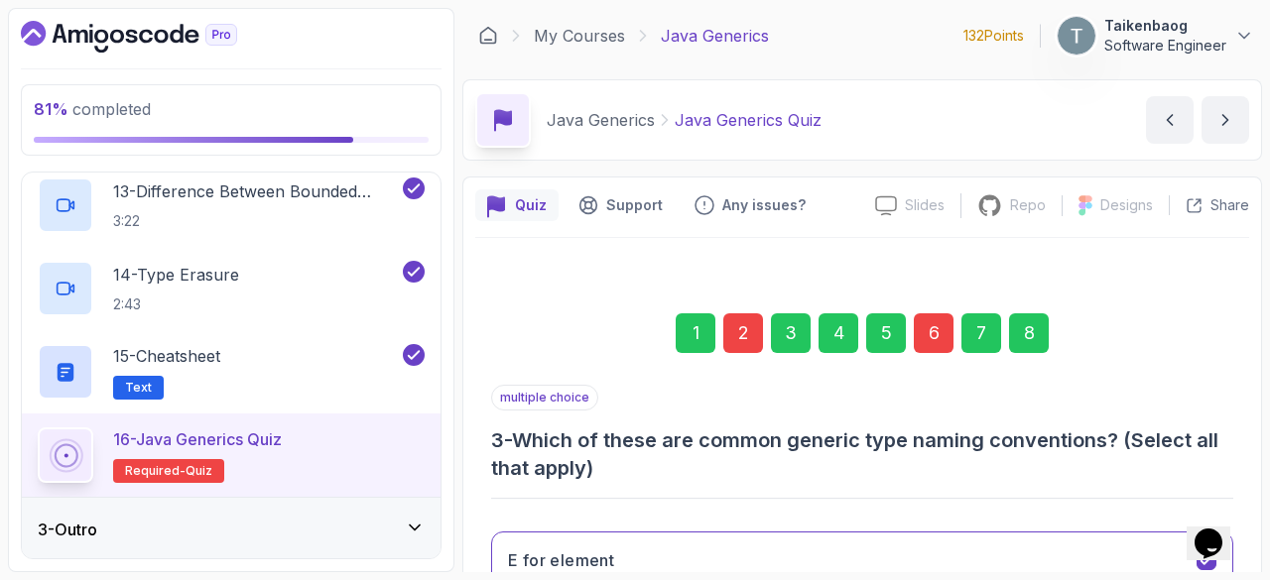
click at [935, 331] on div "6" at bounding box center [934, 334] width 40 height 40
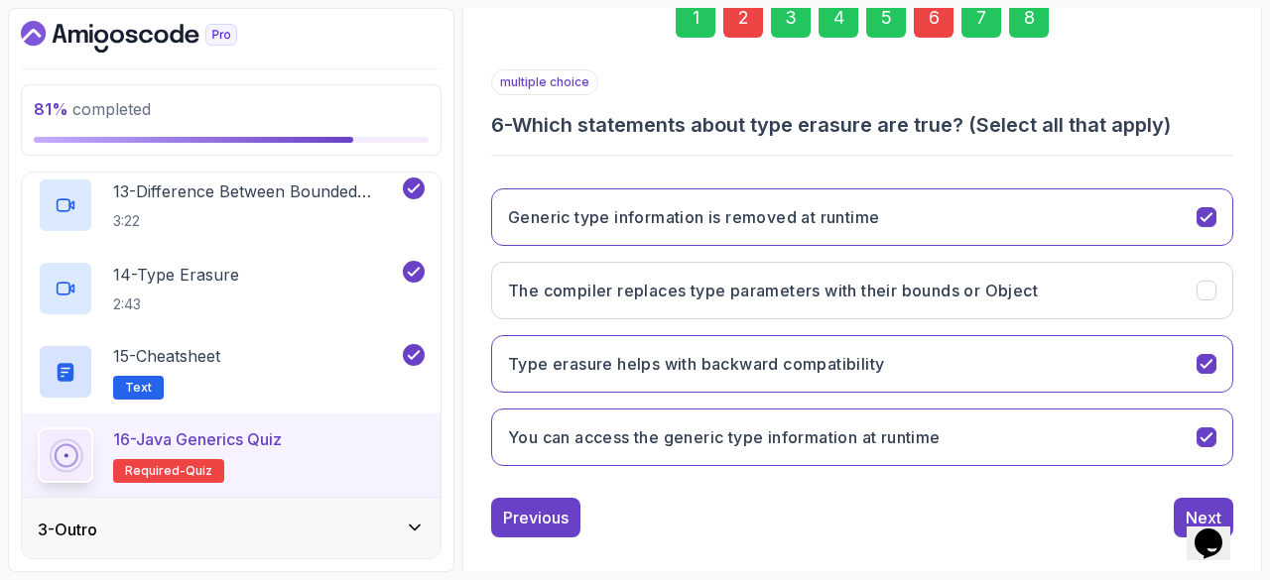
scroll to position [316, 0]
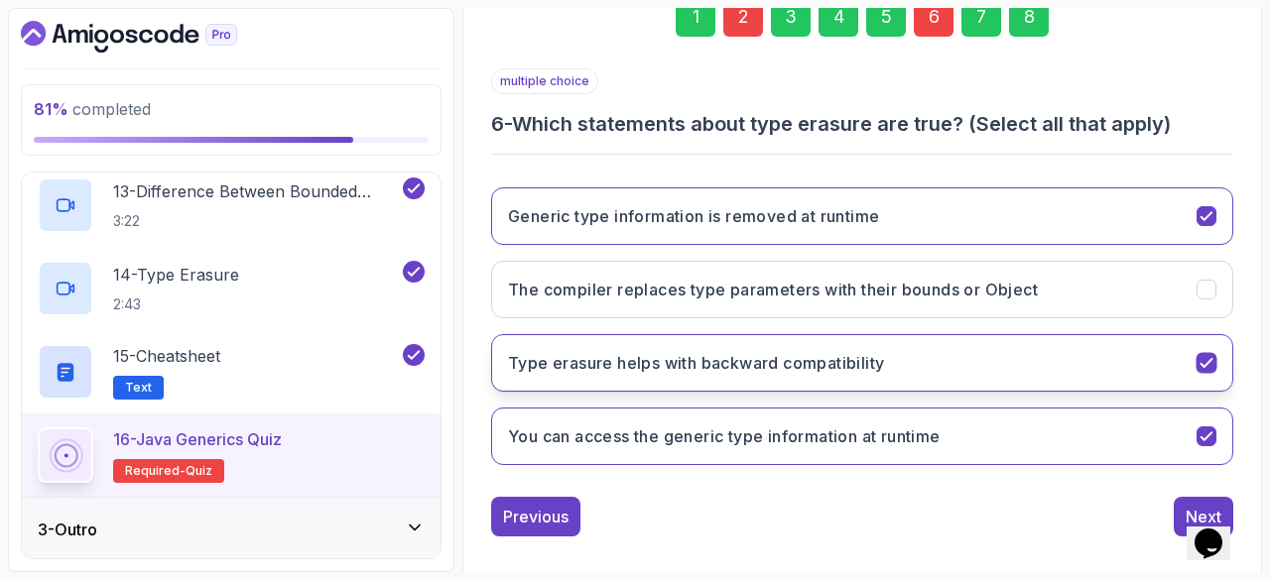
click at [1208, 361] on icon "Type erasure helps with backward compatibility" at bounding box center [1205, 363] width 11 height 8
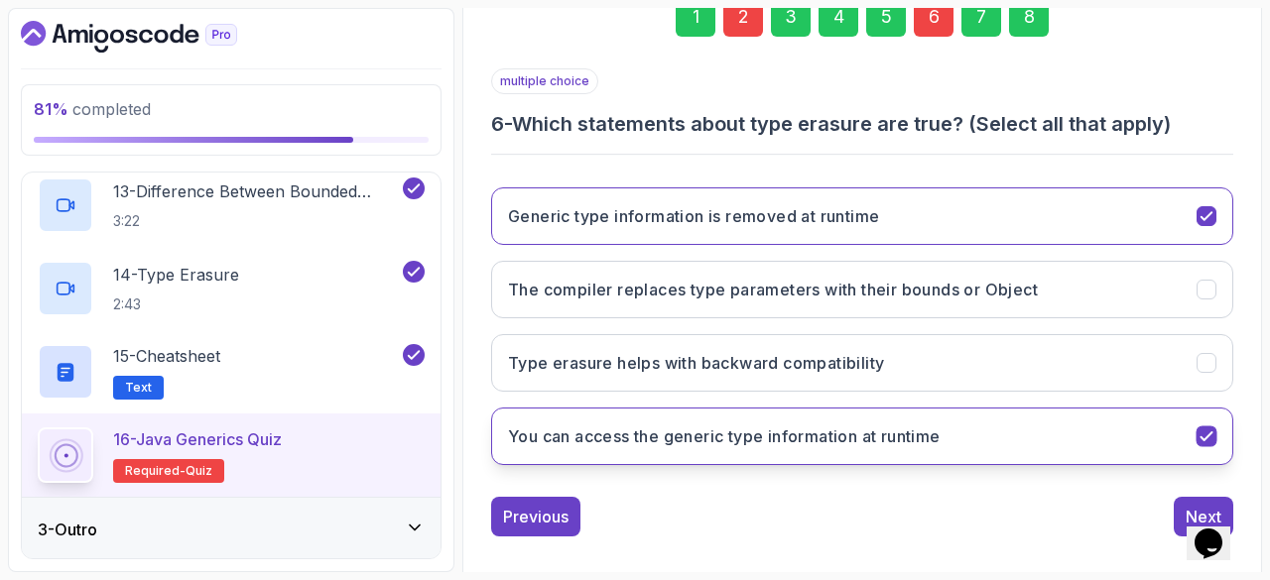
scroll to position [332, 0]
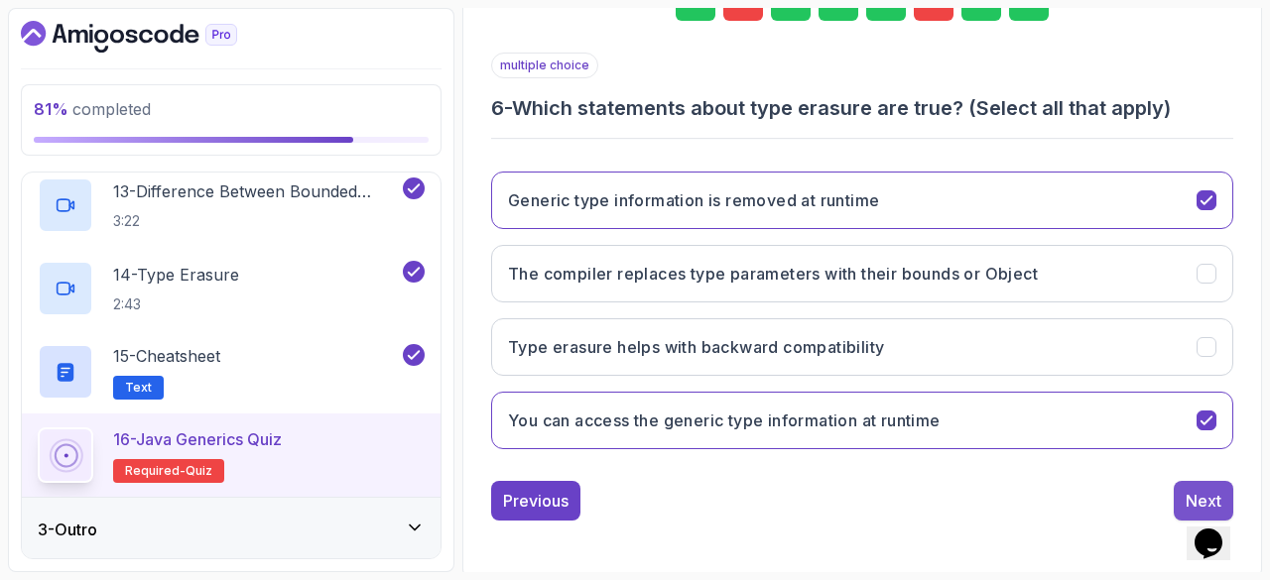
click at [1180, 489] on button "Next" at bounding box center [1204, 501] width 60 height 40
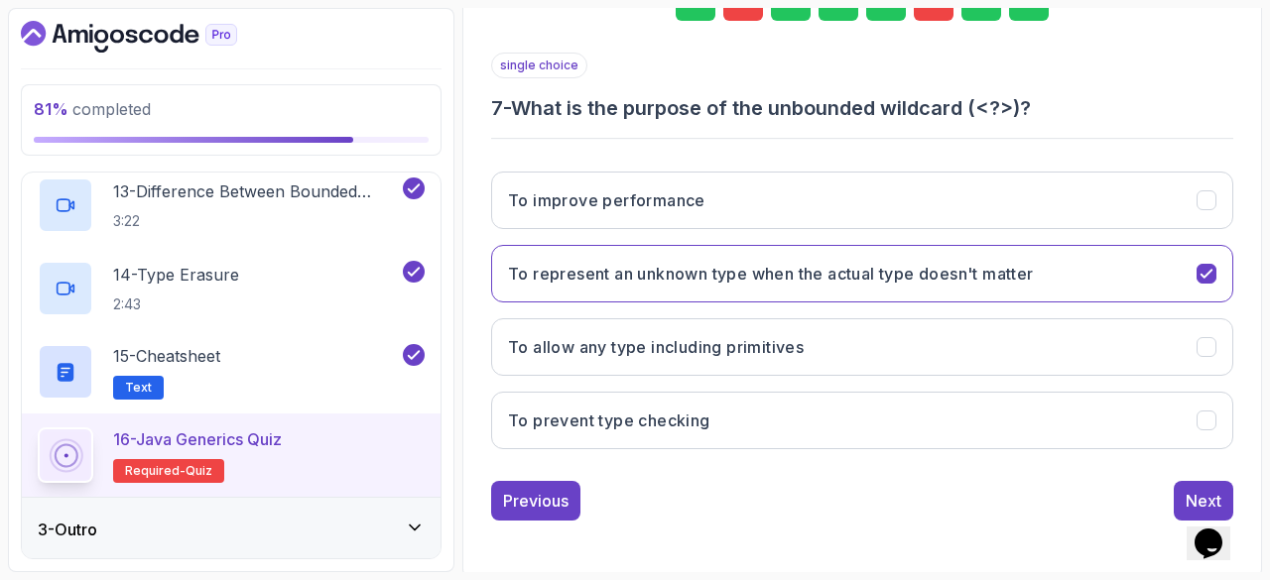
click at [1180, 489] on button "Next" at bounding box center [1204, 501] width 60 height 40
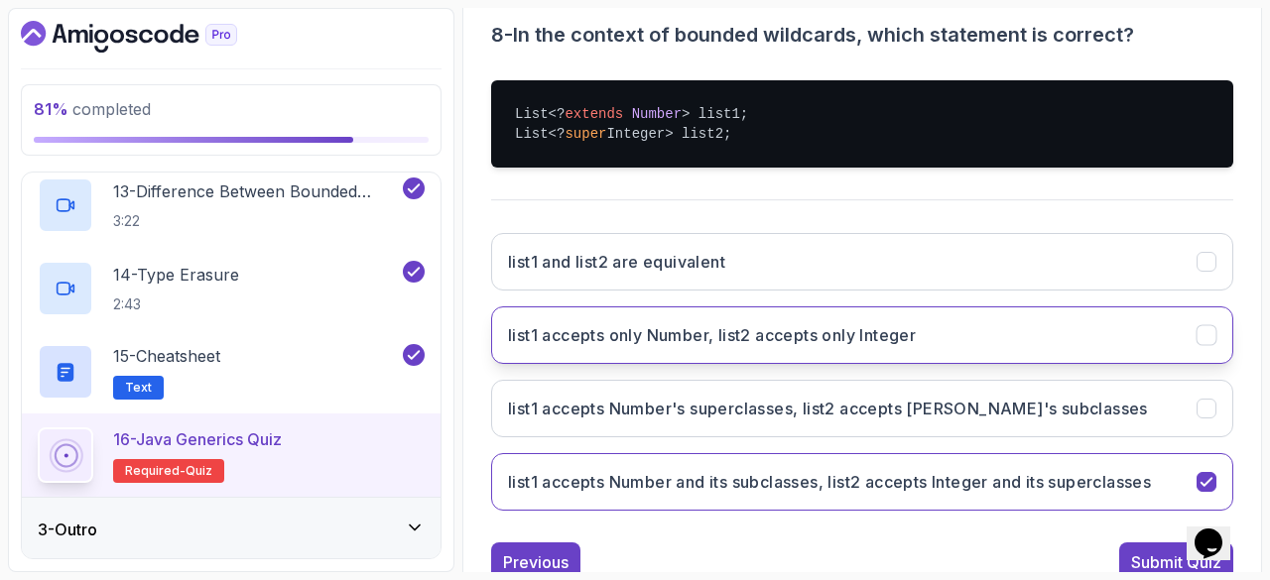
scroll to position [467, 0]
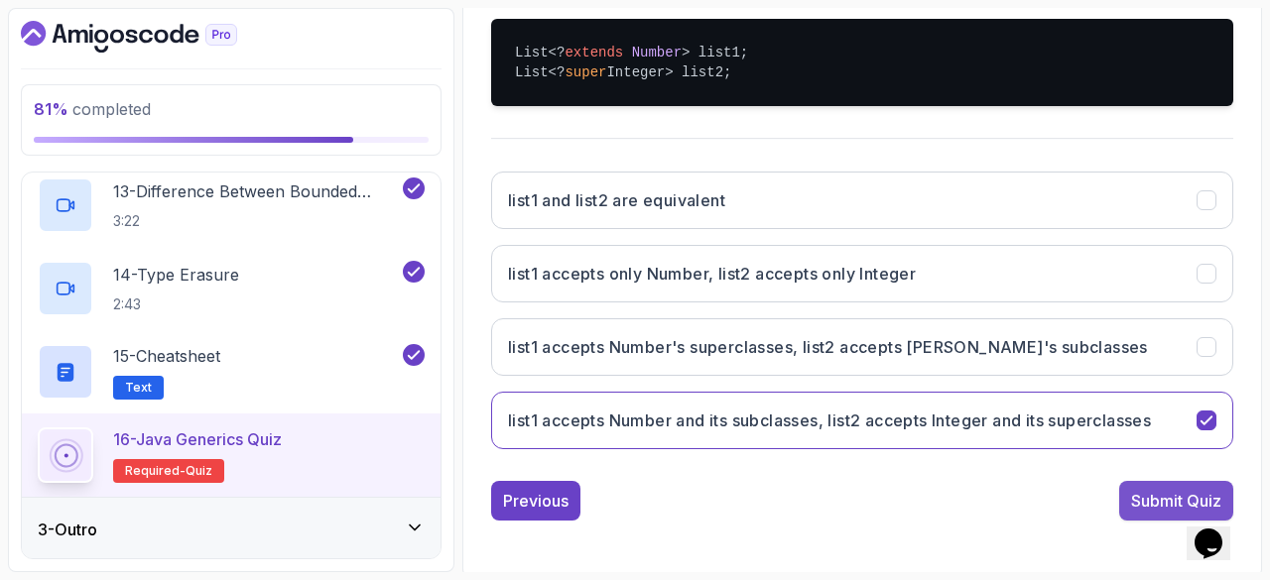
click at [1153, 489] on div "Submit Quiz" at bounding box center [1176, 501] width 90 height 24
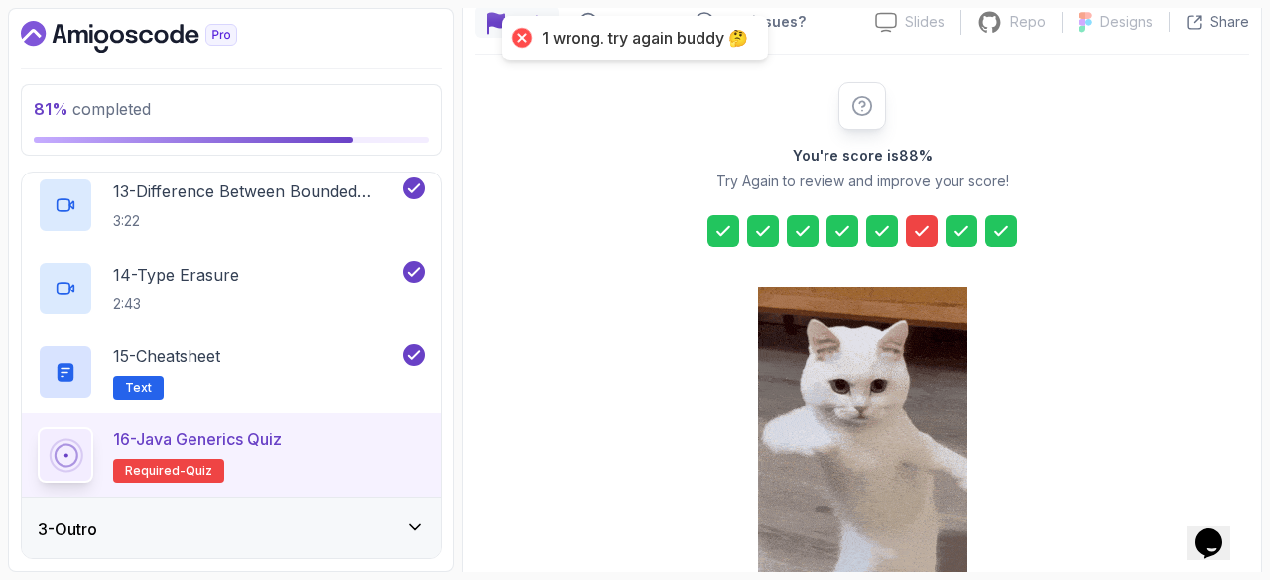
scroll to position [183, 0]
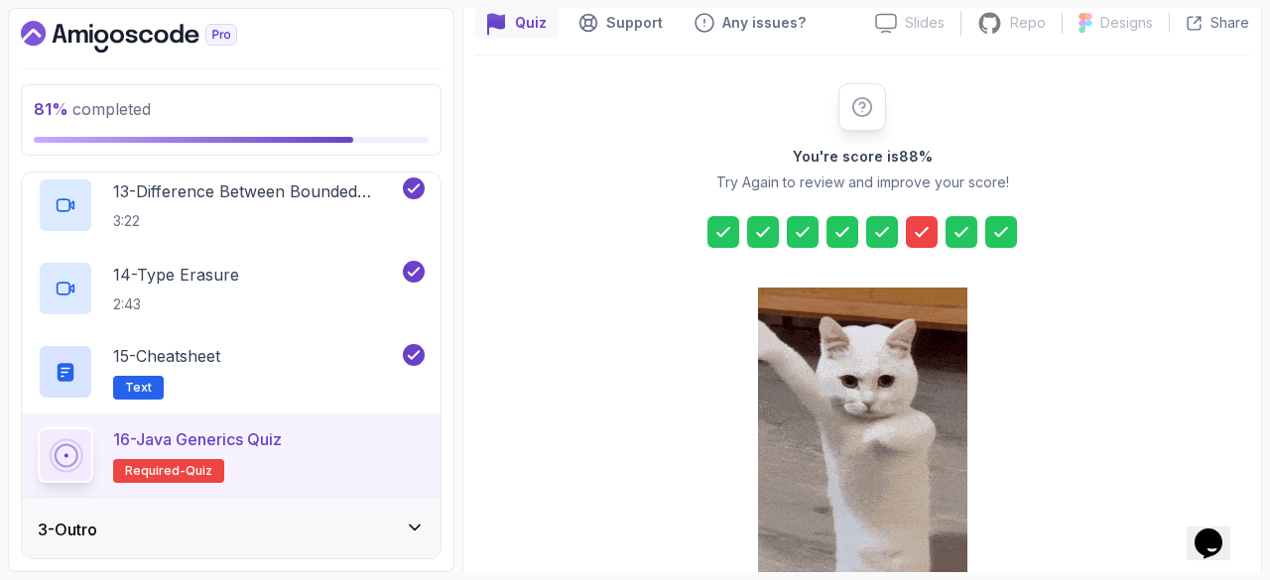
click at [768, 228] on icon at bounding box center [763, 232] width 20 height 20
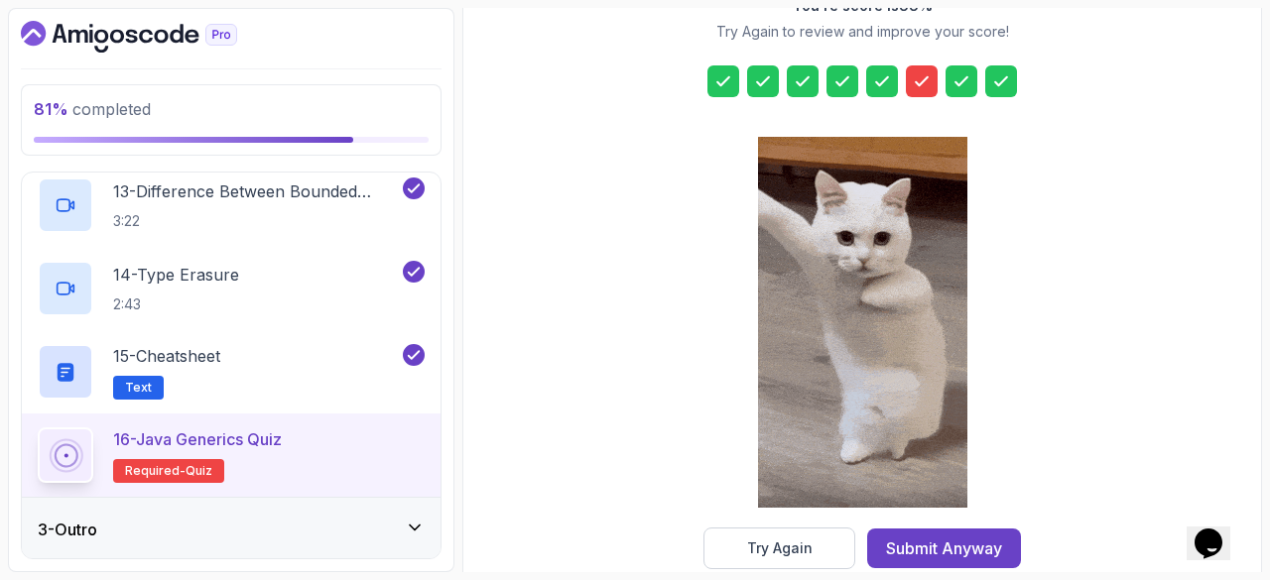
scroll to position [368, 0]
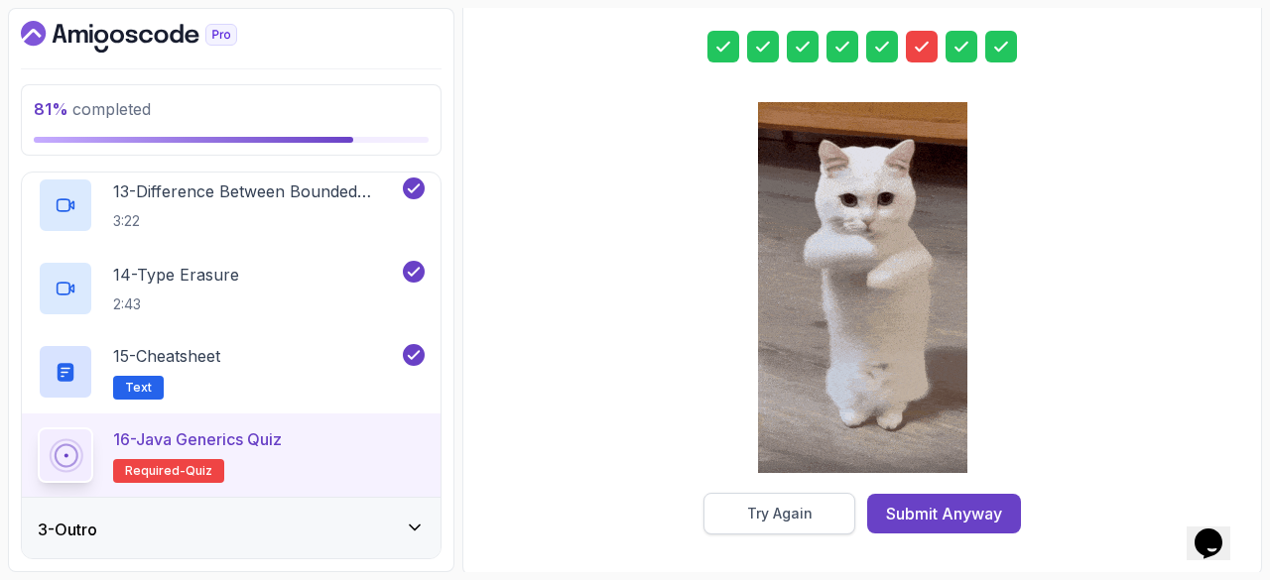
click at [754, 518] on div "Try Again" at bounding box center [779, 514] width 65 height 20
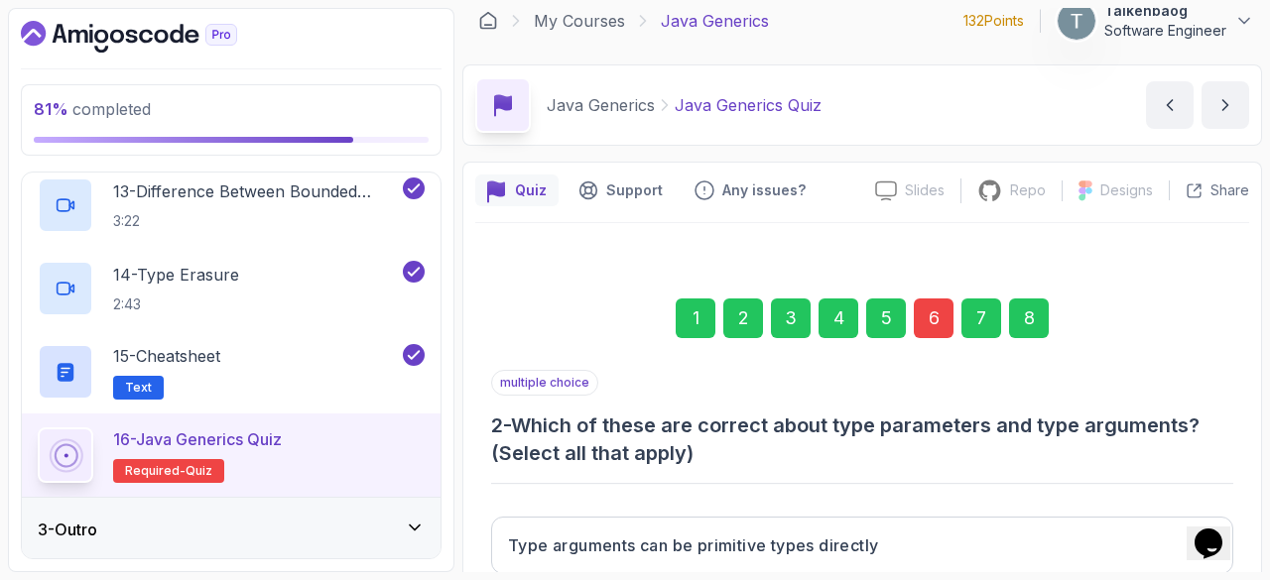
scroll to position [11, 0]
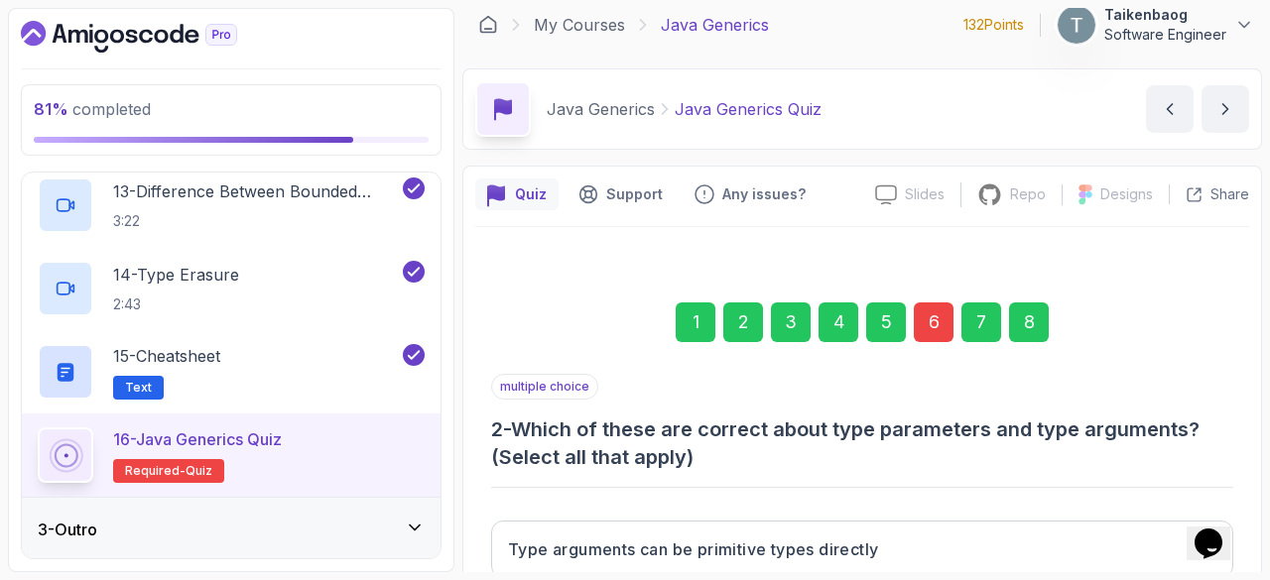
click at [943, 328] on div "6" at bounding box center [934, 323] width 40 height 40
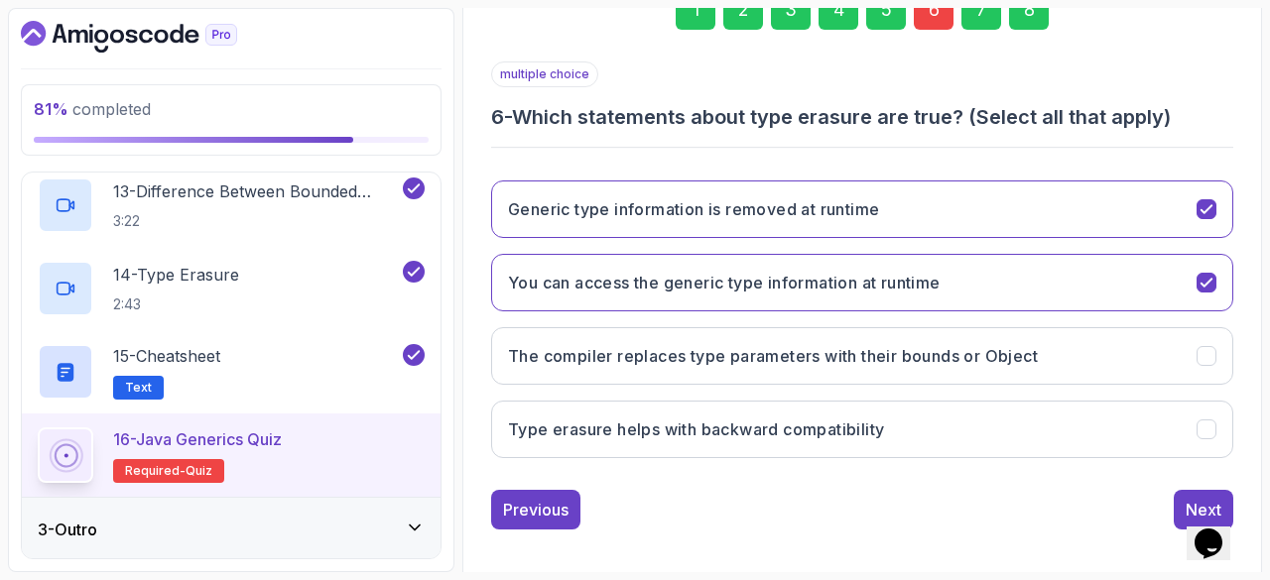
scroll to position [332, 0]
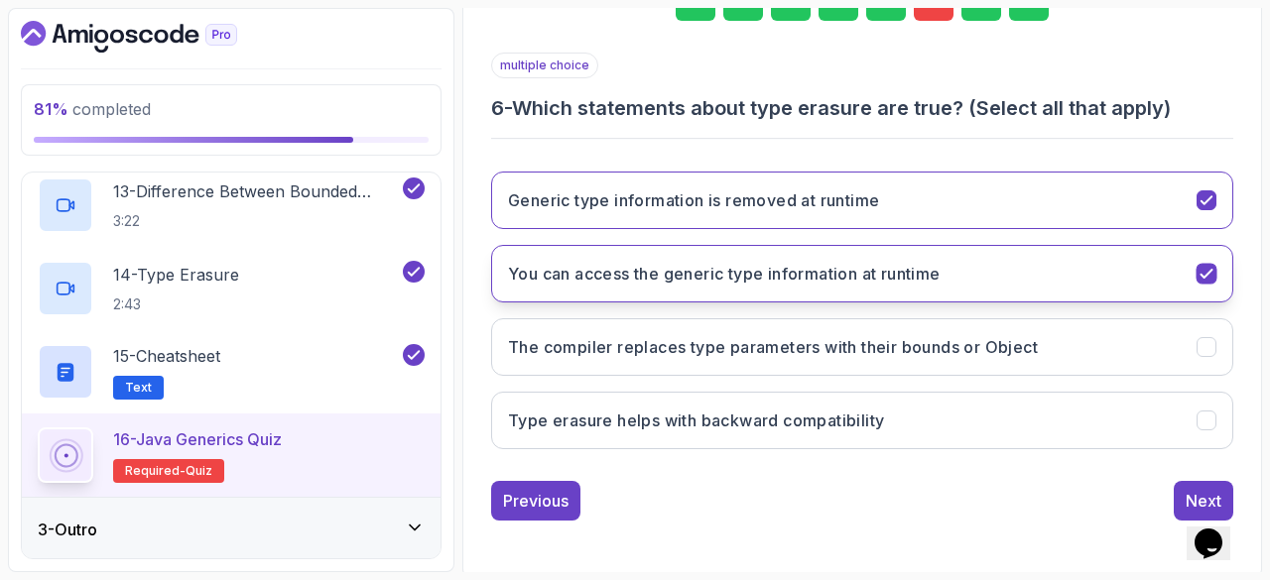
click at [1208, 271] on icon "You can access the generic type information at runtime" at bounding box center [1205, 274] width 11 height 8
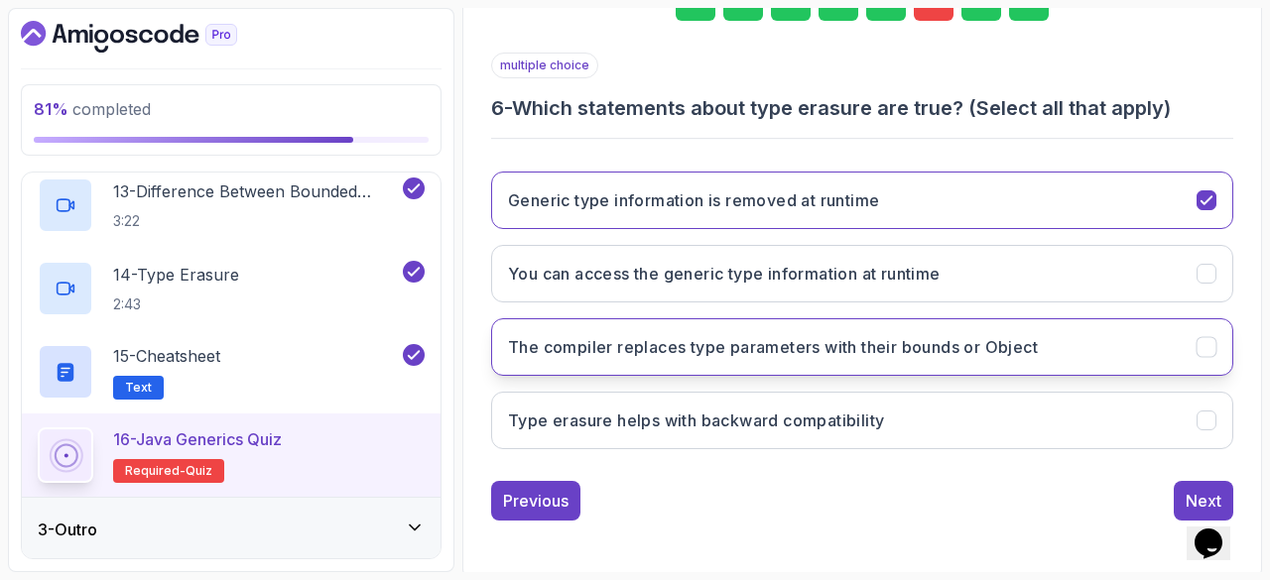
click at [1200, 338] on icon "The compiler replaces type parameters with their bounds or Object" at bounding box center [1206, 347] width 19 height 19
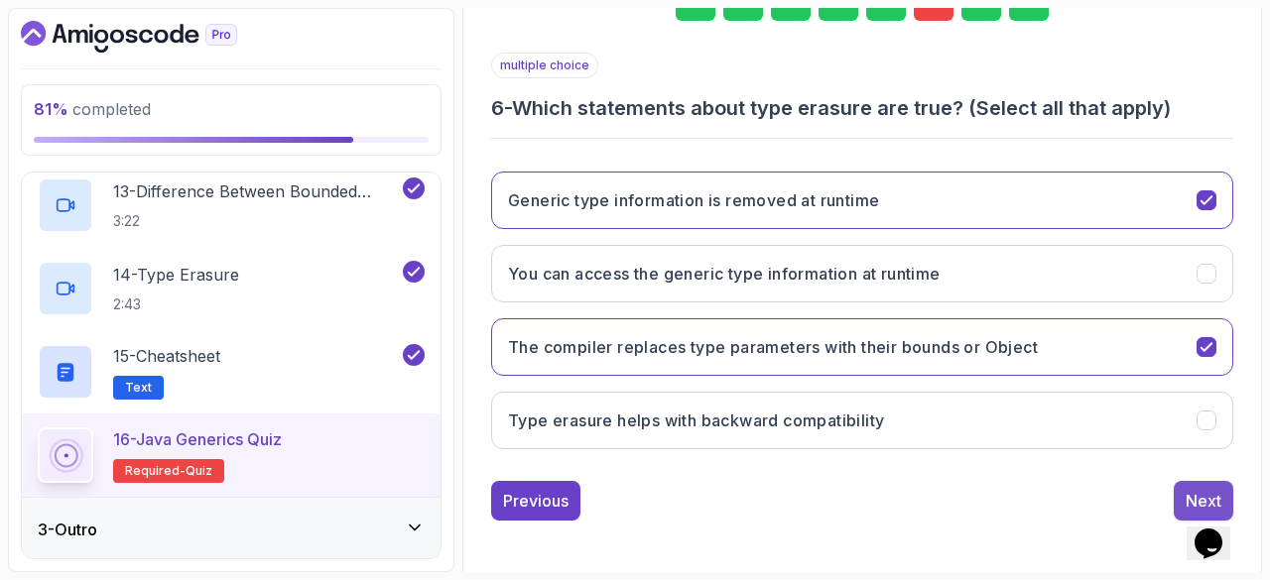
click at [1193, 490] on div "Next" at bounding box center [1204, 501] width 36 height 24
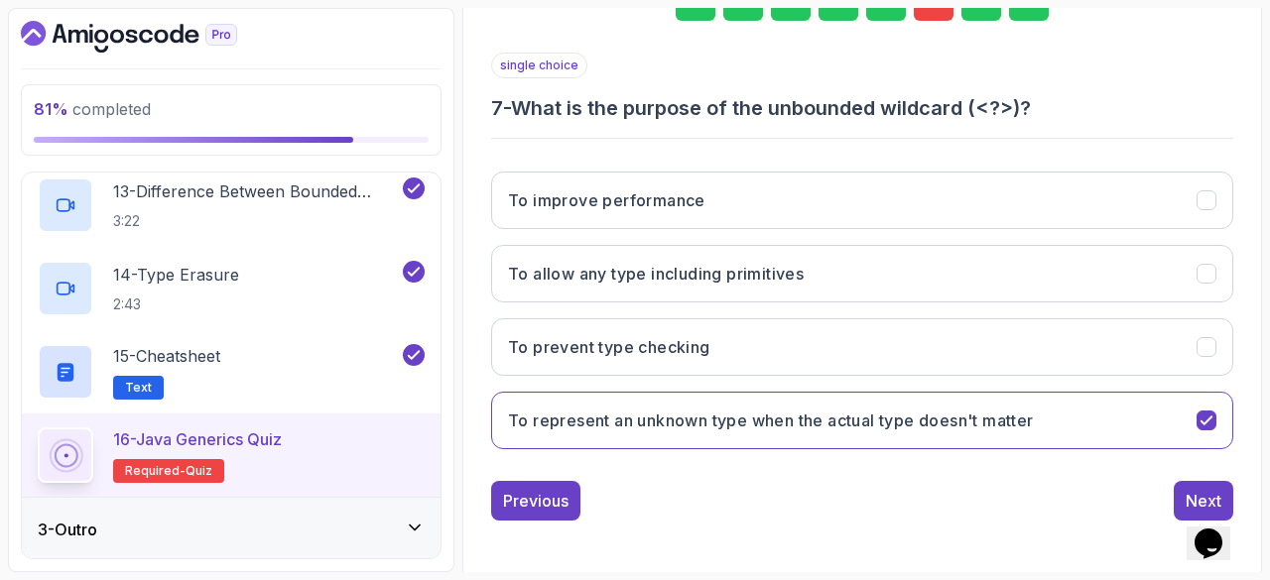
click at [1193, 490] on div "Next" at bounding box center [1204, 501] width 36 height 24
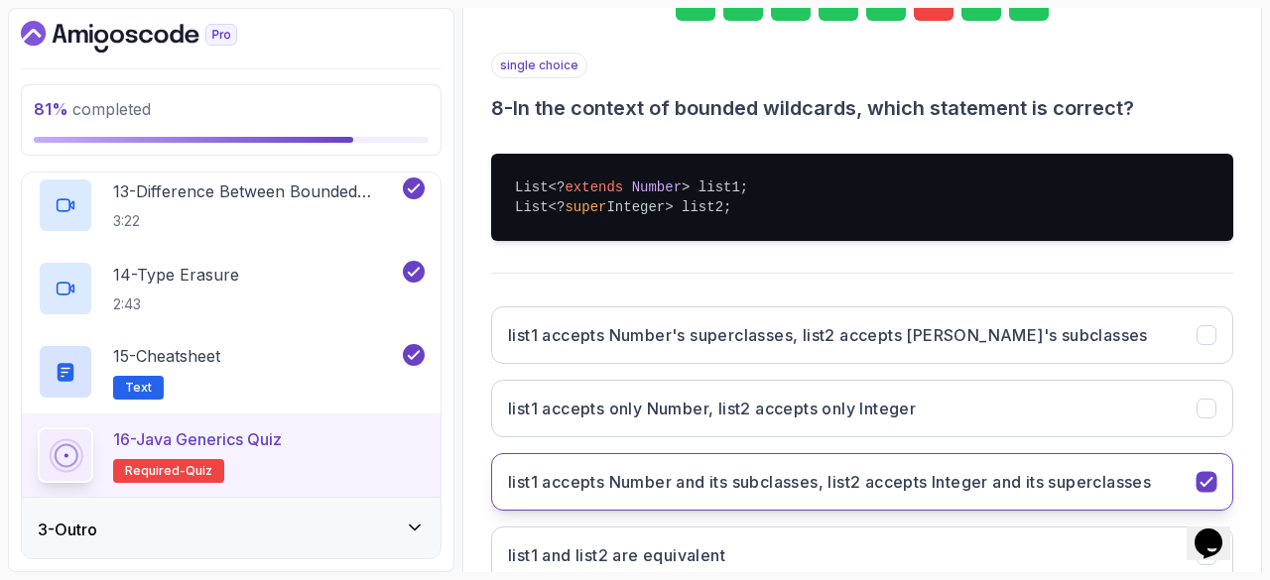
scroll to position [467, 0]
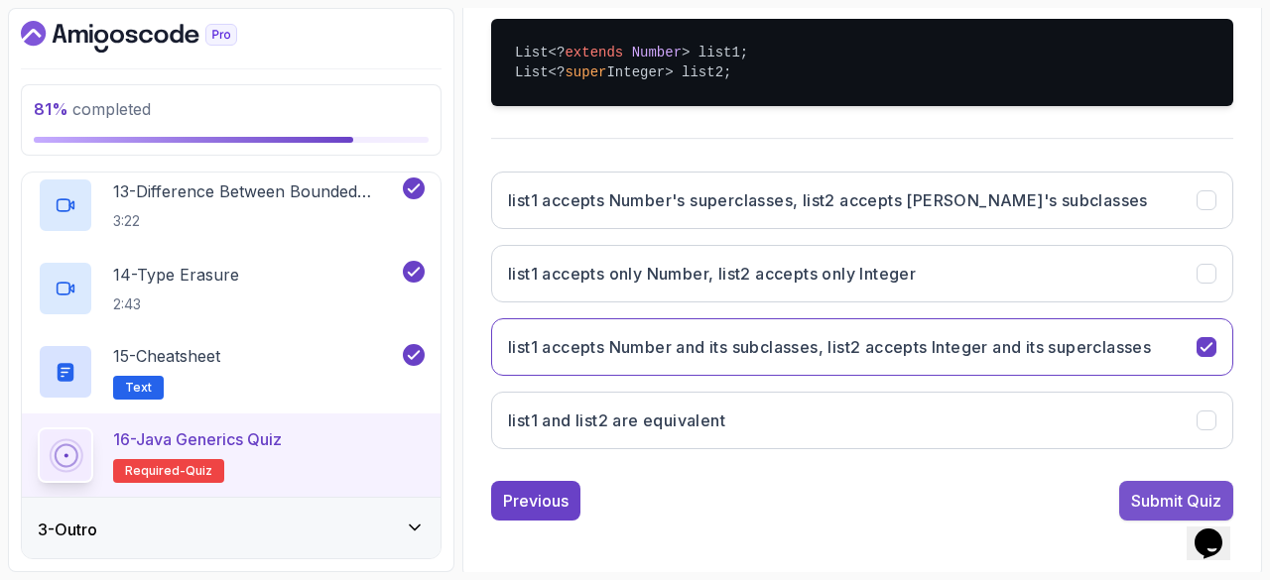
click at [1159, 507] on div "Submit Quiz" at bounding box center [1176, 501] width 90 height 24
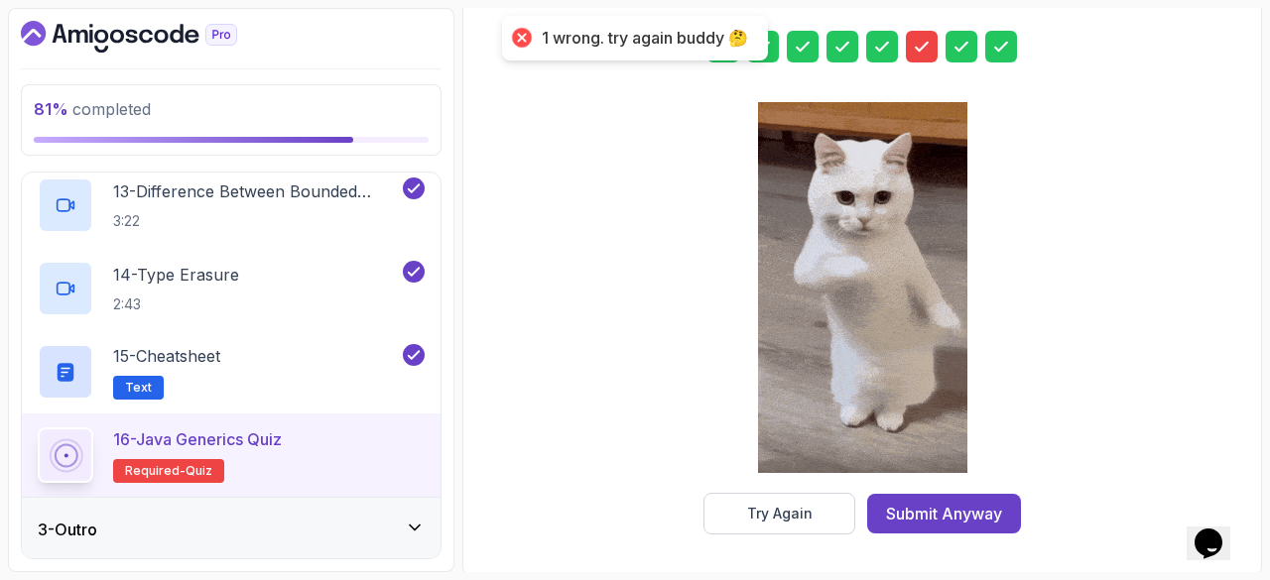
click at [929, 55] on div at bounding box center [922, 47] width 32 height 32
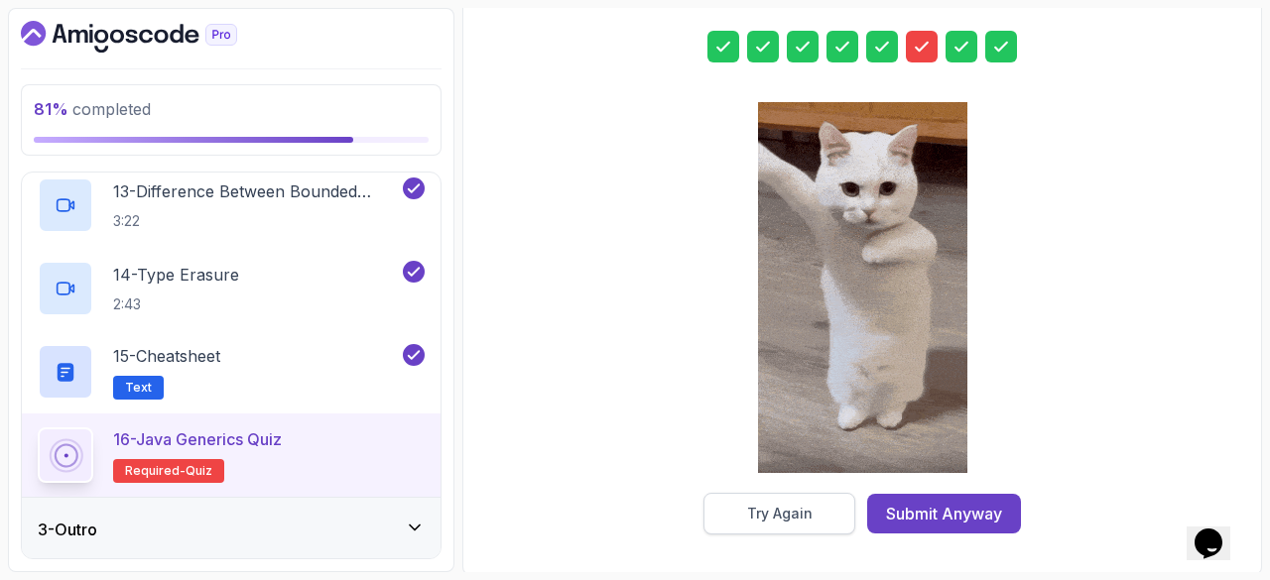
click at [765, 504] on div "Try Again" at bounding box center [779, 514] width 65 height 20
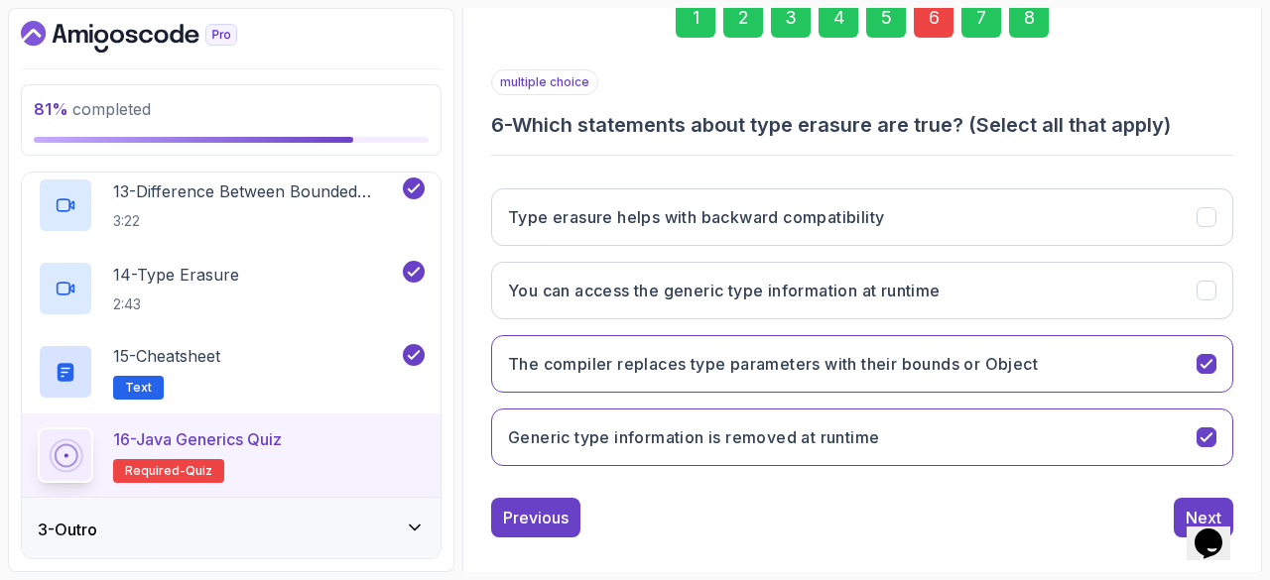
scroll to position [316, 0]
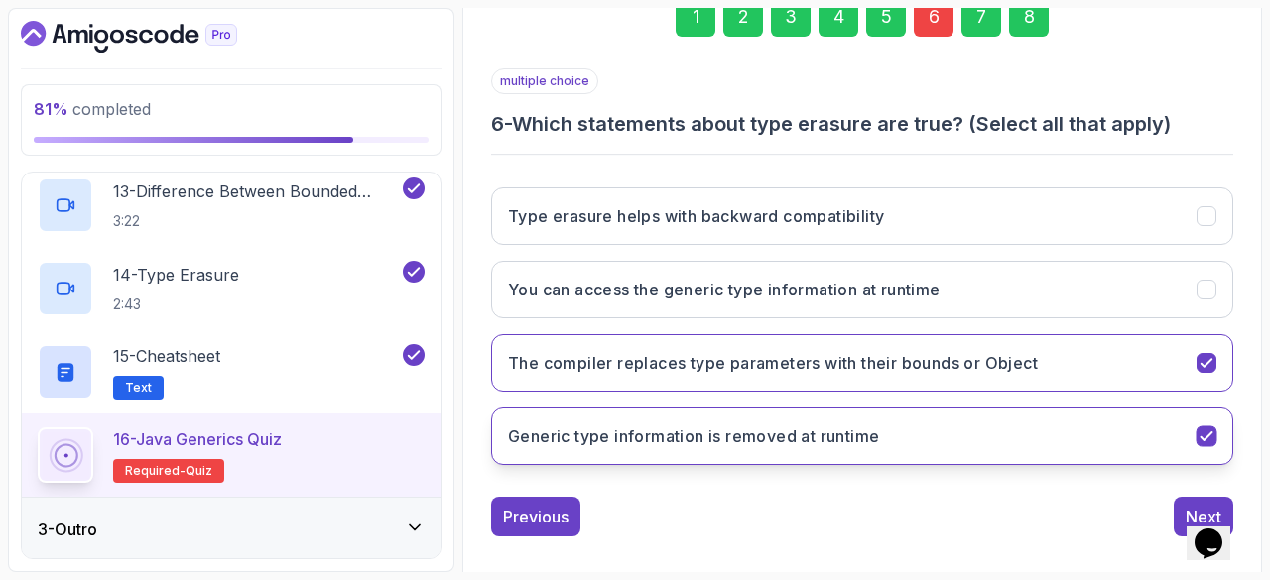
click at [1205, 438] on icon "Generic type information is removed at runtime" at bounding box center [1206, 437] width 19 height 19
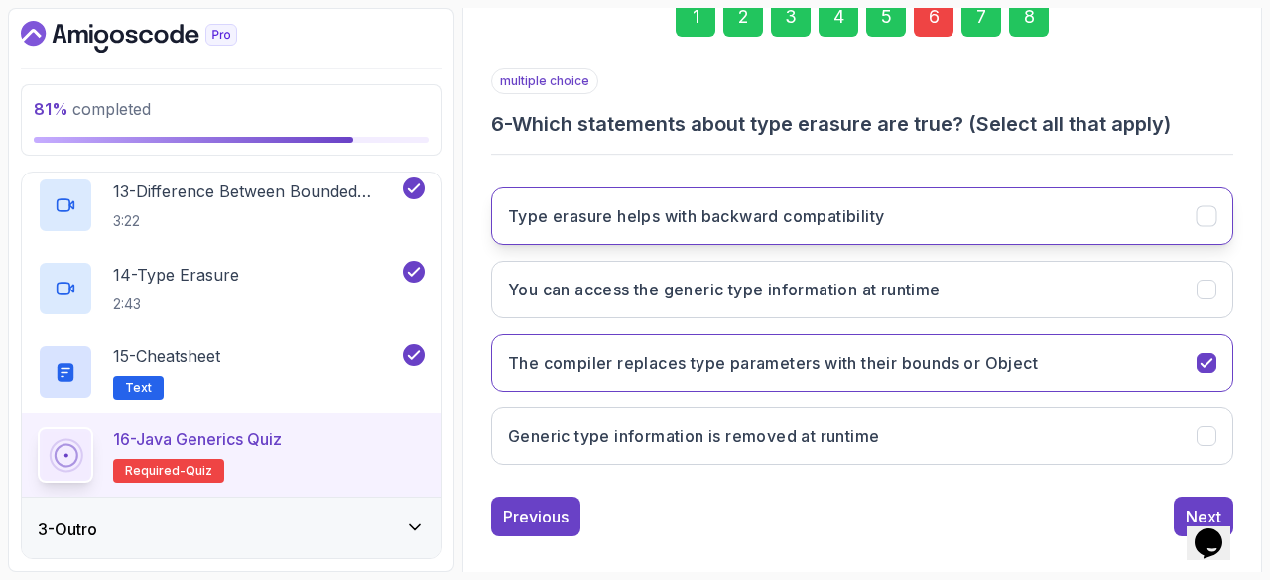
click at [1197, 217] on icon "Type erasure helps with backward compatibility" at bounding box center [1206, 216] width 19 height 19
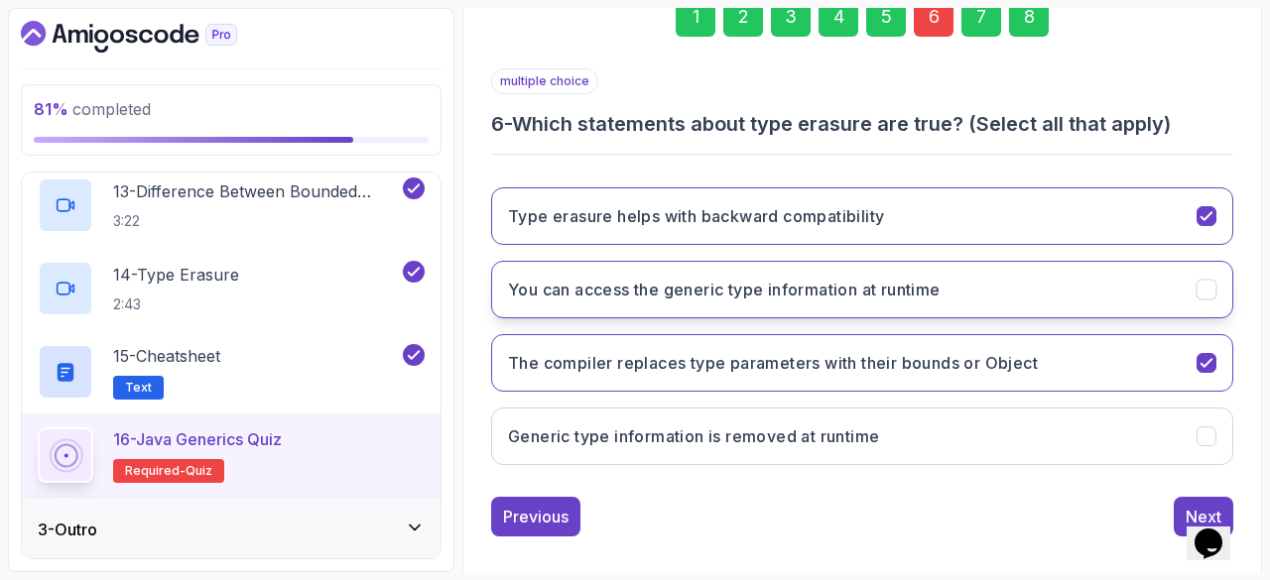
click at [1204, 285] on icon "You can access the generic type information at runtime" at bounding box center [1206, 290] width 19 height 19
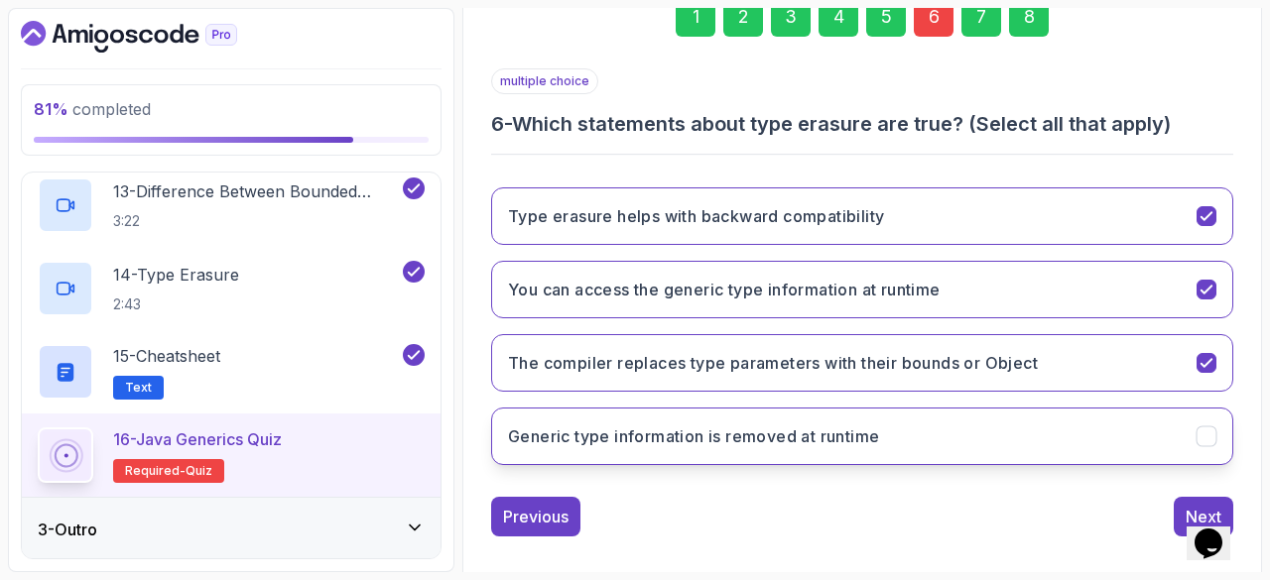
click at [1213, 420] on button "Generic type information is removed at runtime" at bounding box center [862, 437] width 742 height 58
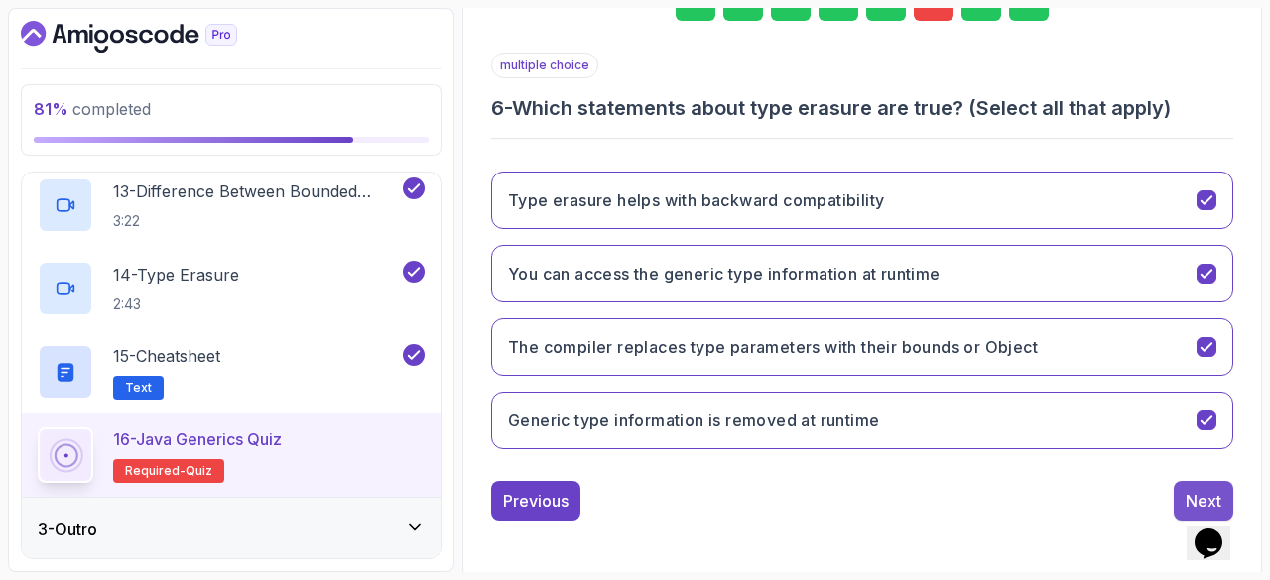
click at [1181, 491] on button "Next" at bounding box center [1204, 501] width 60 height 40
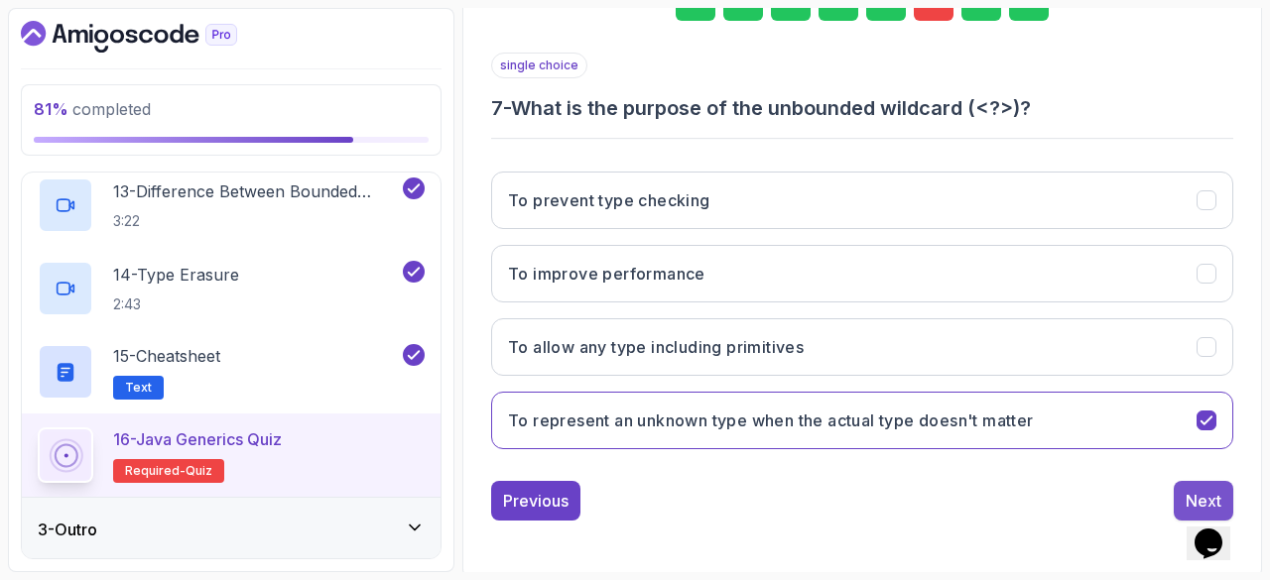
click at [1187, 495] on div "Next" at bounding box center [1204, 501] width 36 height 24
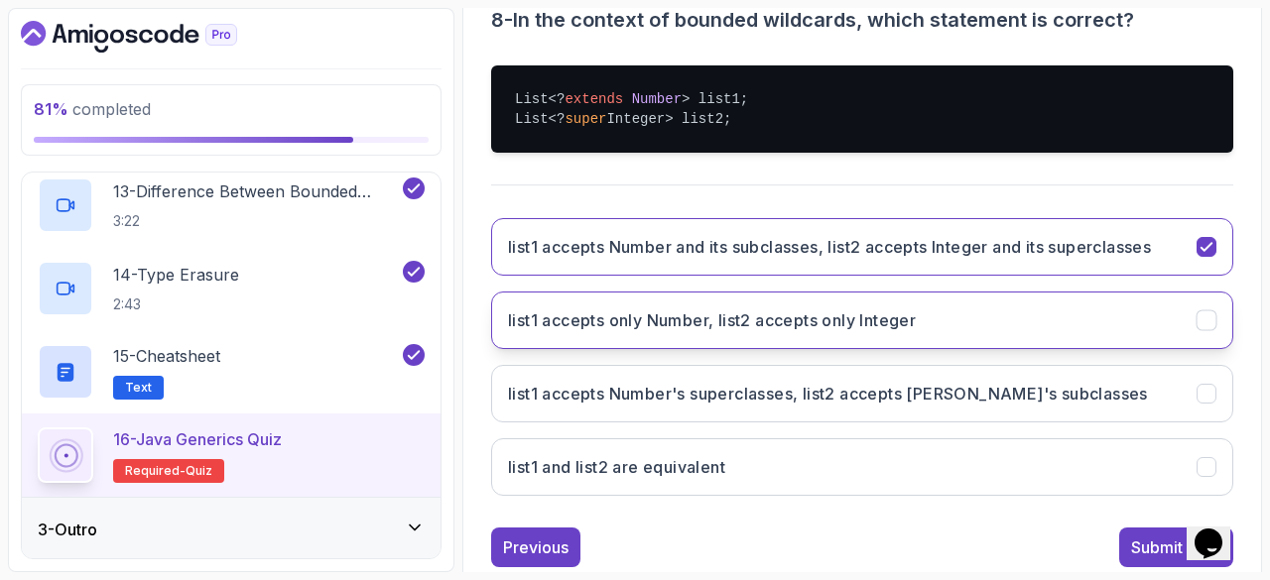
scroll to position [467, 0]
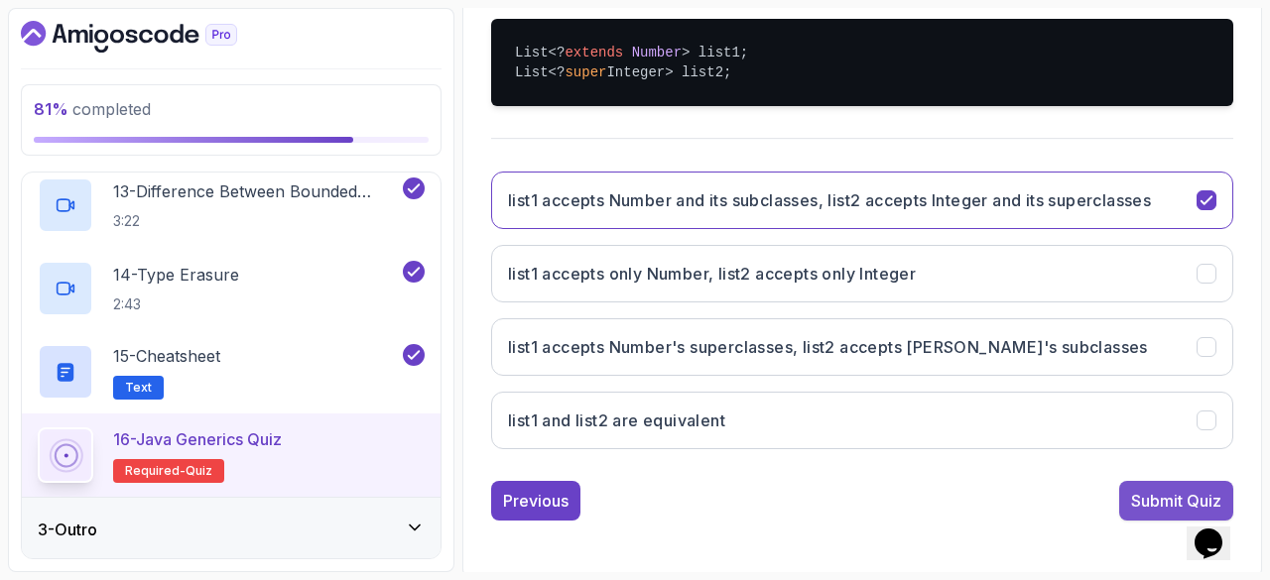
click at [1161, 489] on div "Submit Quiz" at bounding box center [1176, 501] width 90 height 24
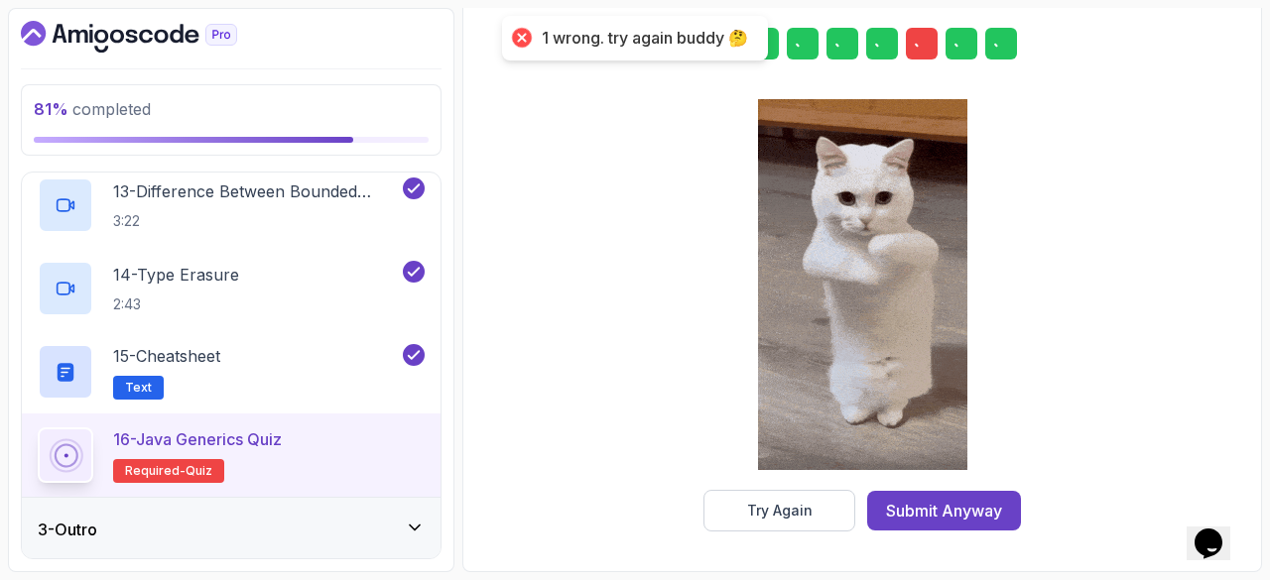
scroll to position [368, 0]
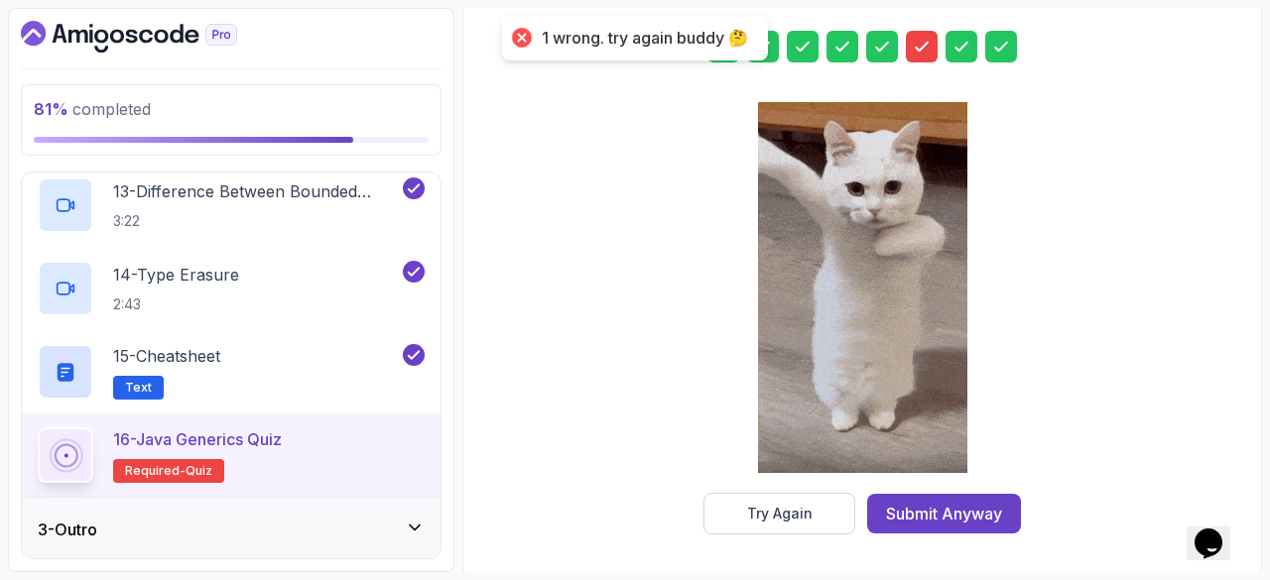
click at [932, 55] on div at bounding box center [922, 47] width 32 height 32
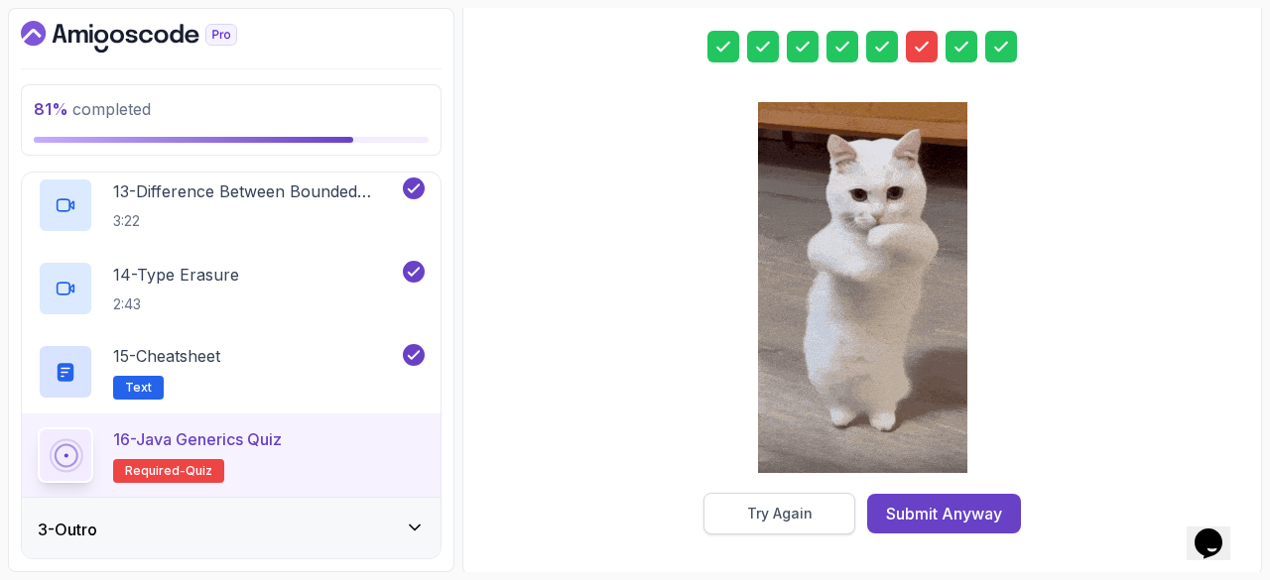
click at [787, 496] on button "Try Again" at bounding box center [779, 514] width 152 height 42
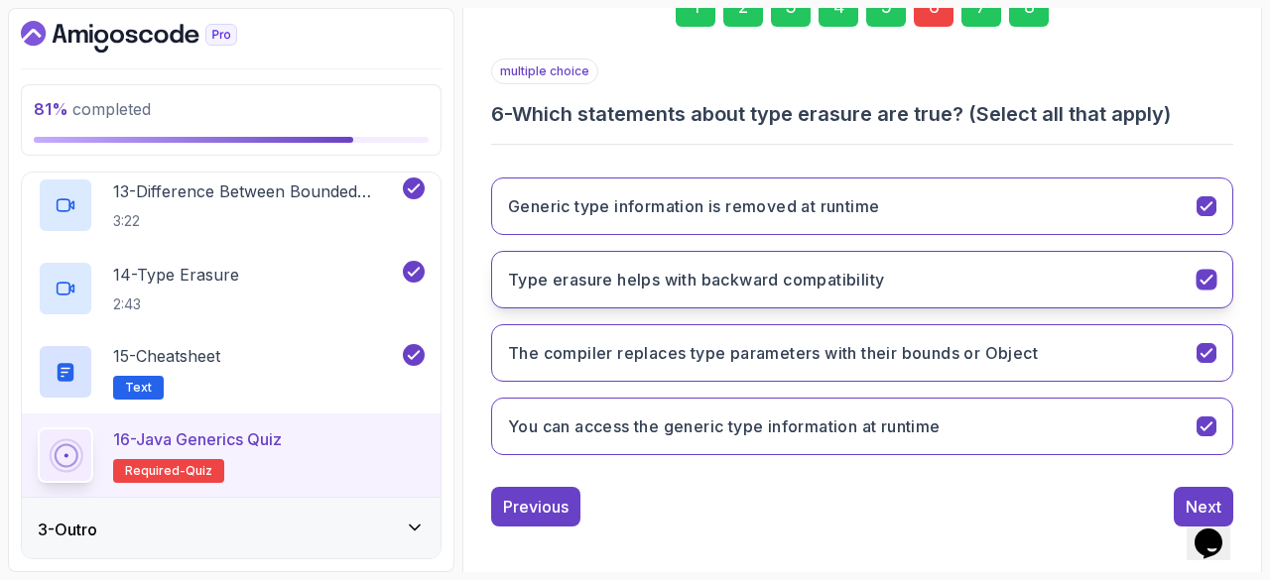
scroll to position [332, 0]
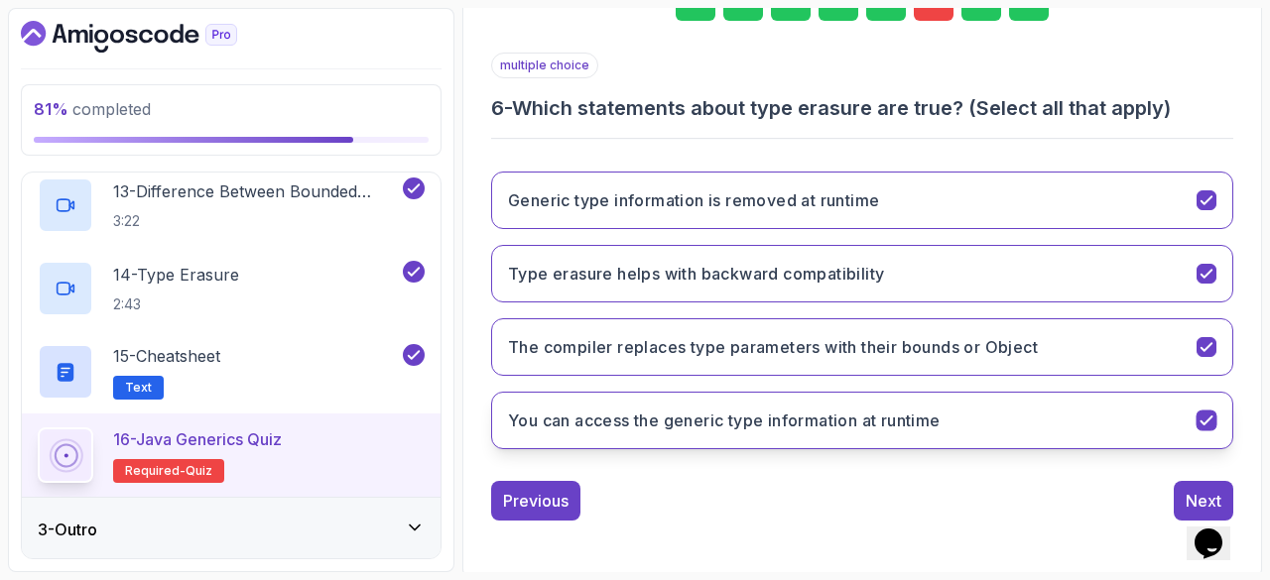
click at [1202, 412] on icon "You can access the generic type information at runtime" at bounding box center [1206, 421] width 19 height 19
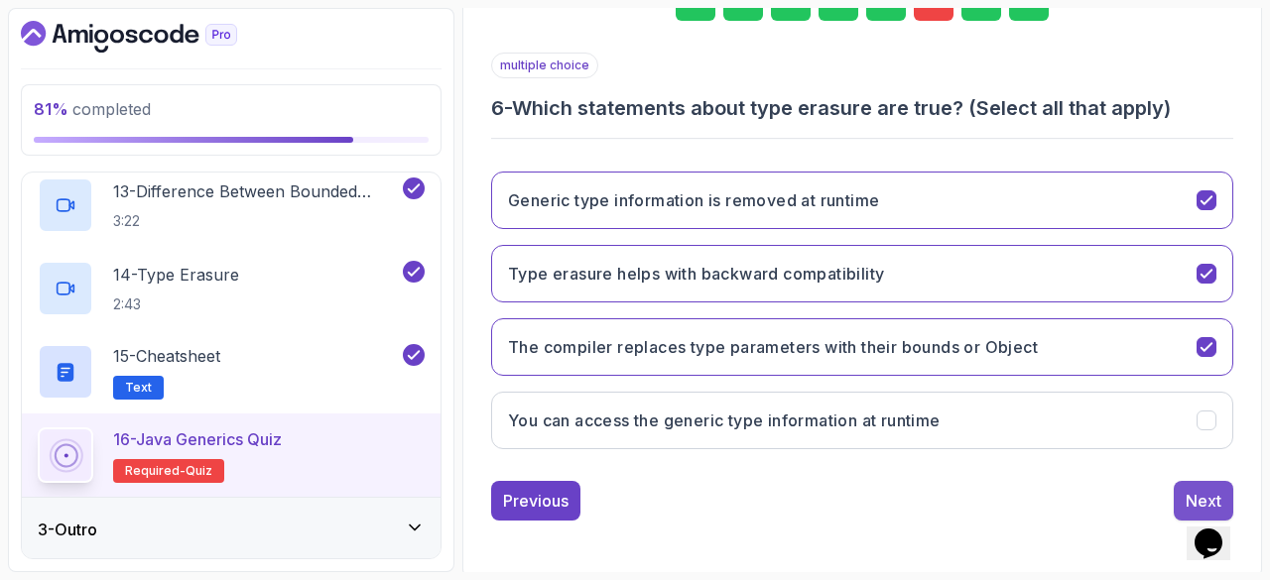
click at [1190, 489] on div "Next" at bounding box center [1204, 501] width 36 height 24
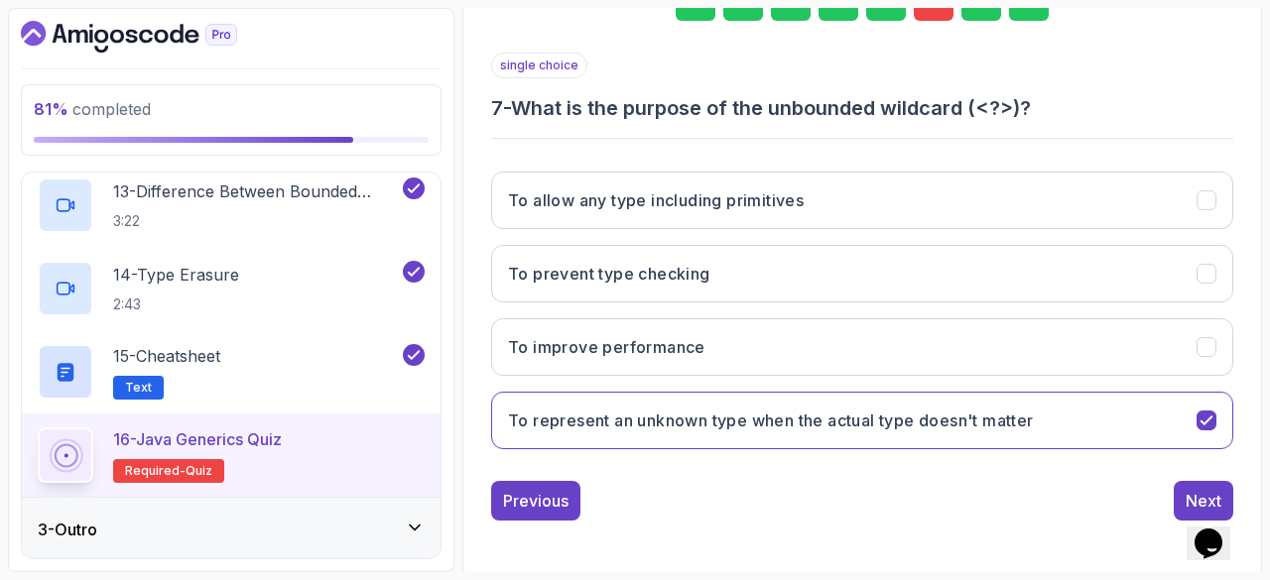
click at [1190, 489] on div "Next" at bounding box center [1204, 501] width 36 height 24
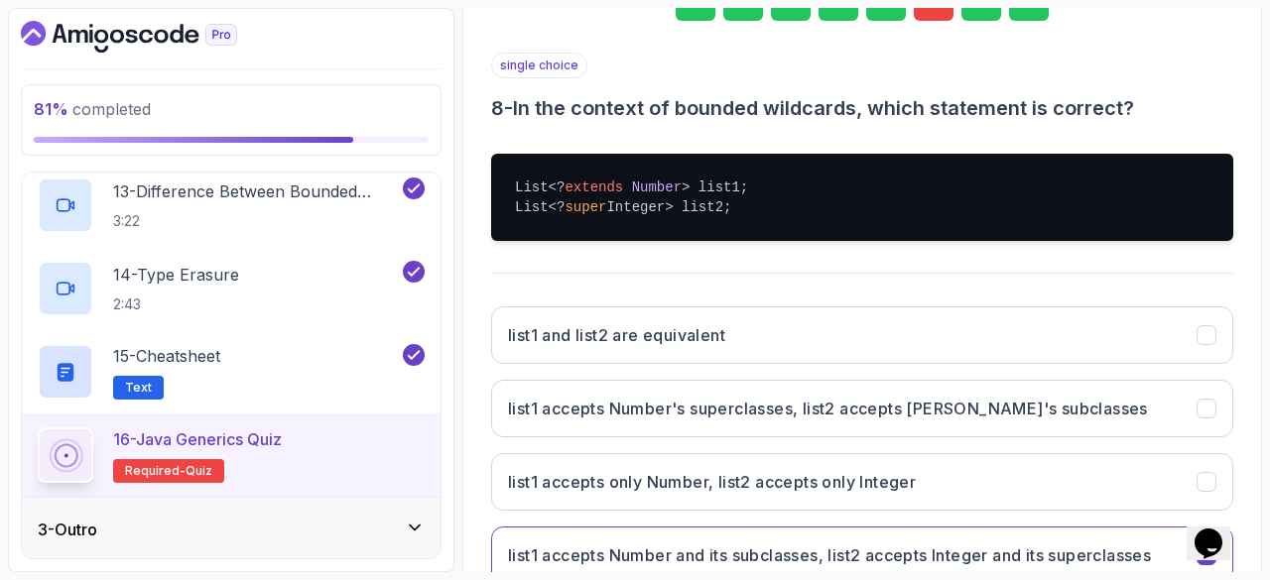
scroll to position [467, 0]
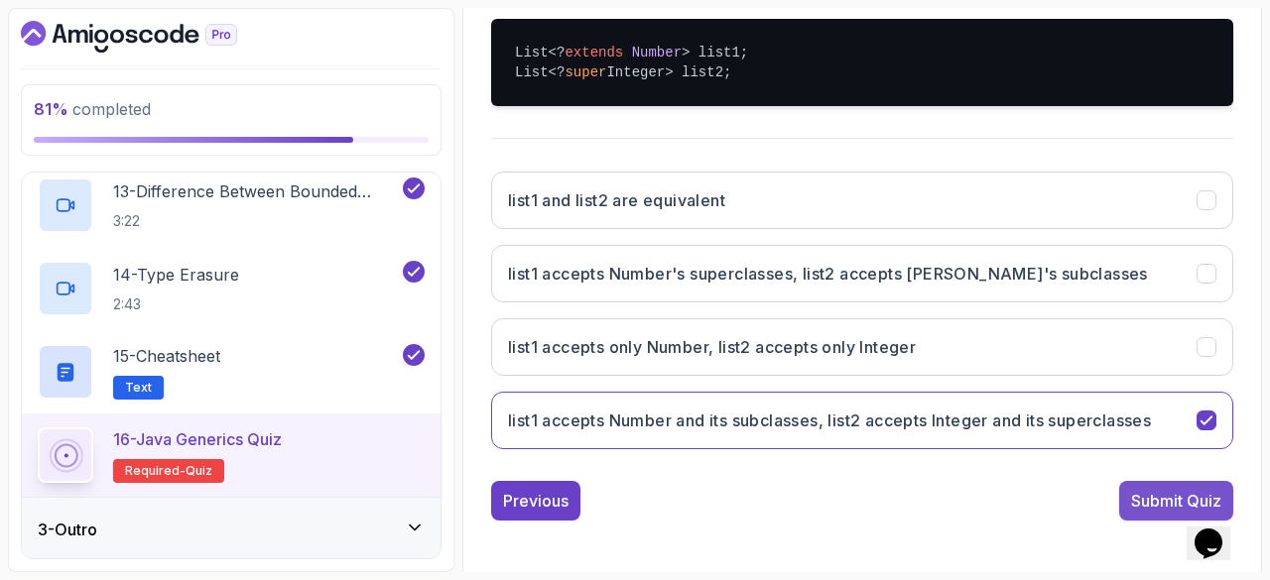
click at [1166, 495] on div "Submit Quiz" at bounding box center [1176, 501] width 90 height 24
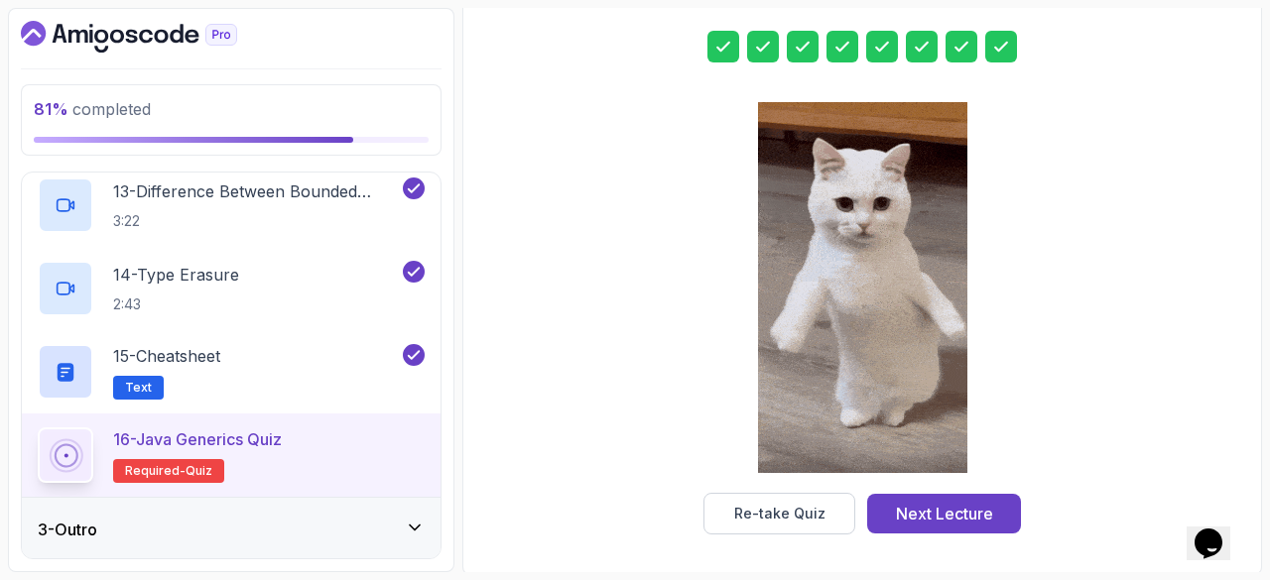
click at [921, 45] on icon at bounding box center [922, 47] width 12 height 8
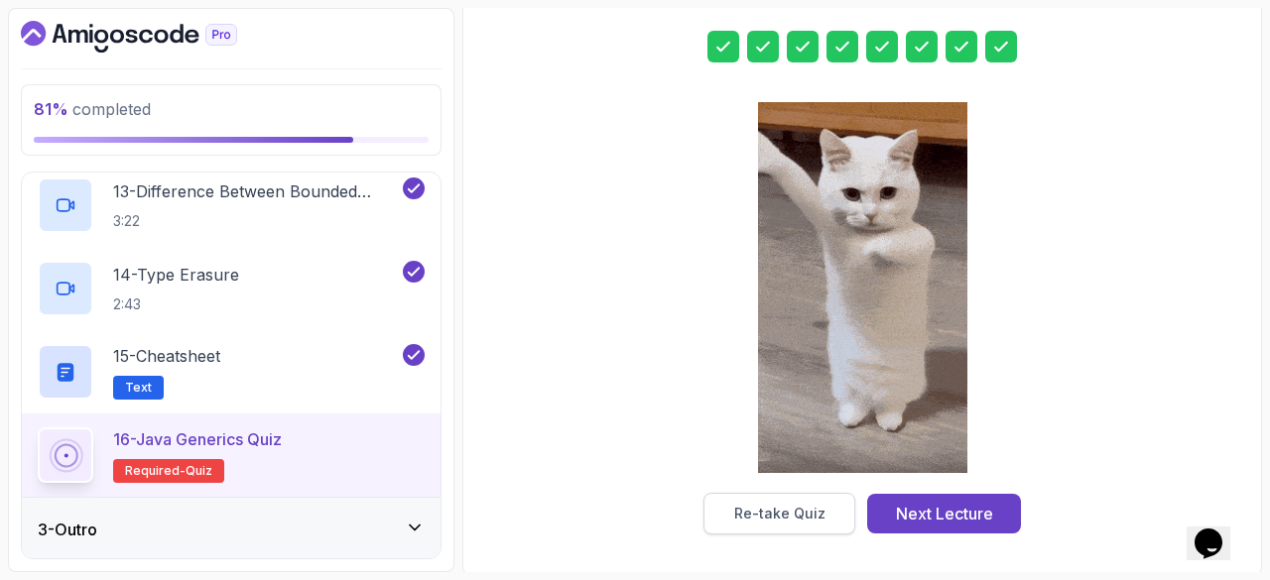
click at [757, 508] on div "Re-take Quiz" at bounding box center [779, 514] width 91 height 20
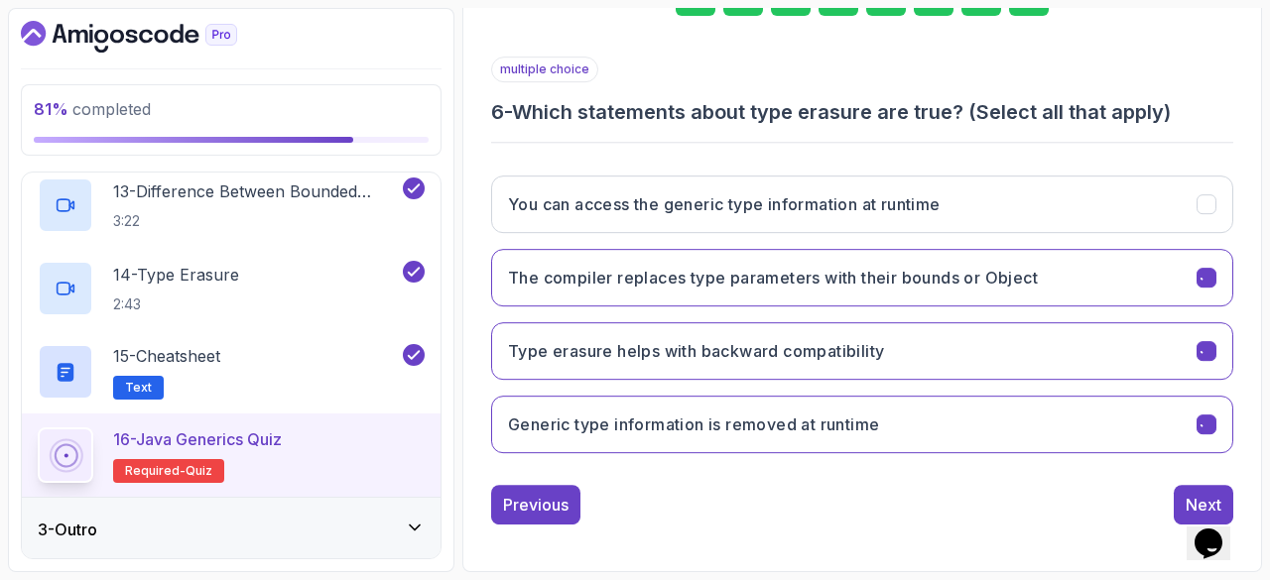
scroll to position [332, 0]
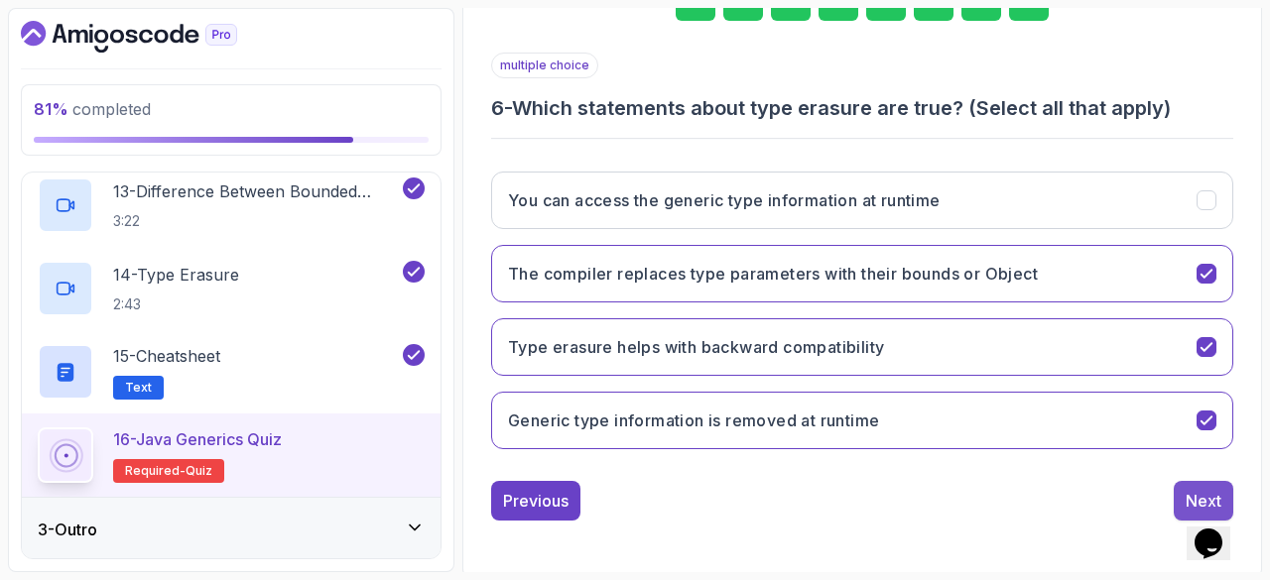
click at [1203, 489] on div "Next" at bounding box center [1204, 501] width 36 height 24
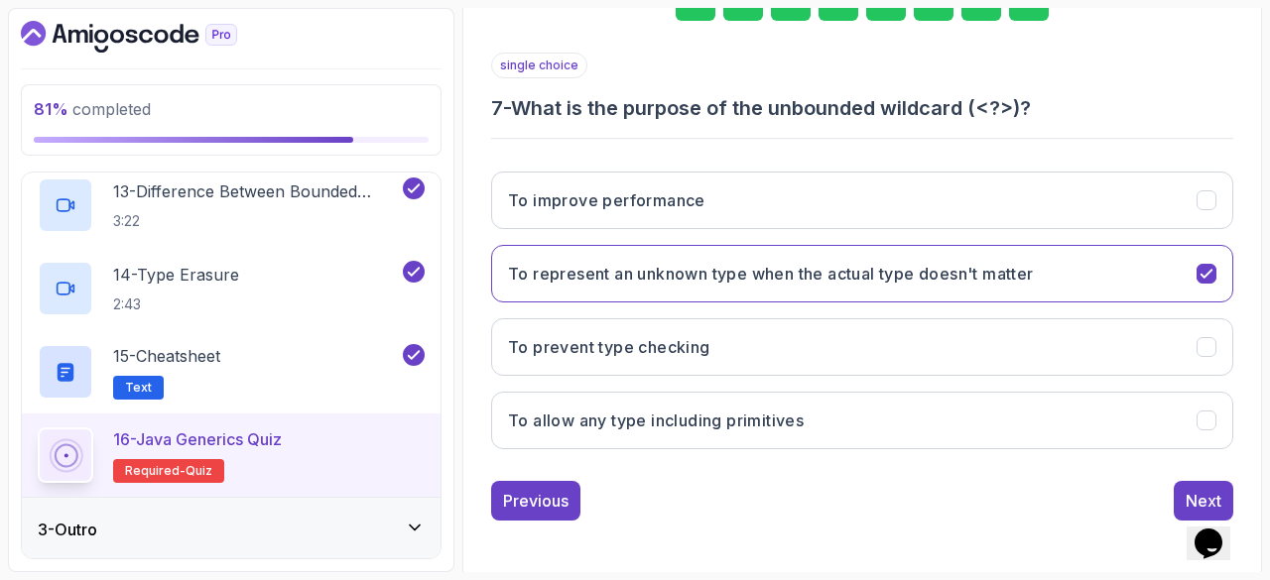
click at [1203, 489] on div "Next" at bounding box center [1204, 501] width 36 height 24
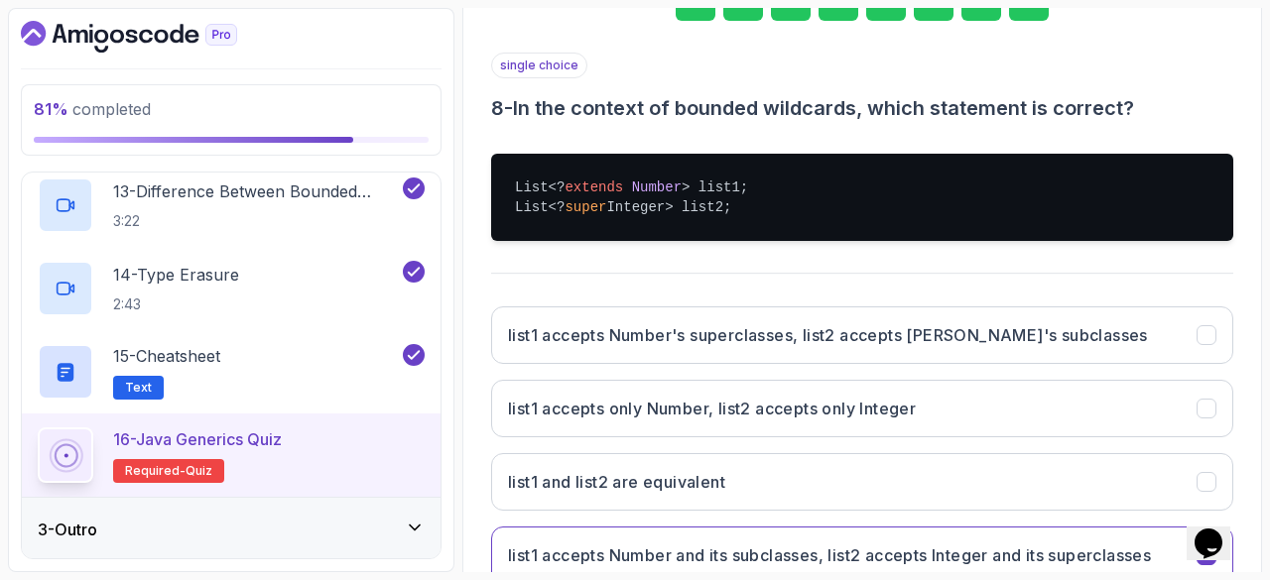
scroll to position [467, 0]
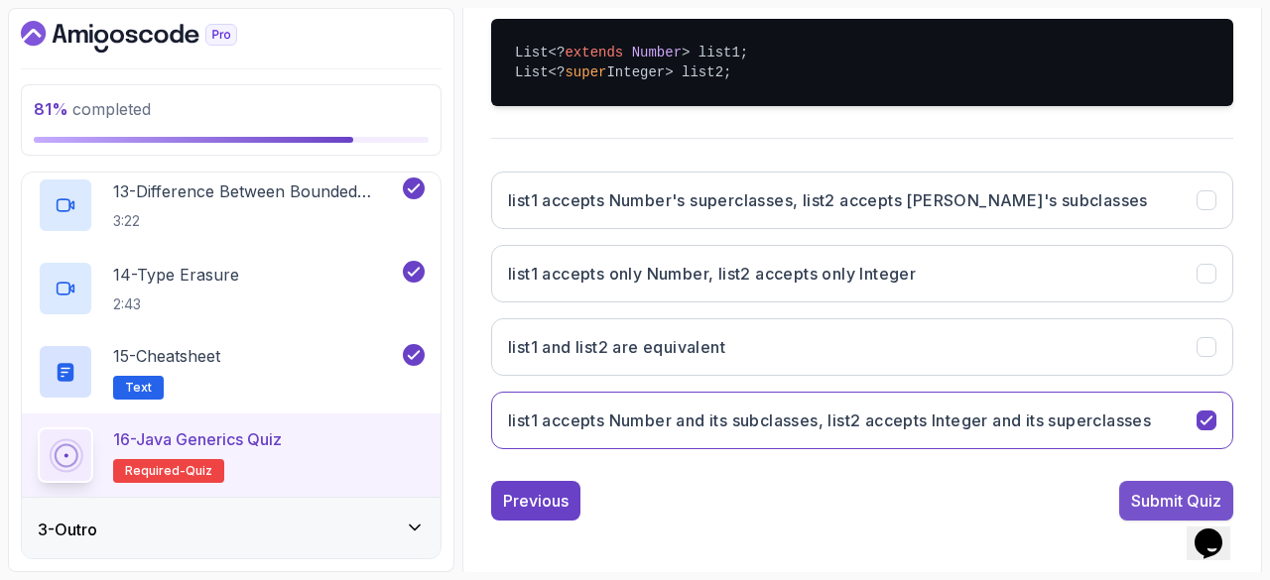
click at [1147, 481] on button "Submit Quiz" at bounding box center [1176, 501] width 114 height 40
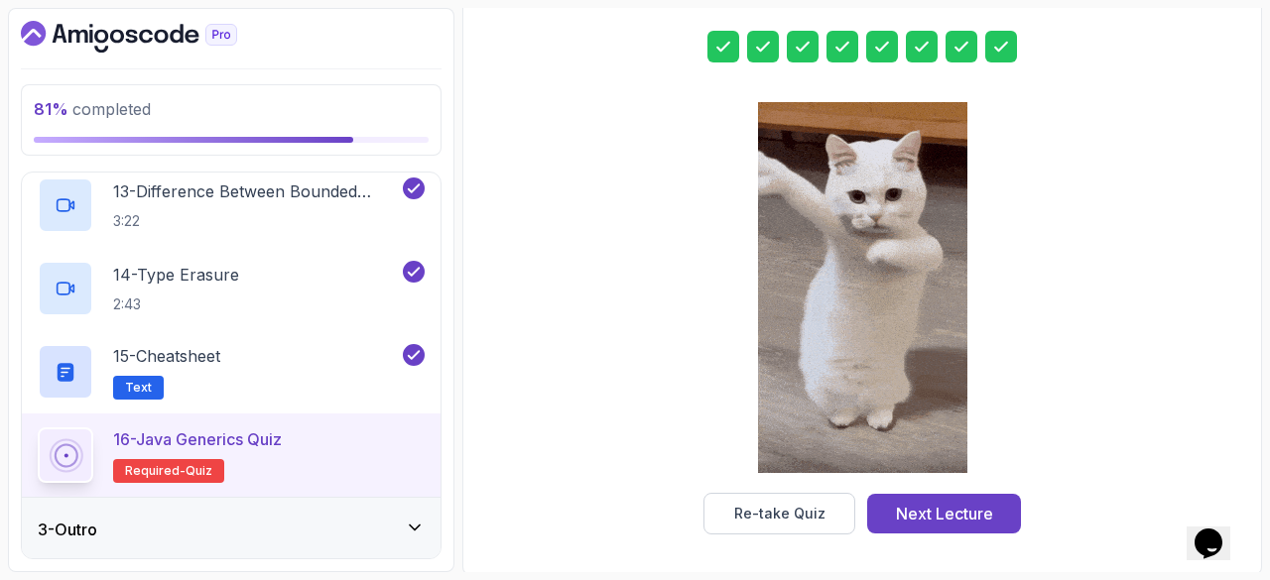
click at [415, 519] on icon at bounding box center [415, 528] width 20 height 20
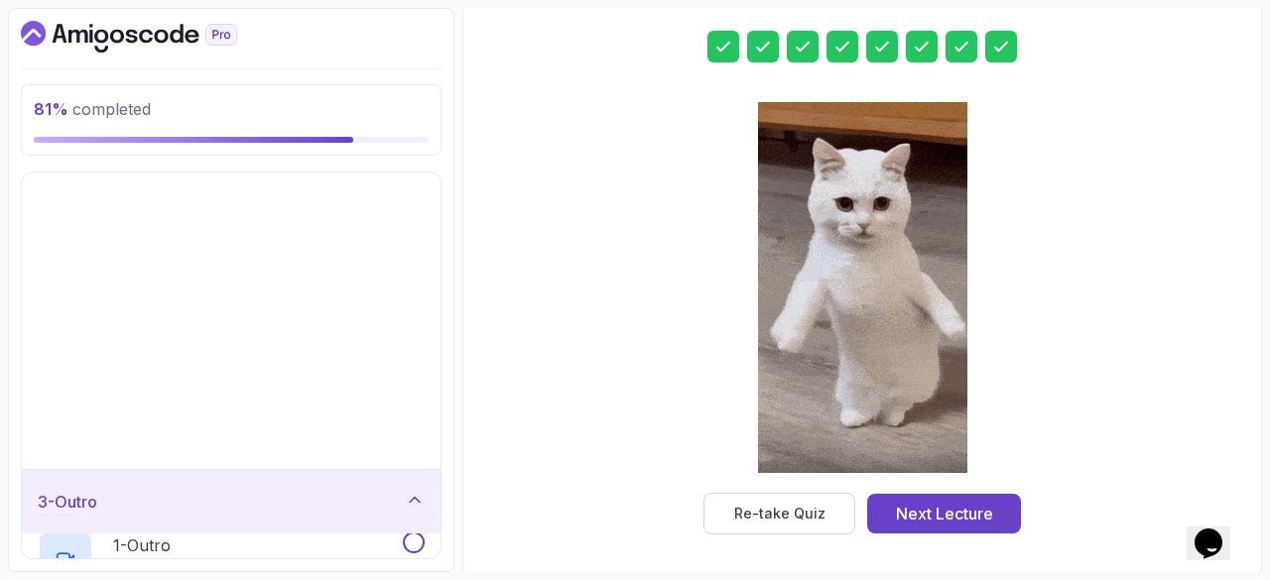
scroll to position [0, 0]
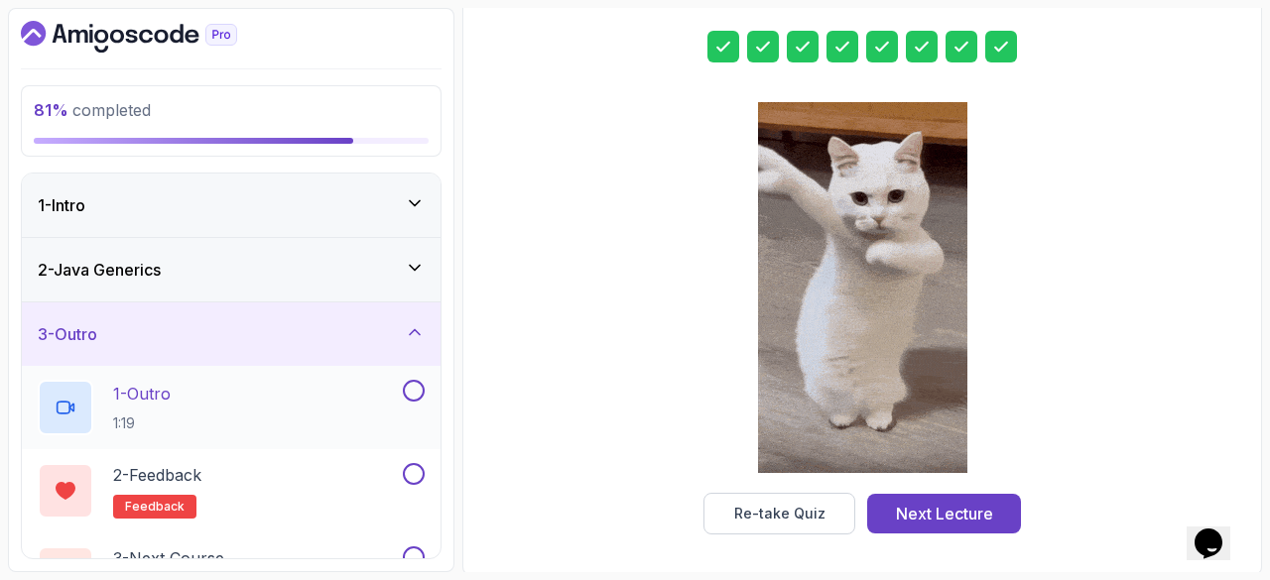
click at [318, 400] on div "1 - Outro 1:19" at bounding box center [218, 408] width 361 height 56
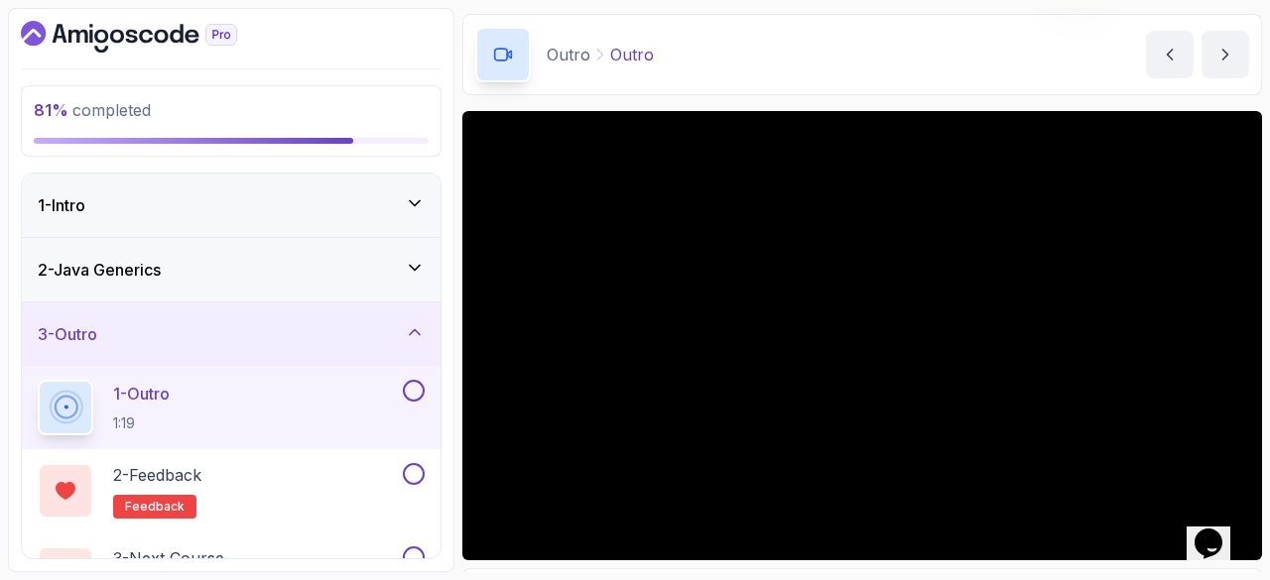
scroll to position [54, 0]
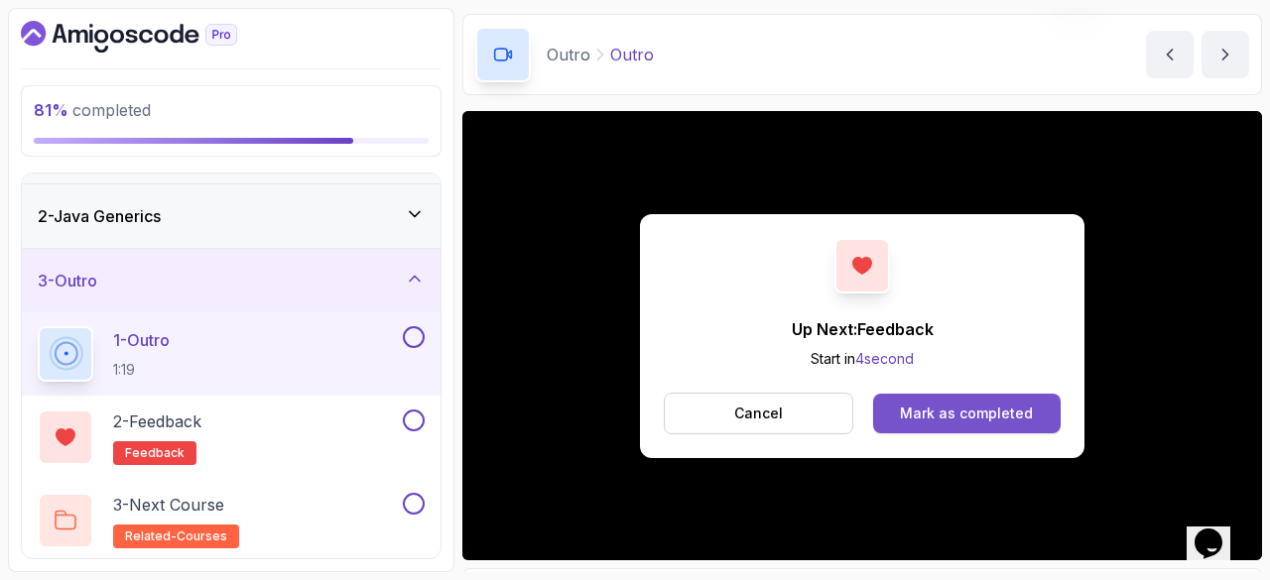
click at [977, 410] on div "Mark as completed" at bounding box center [966, 414] width 133 height 20
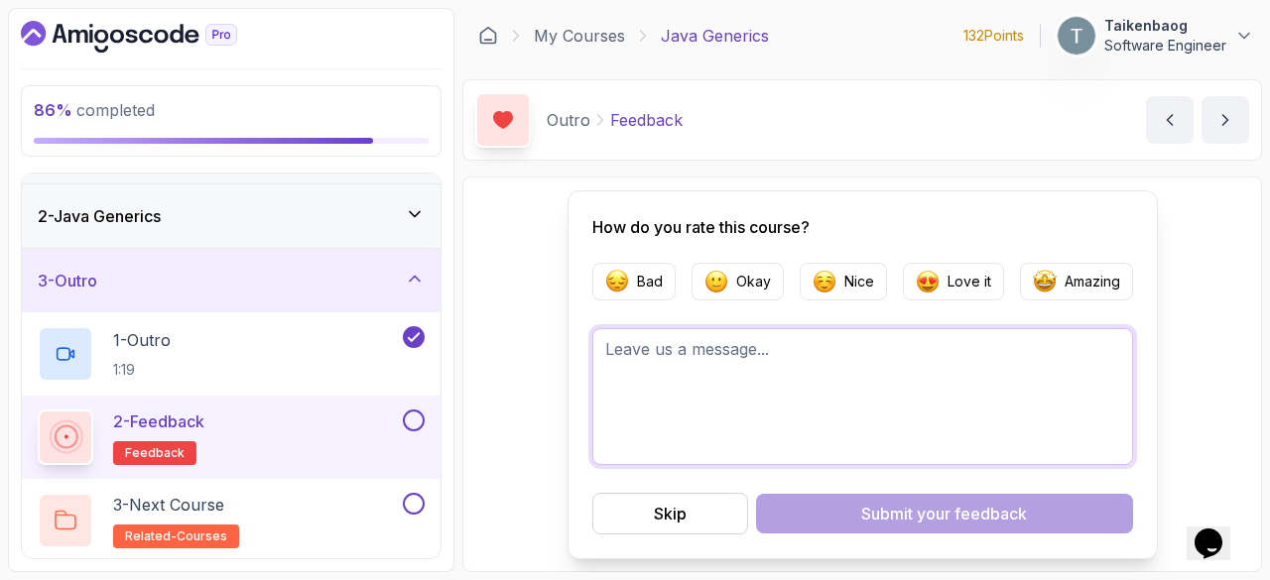
click at [887, 395] on textarea at bounding box center [862, 396] width 541 height 137
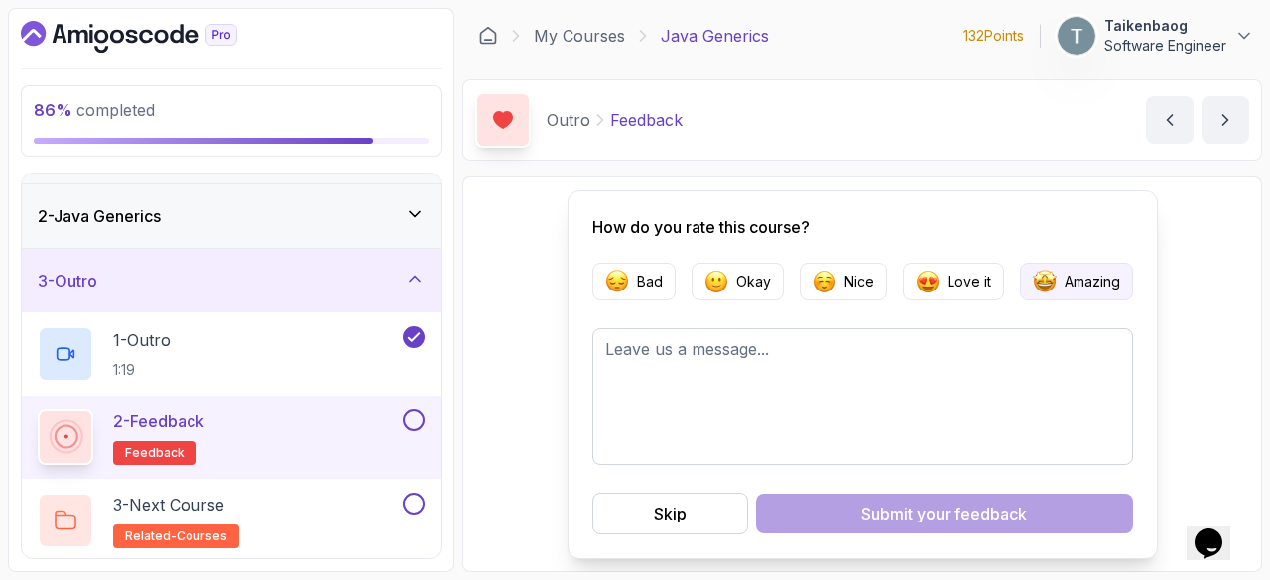
click at [1080, 287] on p "Amazing" at bounding box center [1093, 282] width 56 height 20
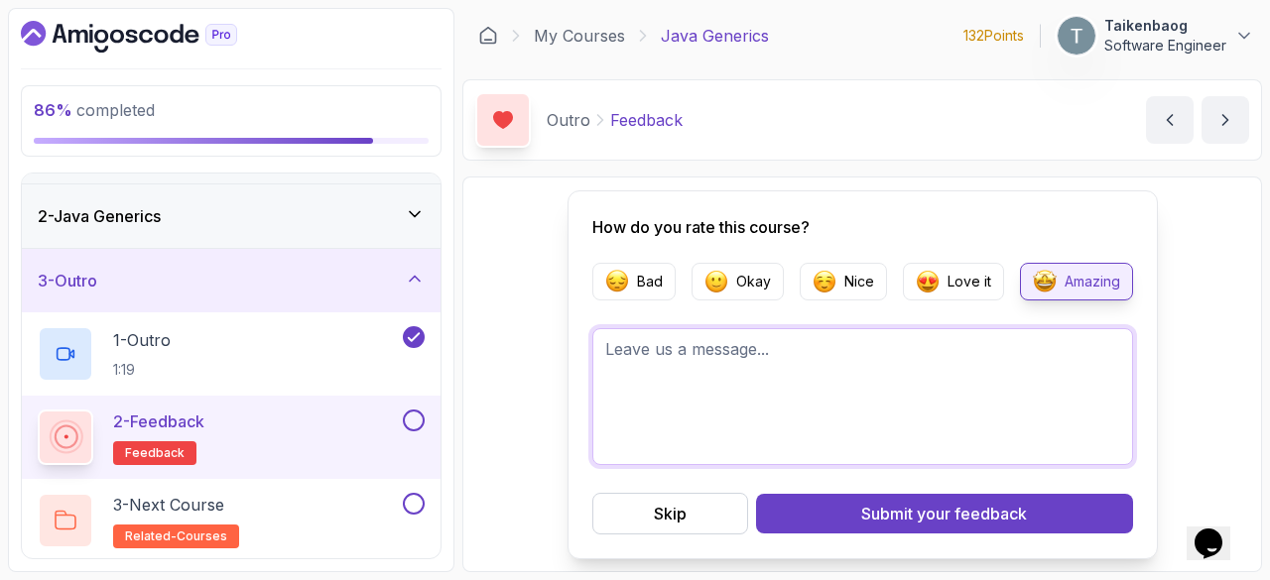
click at [911, 408] on textarea at bounding box center [862, 396] width 541 height 137
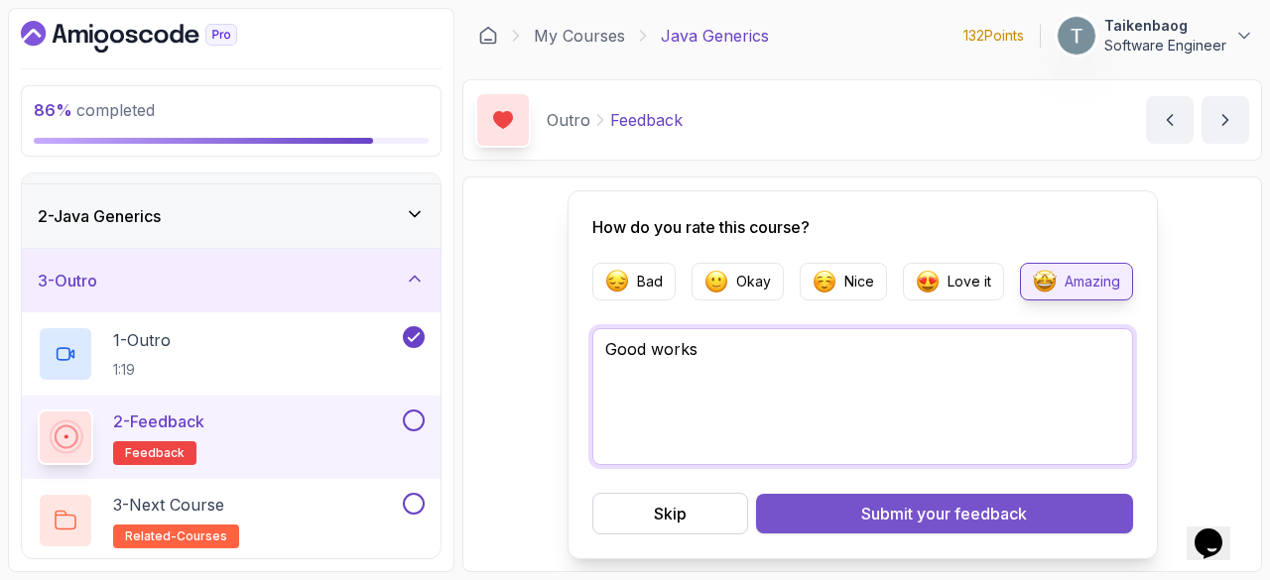
type textarea "Good works"
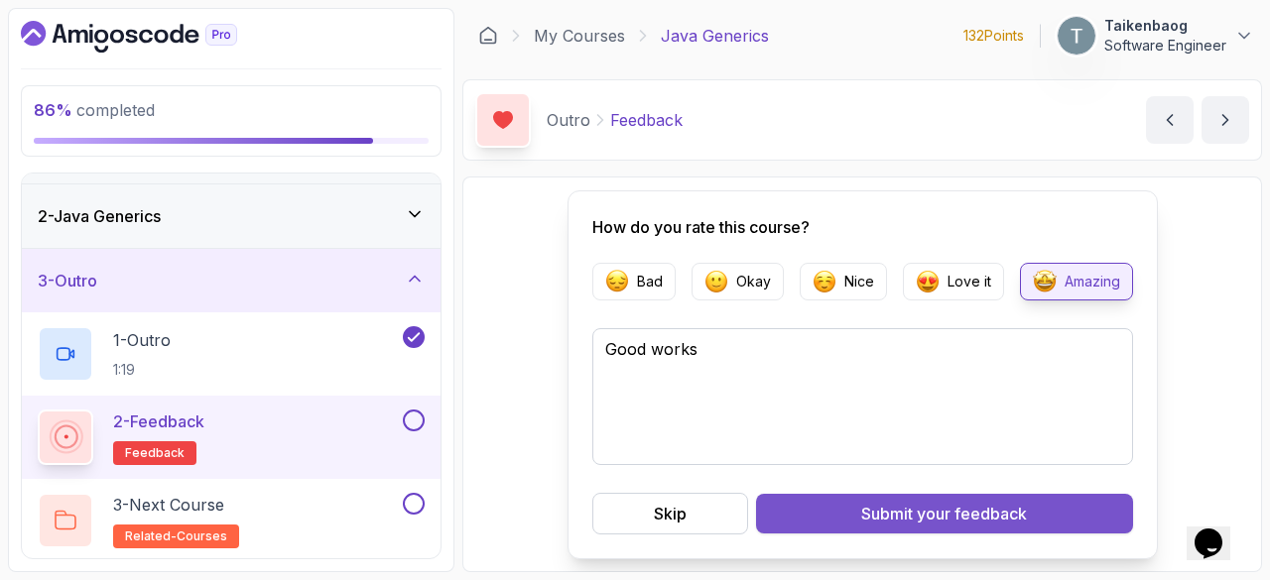
click at [941, 499] on button "Submit your feedback" at bounding box center [944, 514] width 377 height 40
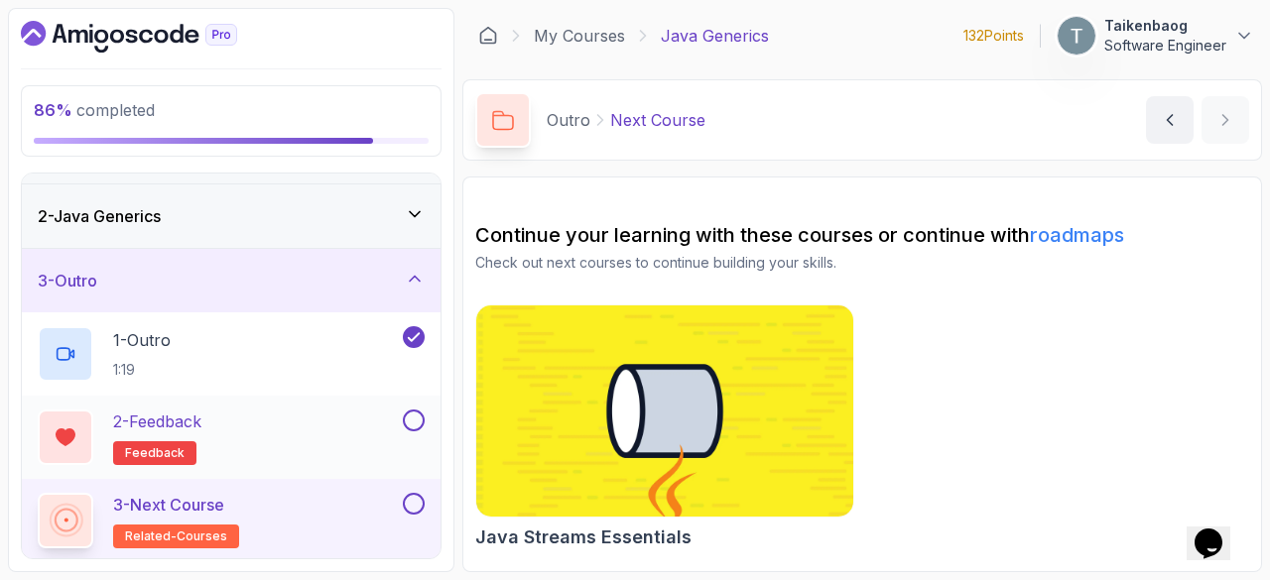
click at [331, 416] on div "2 - Feedback feedback" at bounding box center [218, 438] width 361 height 56
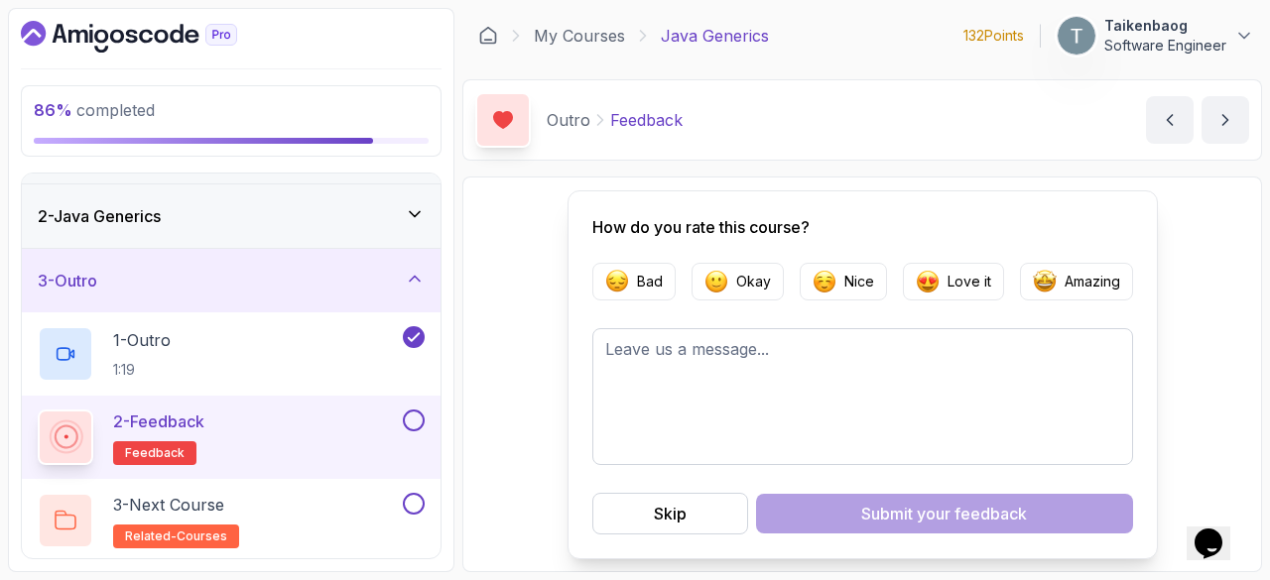
click at [415, 424] on button at bounding box center [414, 421] width 22 height 22
click at [304, 525] on div "3 - Next Course related-courses" at bounding box center [218, 521] width 361 height 56
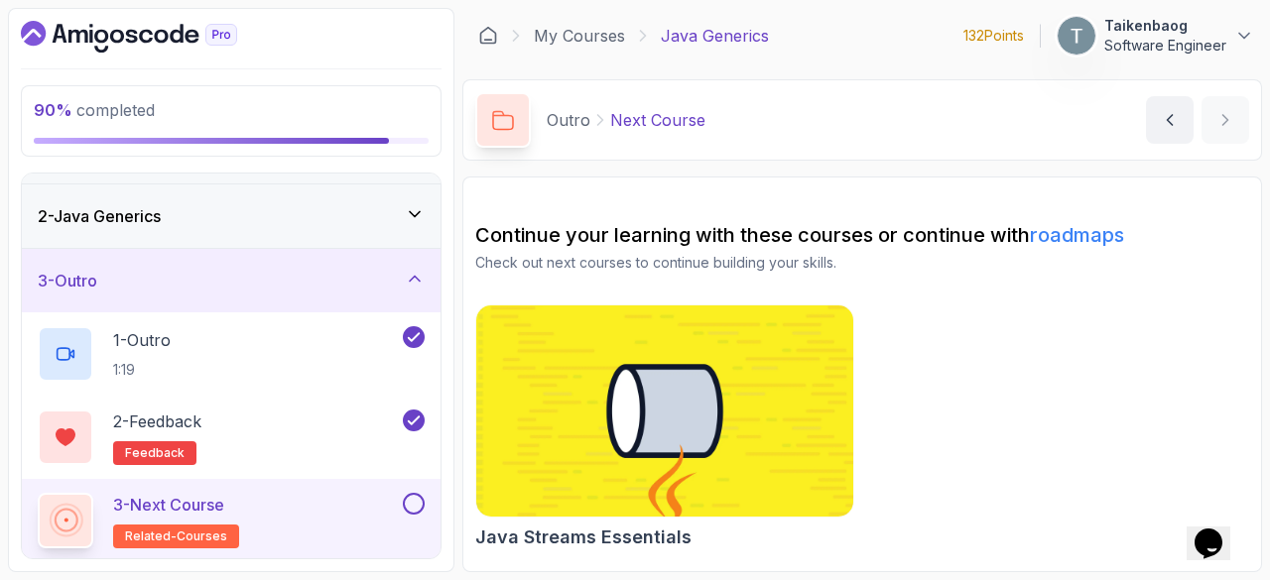
click at [418, 280] on icon at bounding box center [415, 279] width 20 height 20
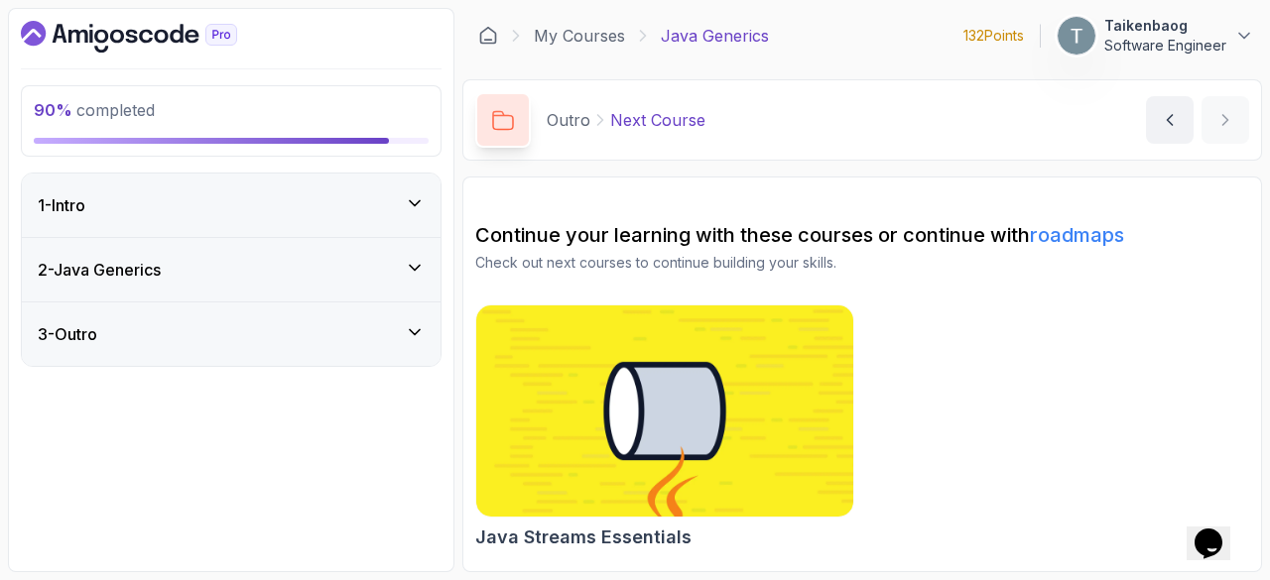
click at [623, 358] on img at bounding box center [665, 412] width 396 height 222
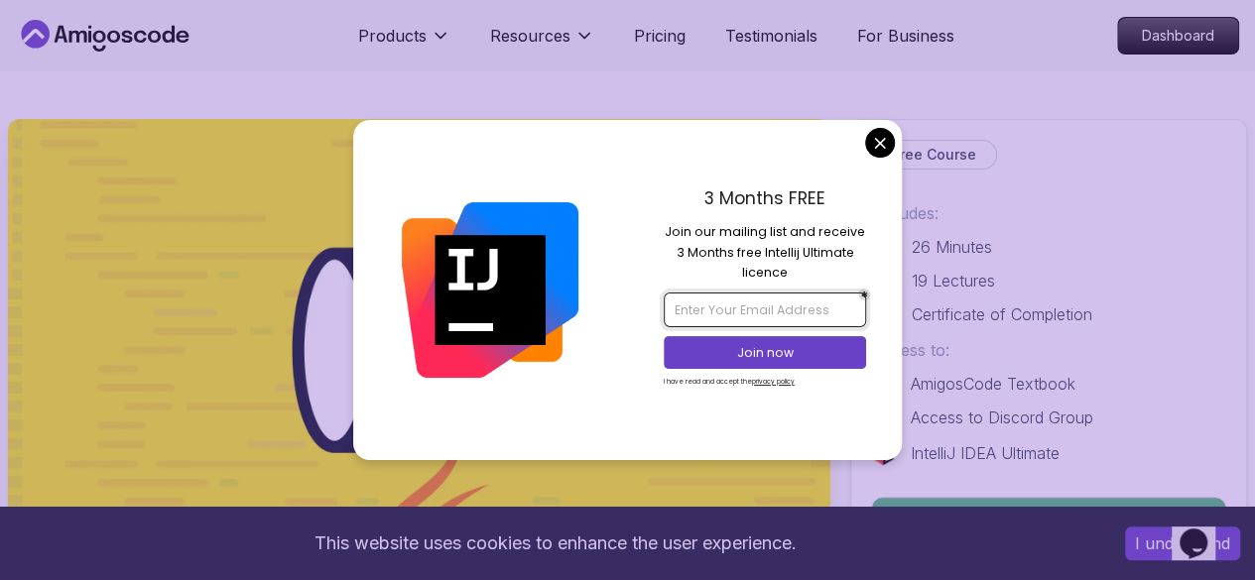
click at [730, 303] on input "email" at bounding box center [765, 310] width 202 height 34
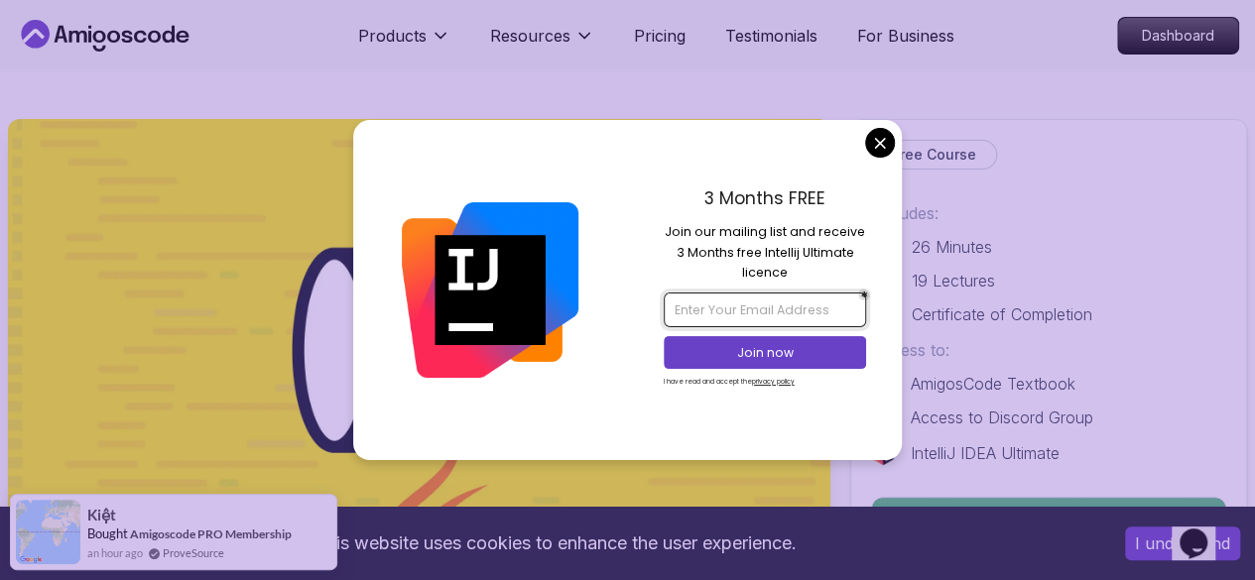
type input "stephenajoses@gmail.com"
click at [784, 350] on p "Join now" at bounding box center [765, 353] width 165 height 18
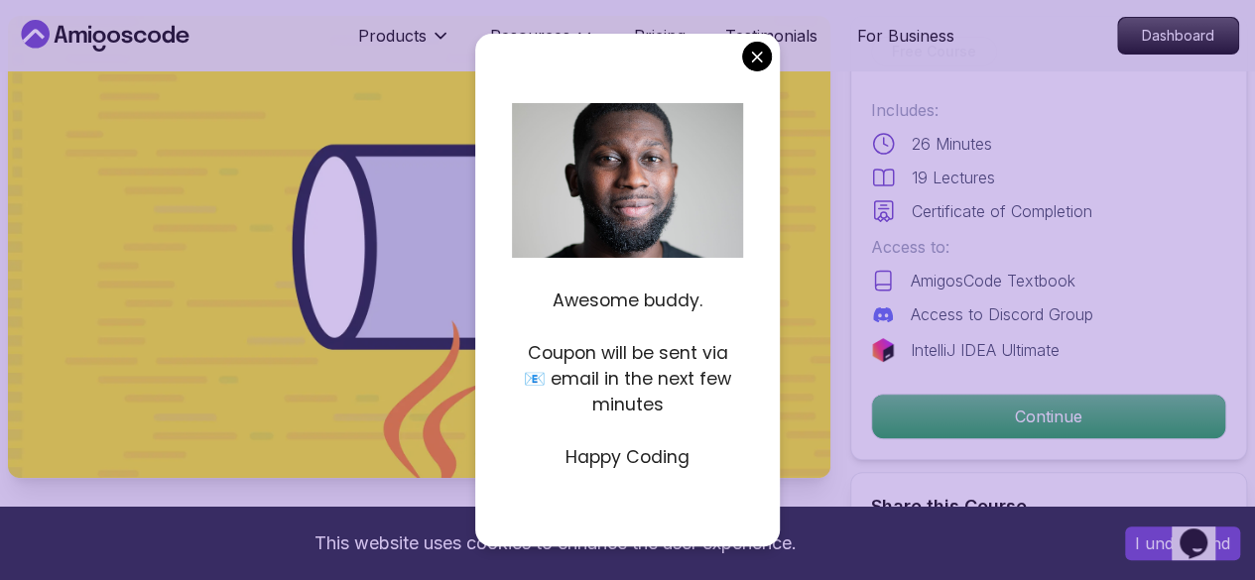
scroll to position [104, 0]
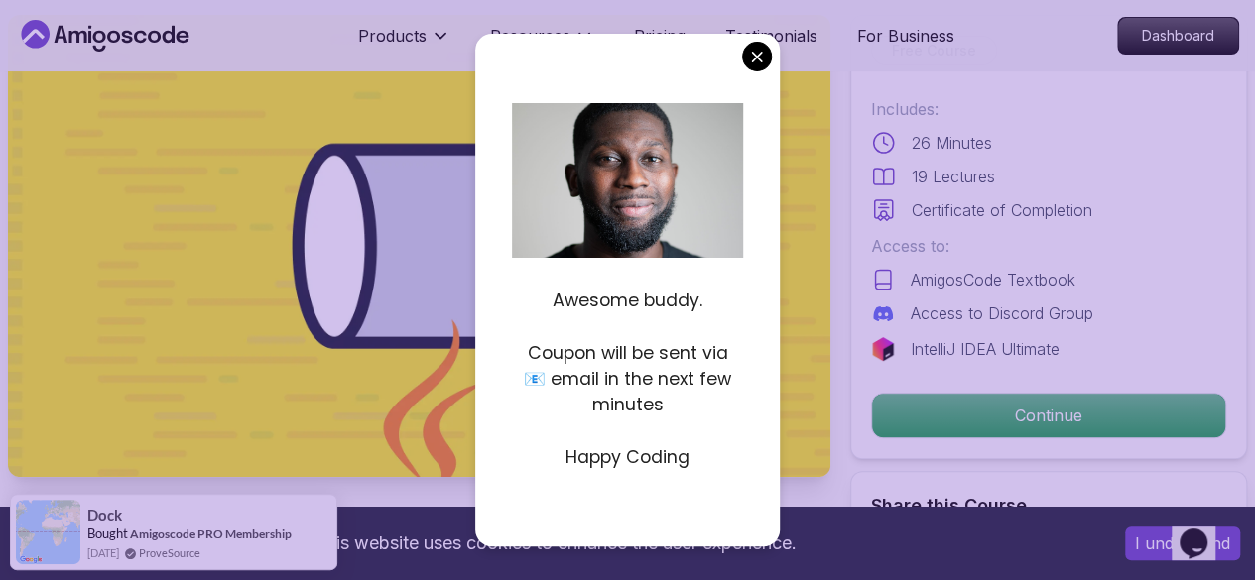
click at [823, 404] on img at bounding box center [419, 246] width 822 height 462
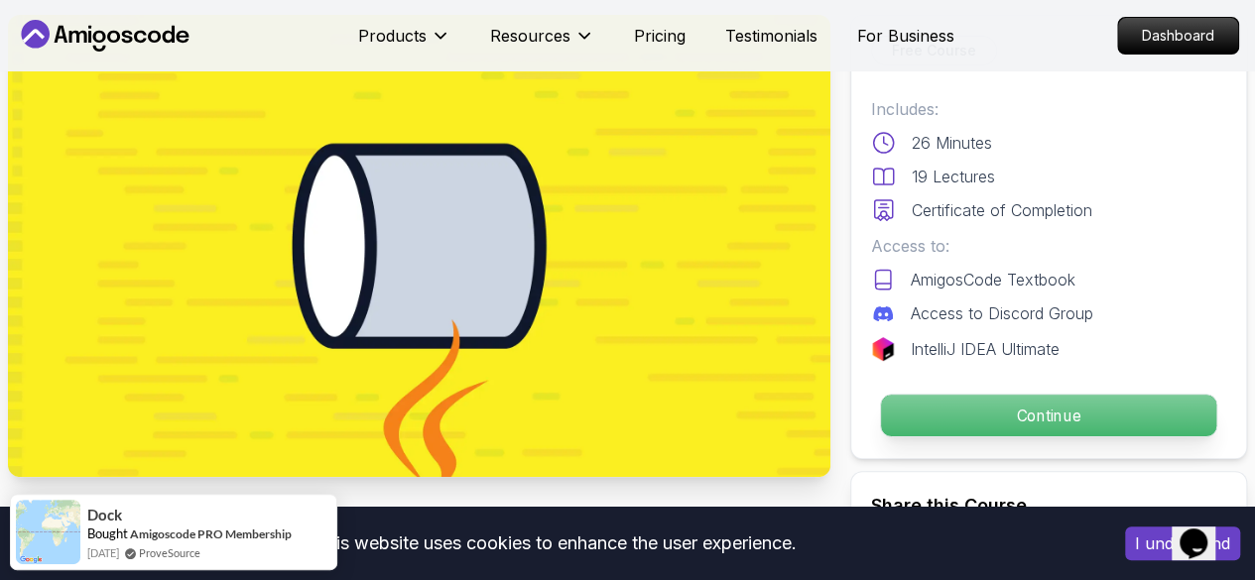
click at [1026, 406] on p "Continue" at bounding box center [1048, 416] width 335 height 42
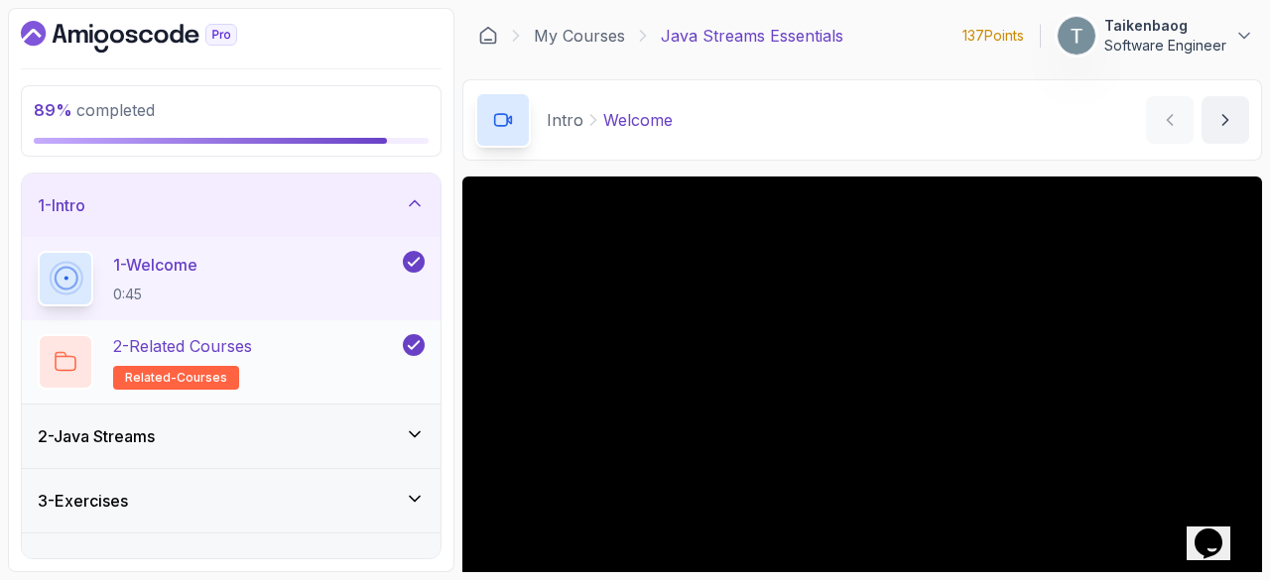
scroll to position [35, 0]
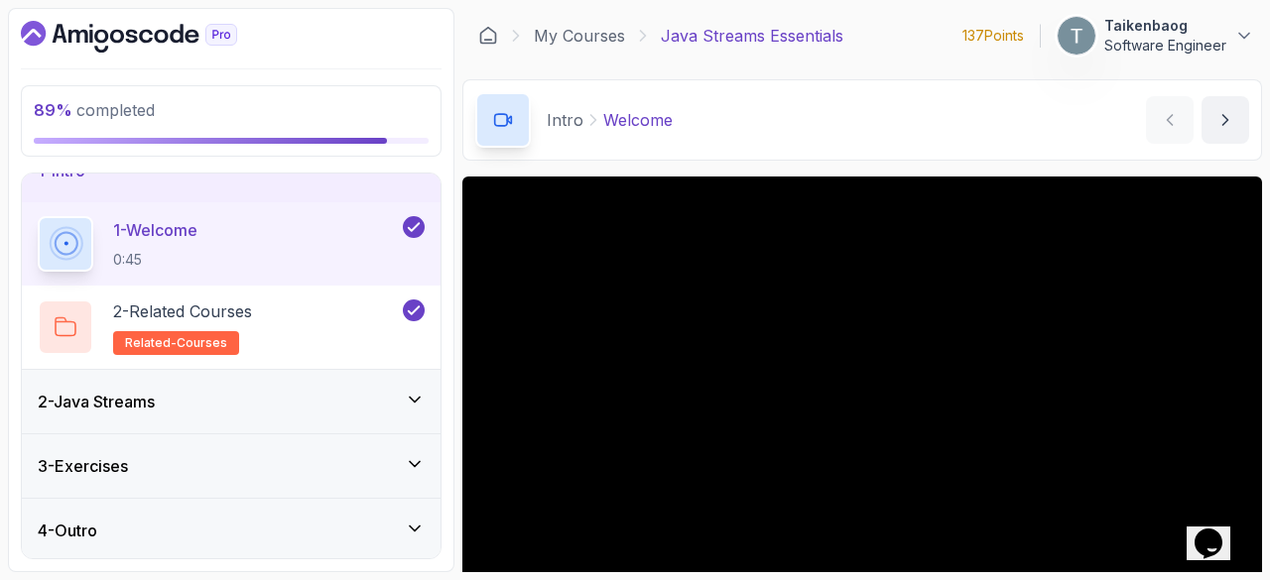
click at [325, 383] on div "2 - Java Streams" at bounding box center [231, 401] width 419 height 63
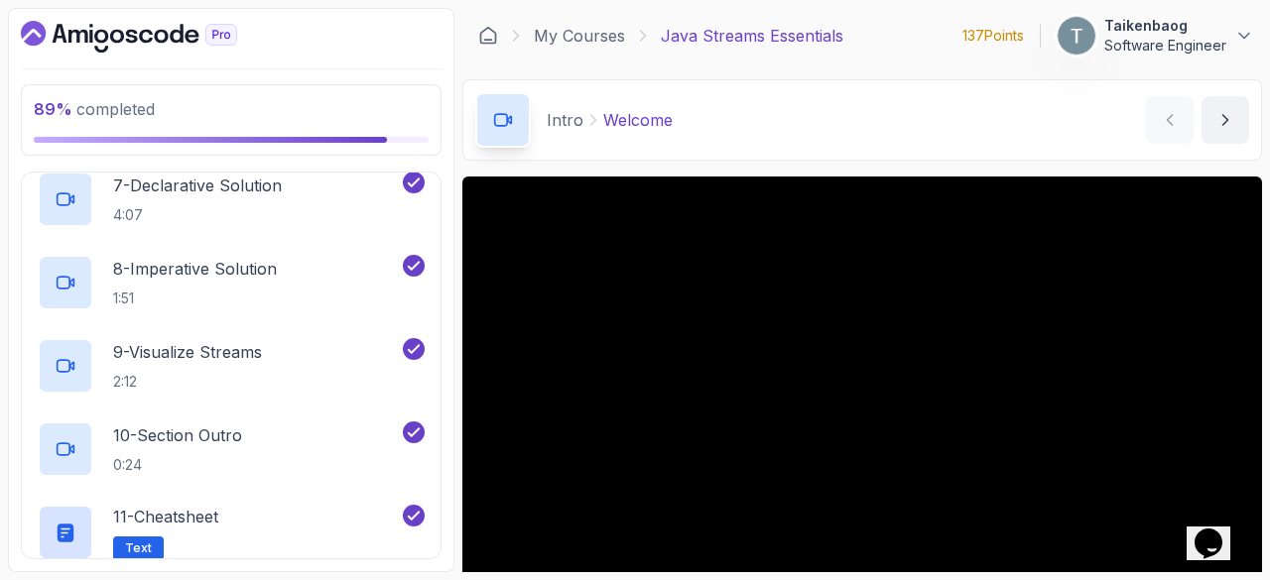
scroll to position [867, 0]
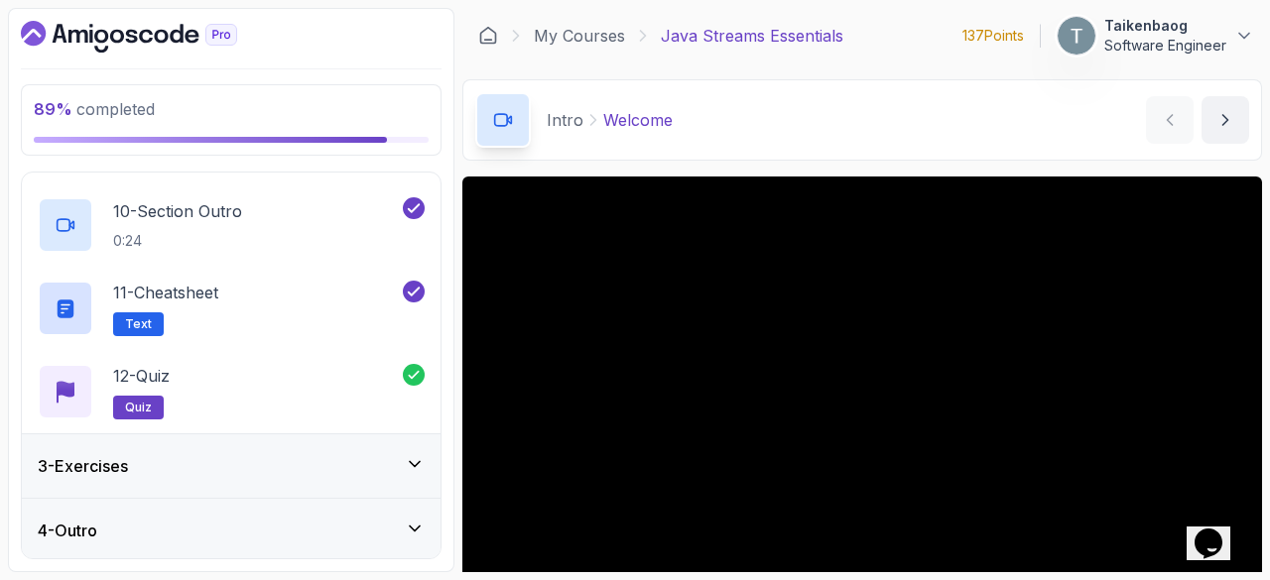
click at [331, 455] on div "3 - Exercises" at bounding box center [231, 466] width 387 height 24
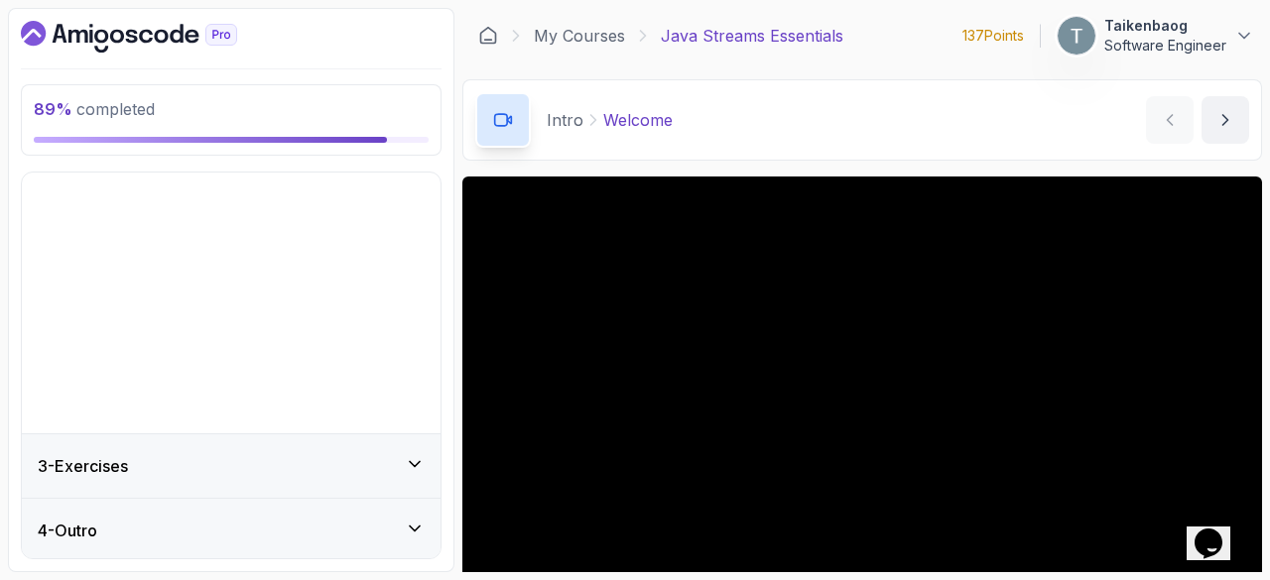
scroll to position [0, 0]
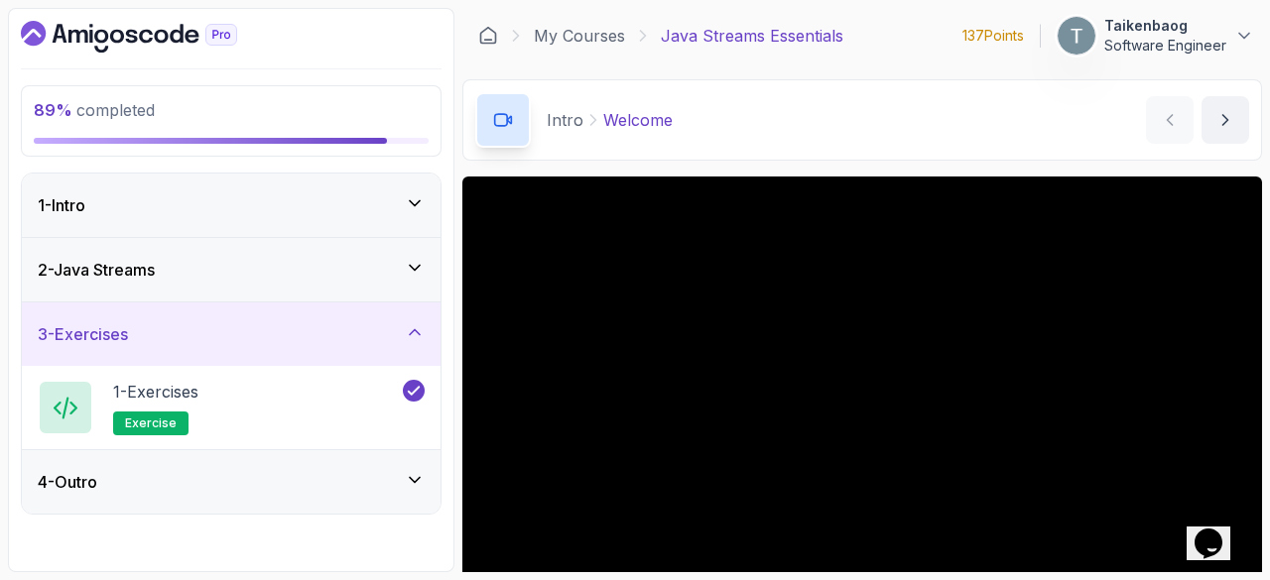
click at [321, 483] on div "4 - Outro" at bounding box center [231, 482] width 387 height 24
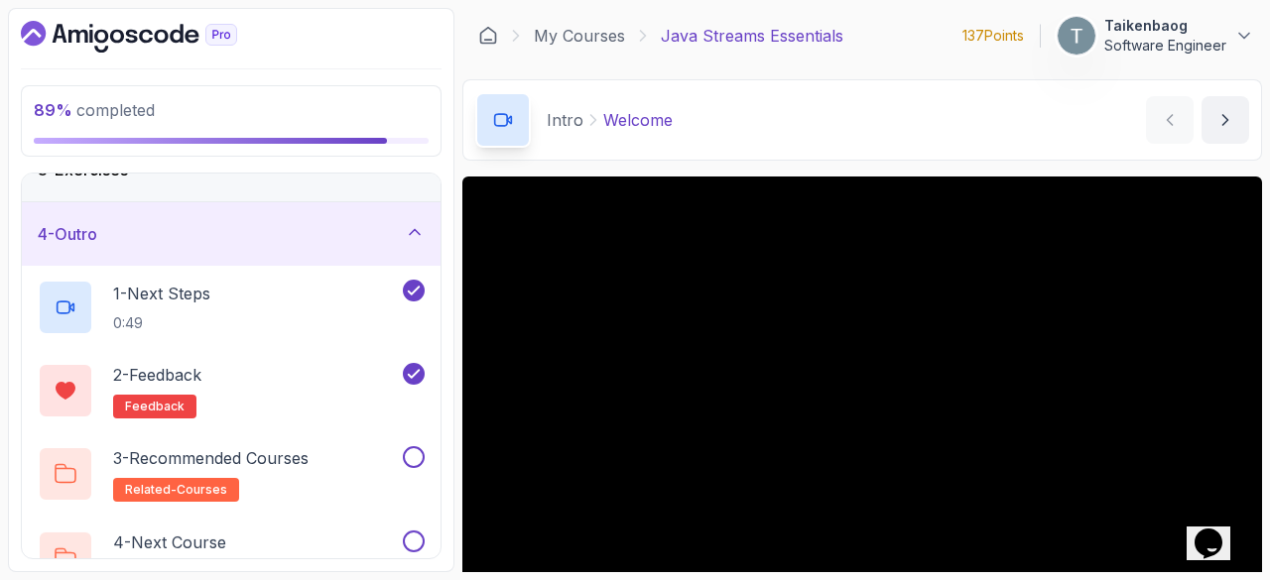
scroll to position [201, 0]
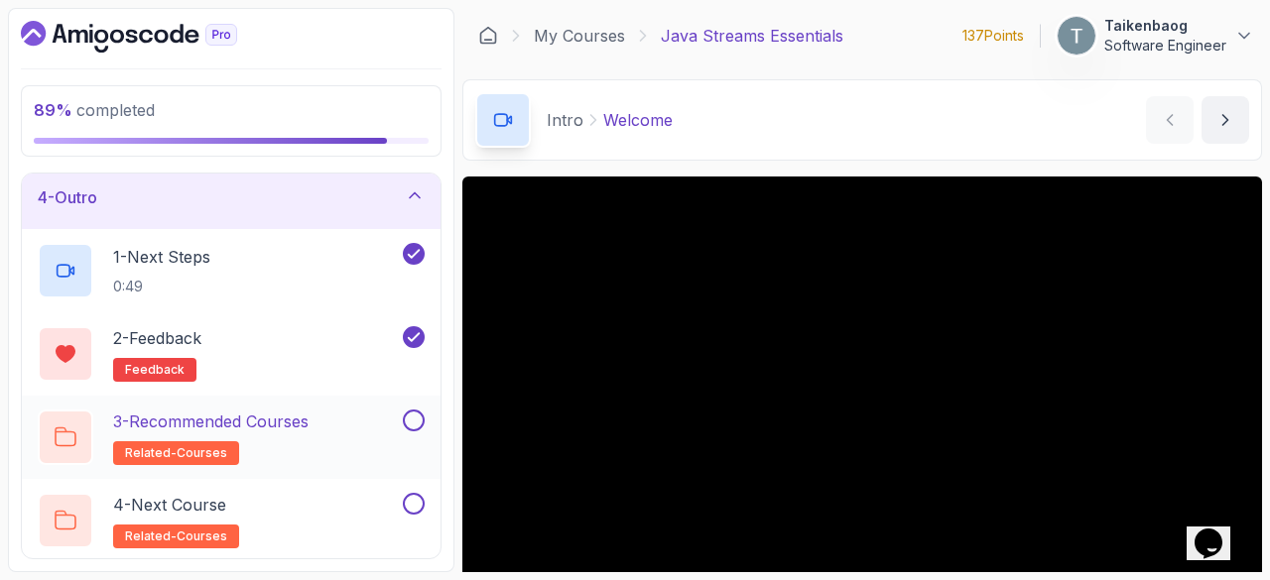
click at [347, 410] on div "3 - Recommended Courses related-courses" at bounding box center [218, 438] width 361 height 56
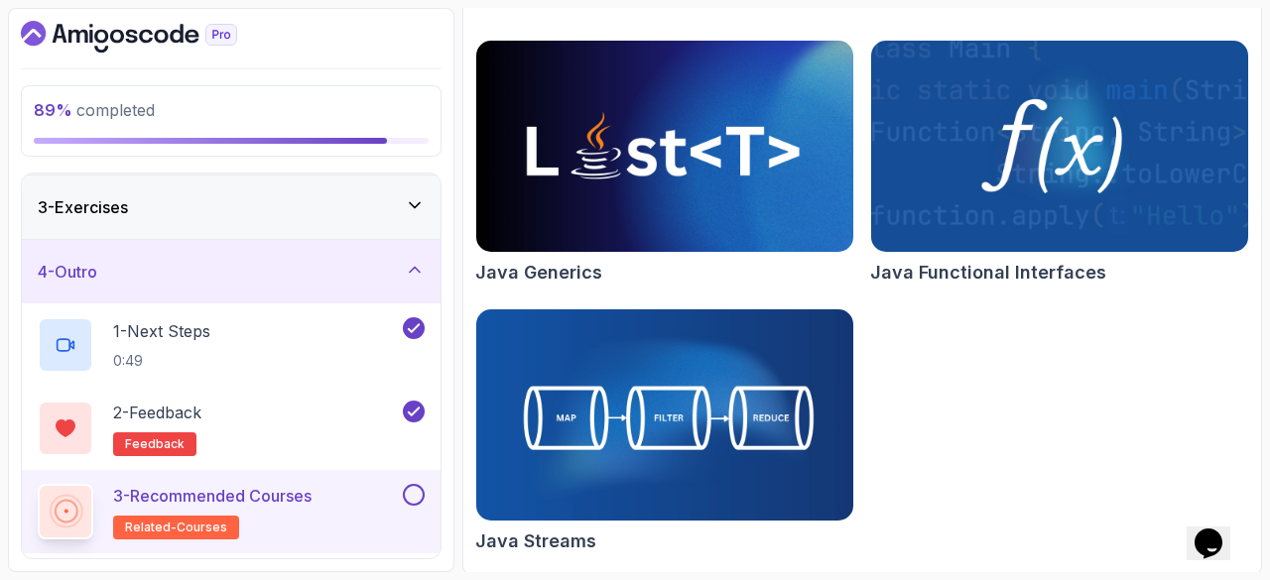
scroll to position [128, 0]
click at [403, 265] on div "4 - Outro" at bounding box center [231, 271] width 387 height 24
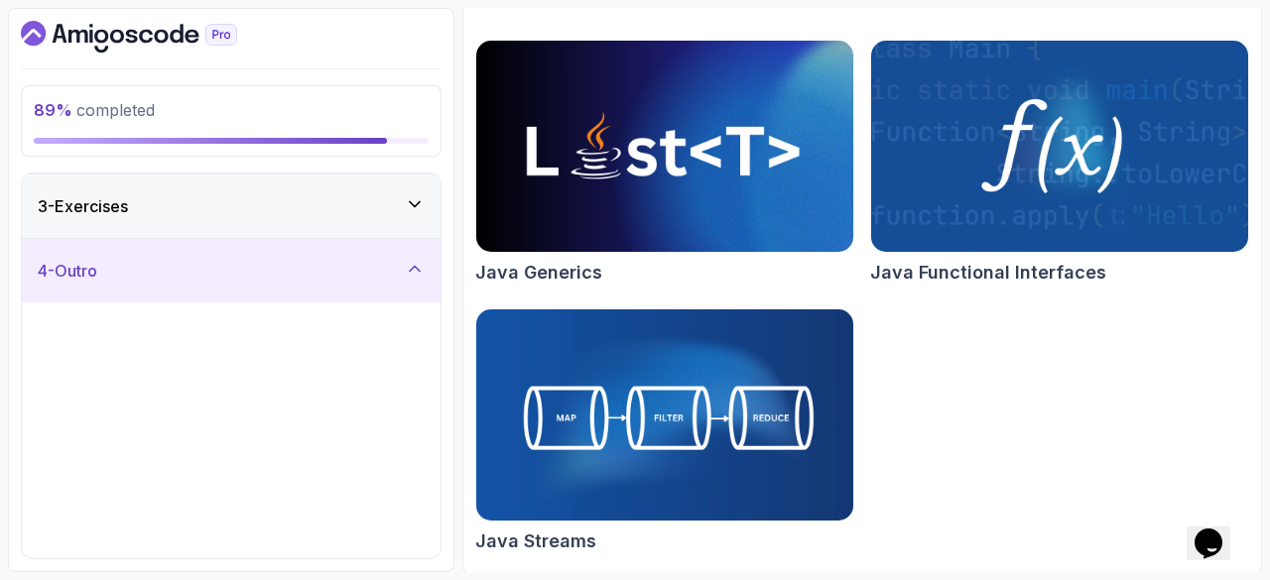
scroll to position [0, 0]
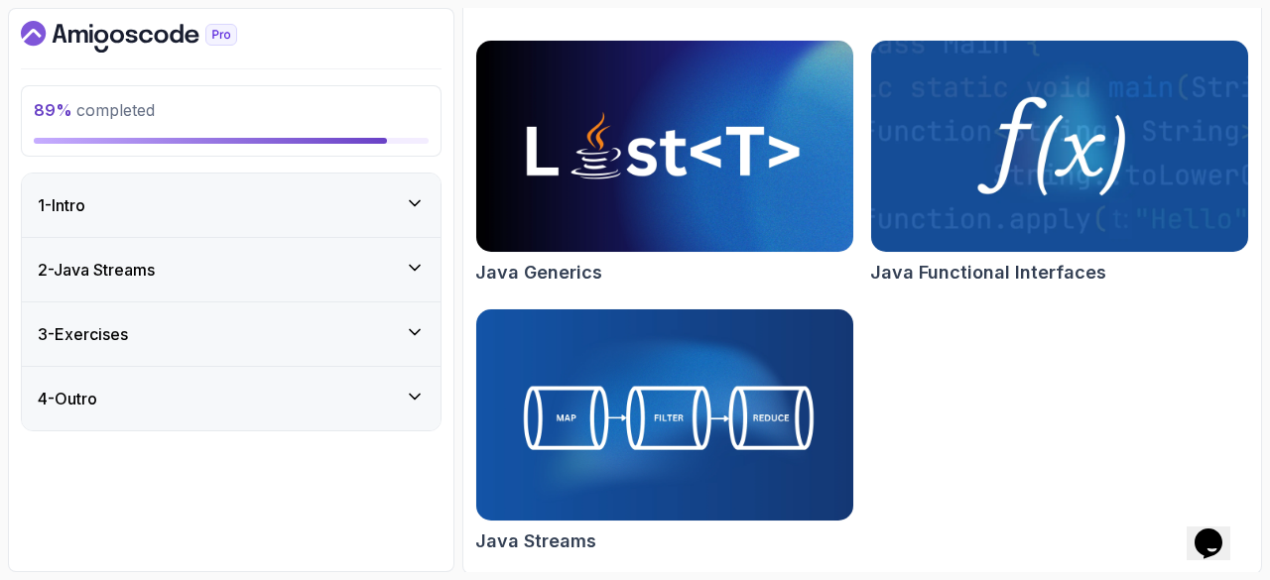
click at [998, 217] on img at bounding box center [1060, 147] width 396 height 222
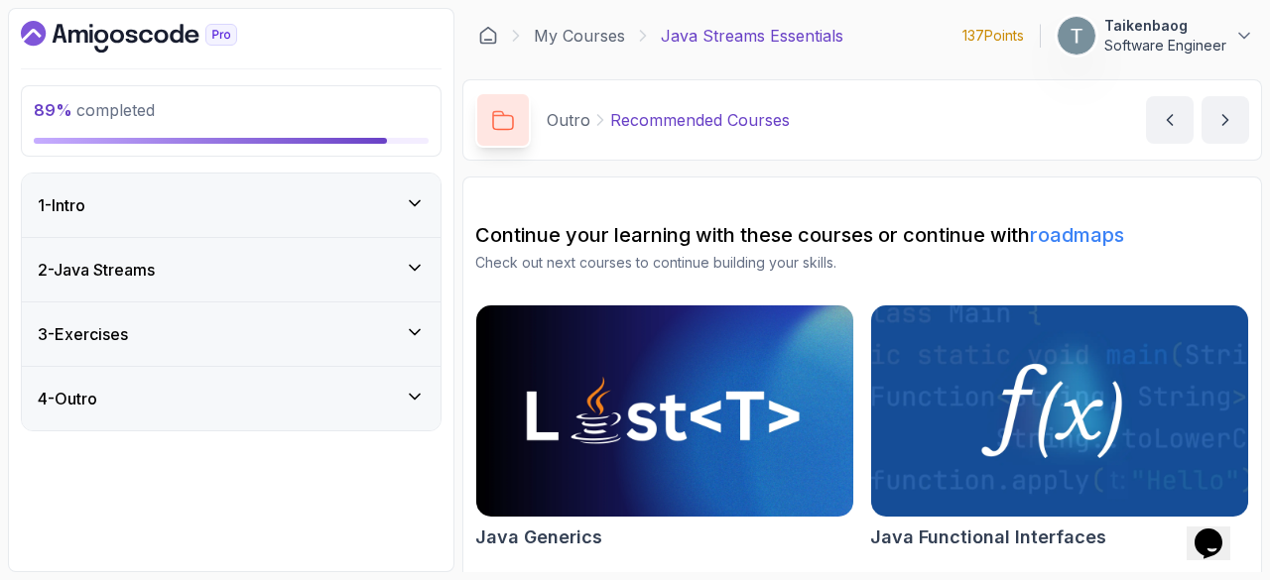
click at [1061, 234] on link "roadmaps" at bounding box center [1077, 235] width 94 height 24
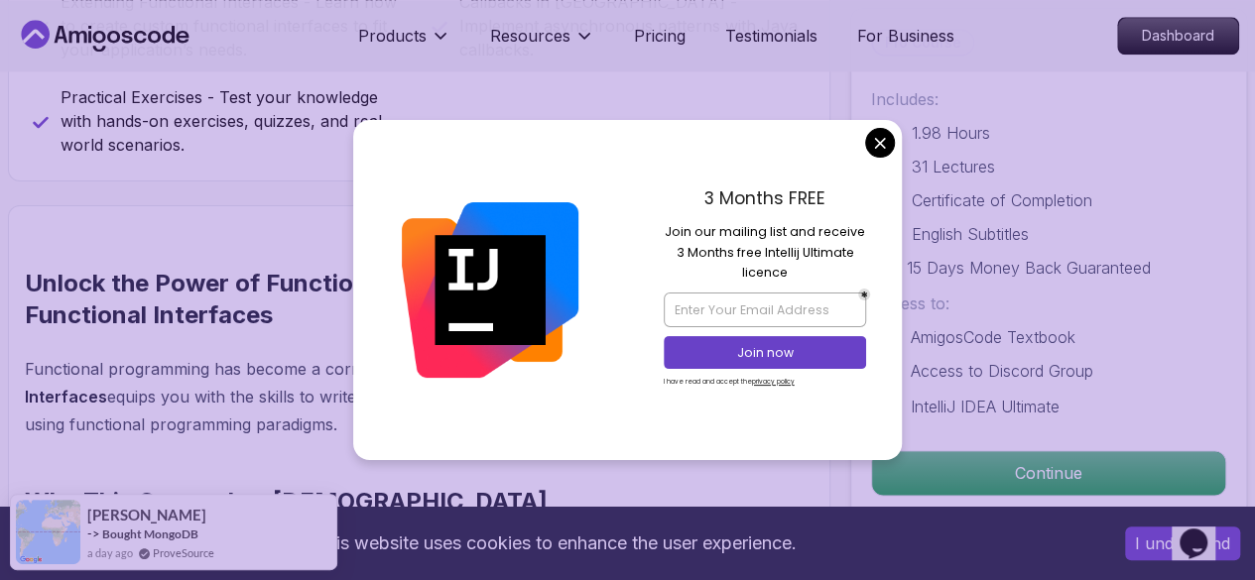
scroll to position [1202, 0]
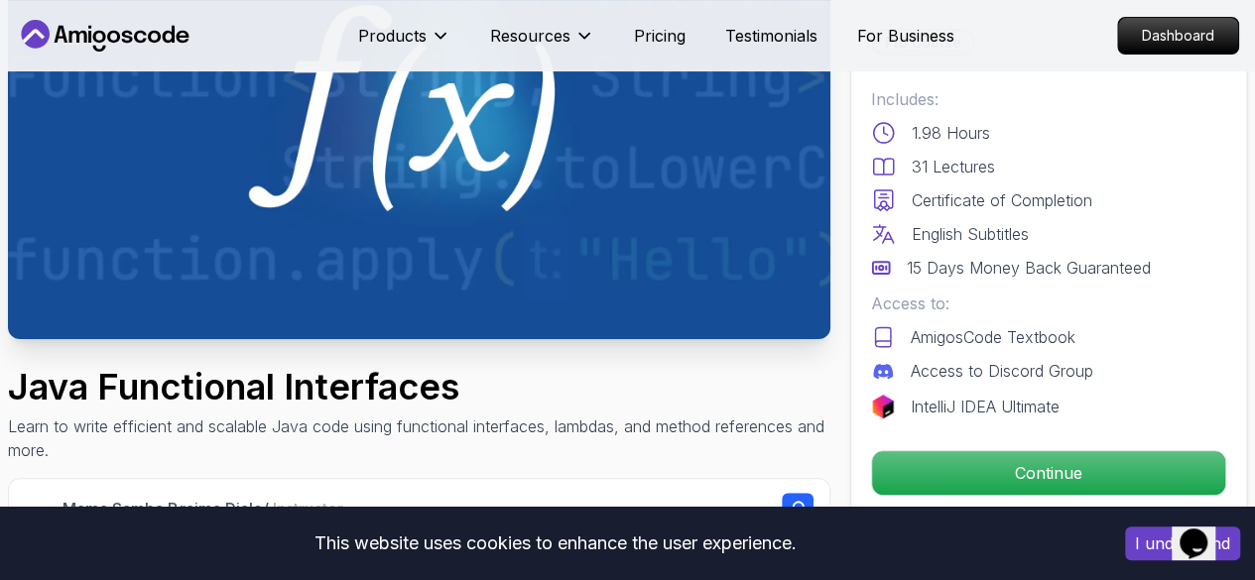
scroll to position [229, 0]
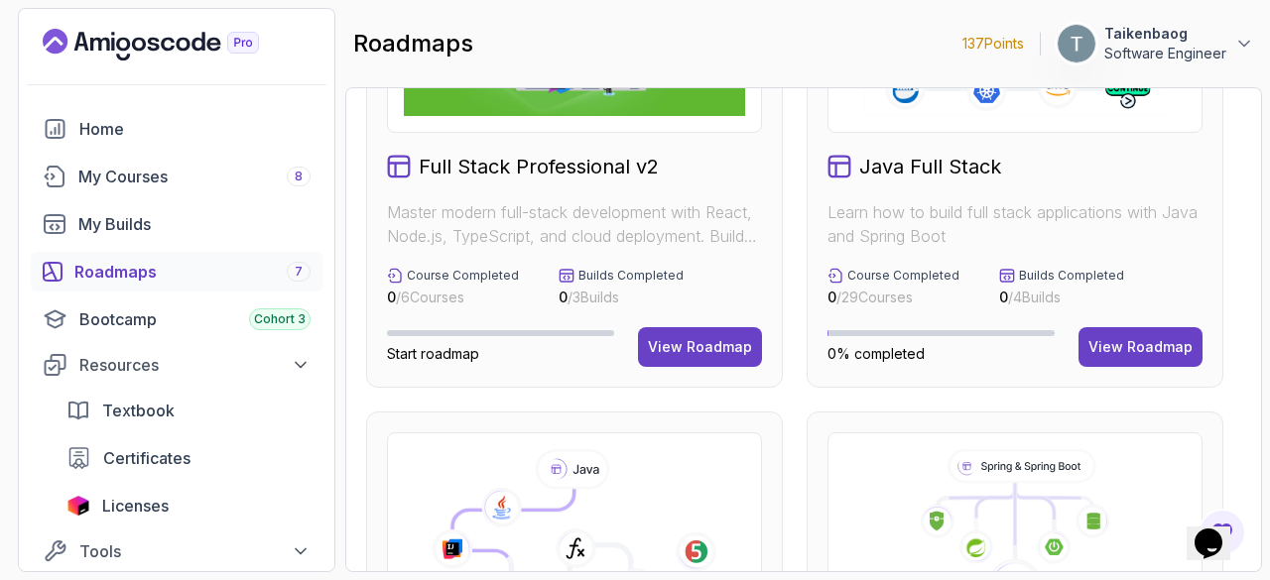
scroll to position [321, 0]
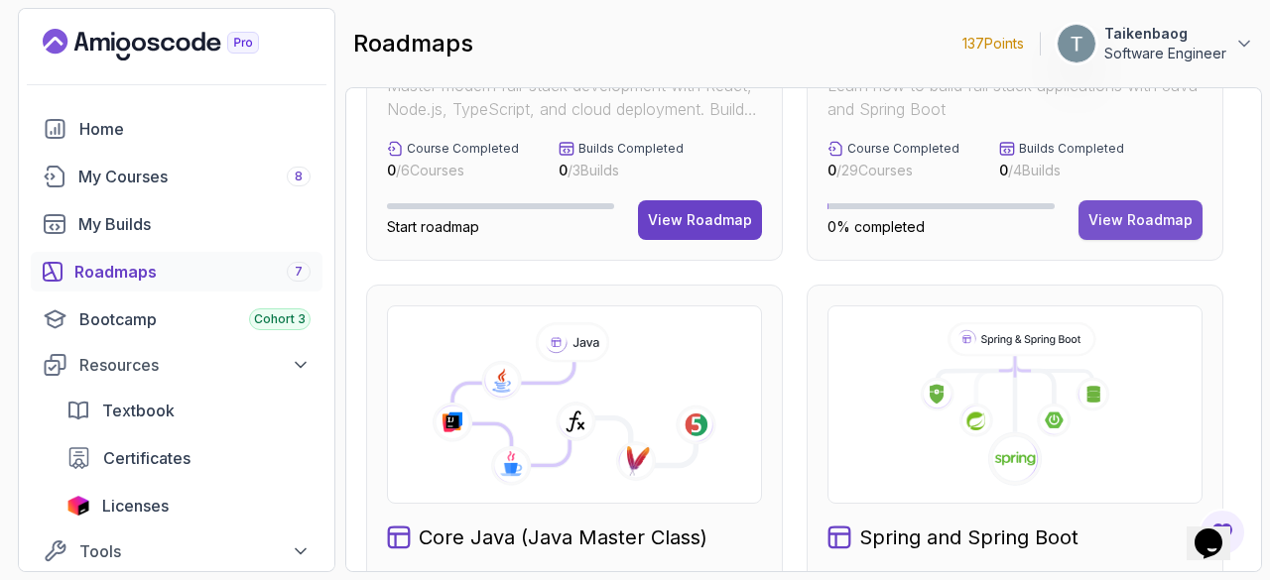
click at [1122, 226] on div "View Roadmap" at bounding box center [1140, 220] width 104 height 20
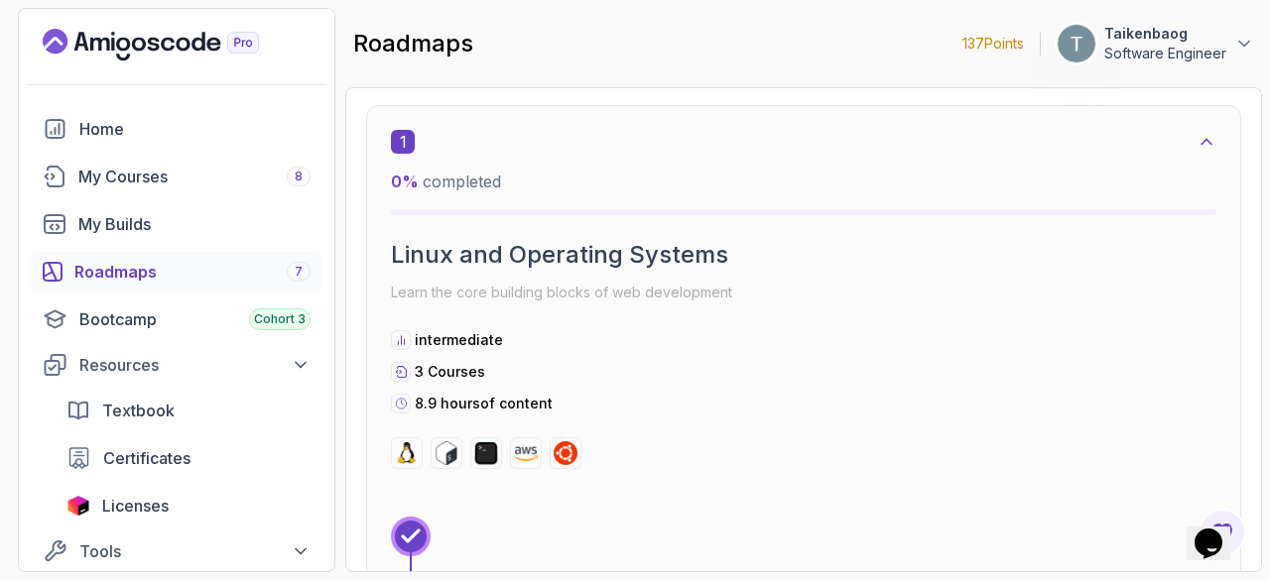
scroll to position [530, 0]
